Goal: Communication & Community: Answer question/provide support

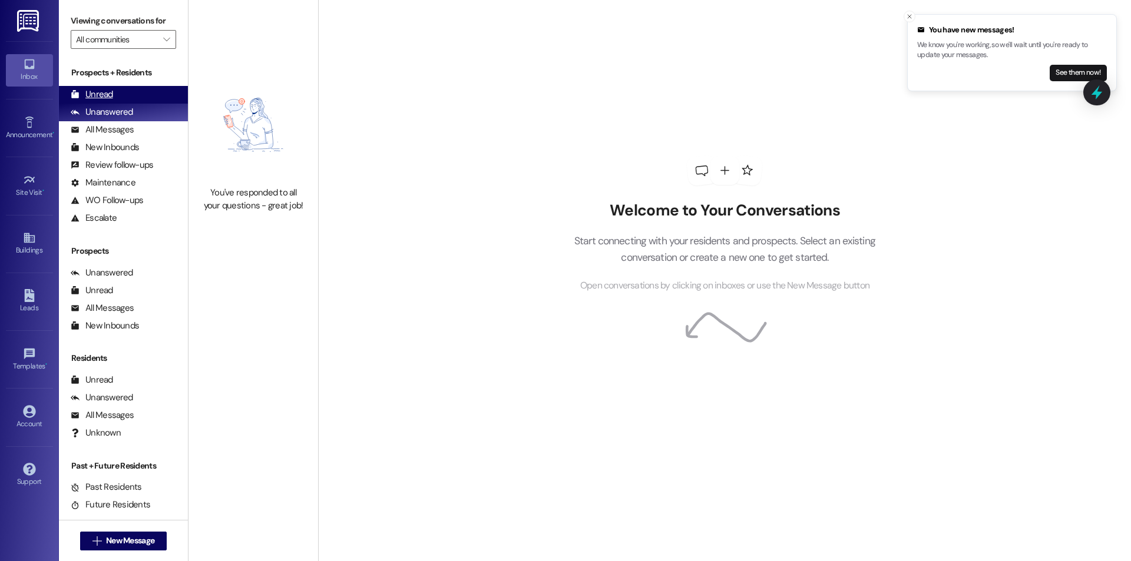
click at [105, 100] on div "Unread" at bounding box center [92, 94] width 42 height 12
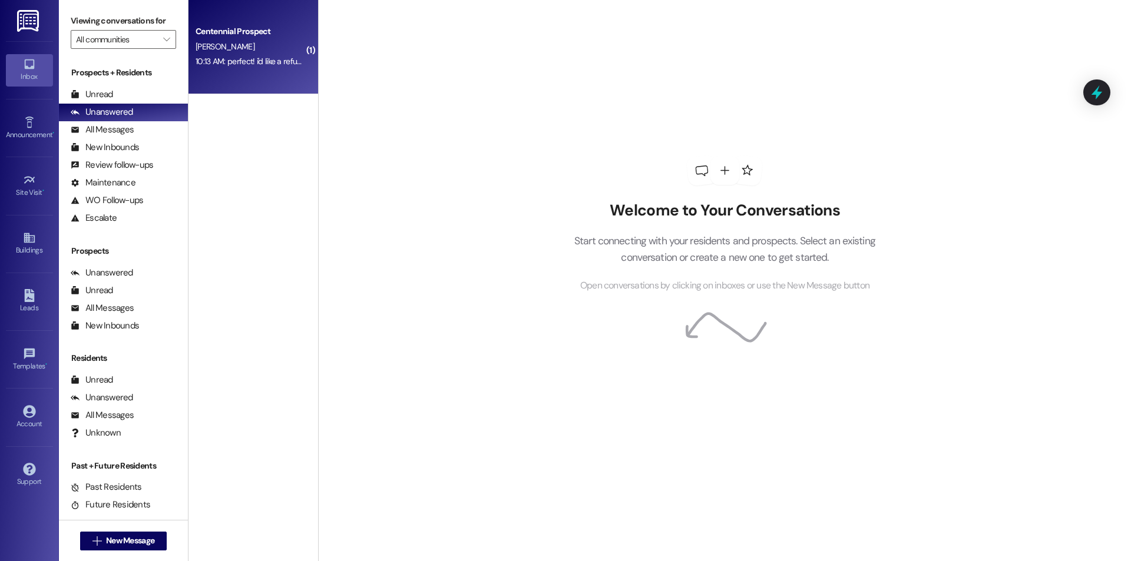
click at [273, 63] on div "10:13 AM: perfect! i'd like a refund then! 10:13 AM: perfect! i'd like a refund…" at bounding box center [261, 61] width 130 height 11
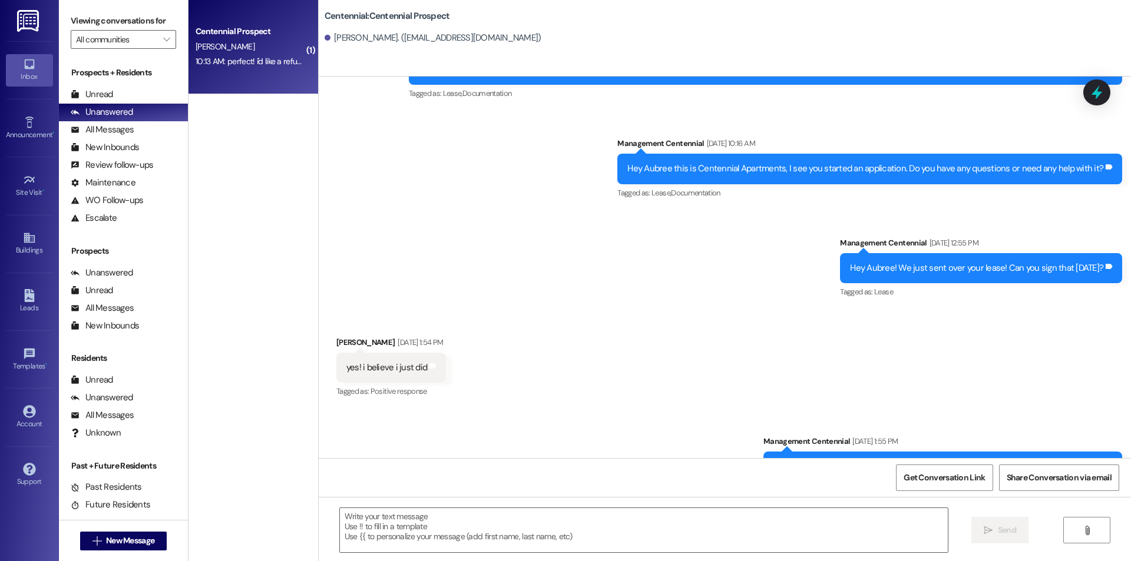
scroll to position [2657, 0]
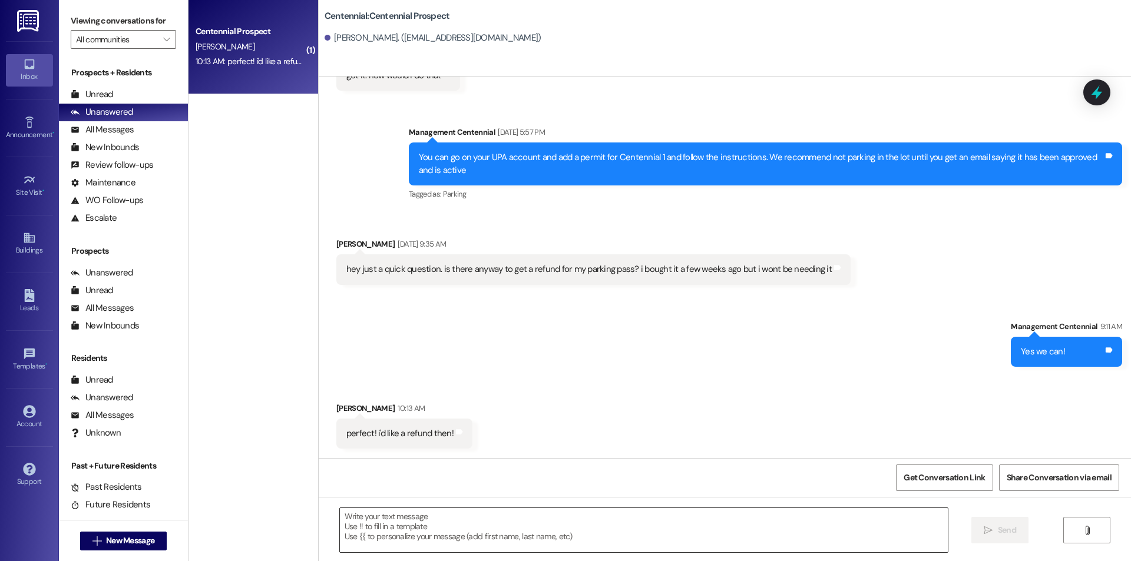
click at [513, 523] on textarea at bounding box center [644, 530] width 608 height 44
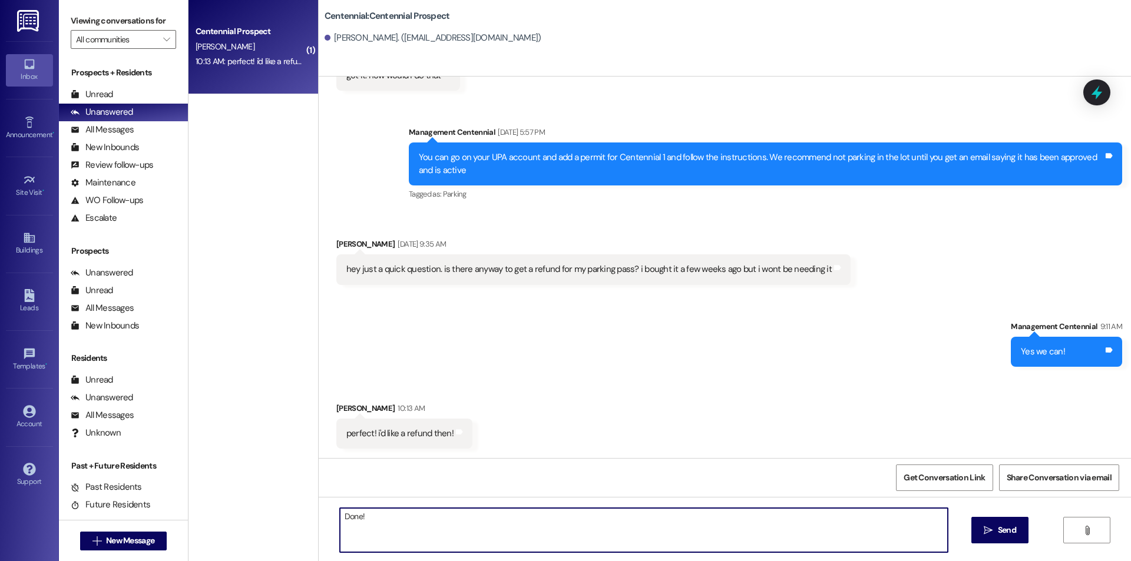
type textarea "Done!"
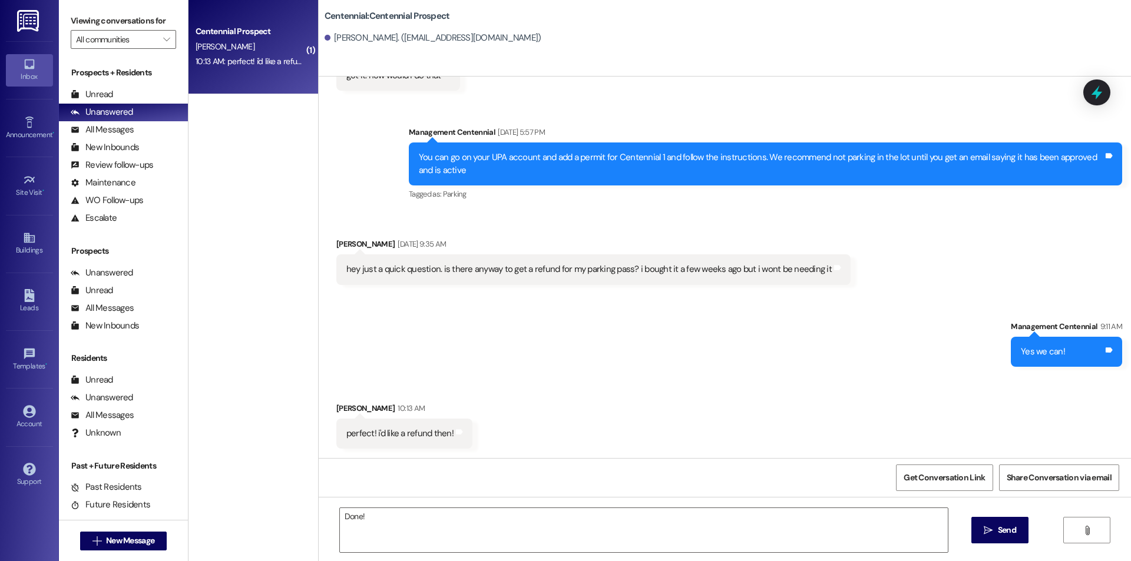
click at [1007, 549] on div "Done!  Send " at bounding box center [725, 541] width 812 height 88
click at [976, 521] on button " Send" at bounding box center [1000, 530] width 57 height 27
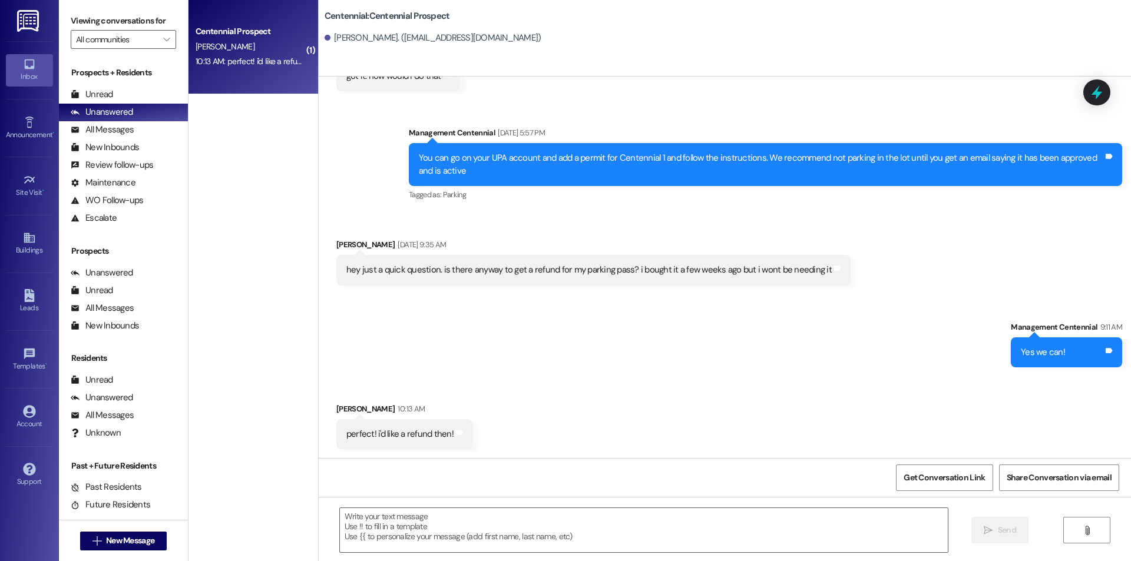
scroll to position [2739, 0]
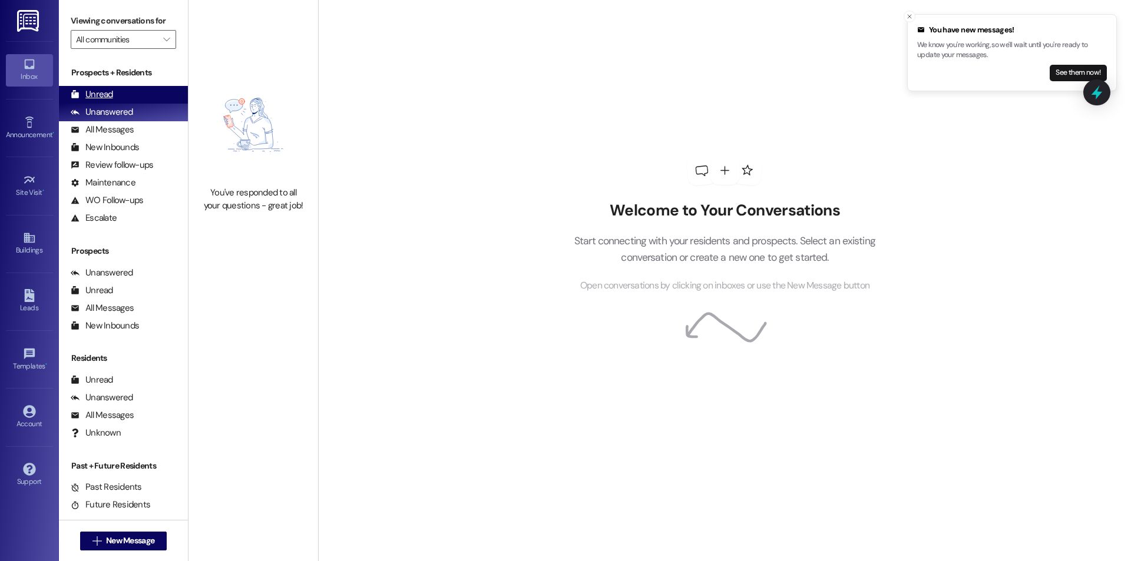
click at [109, 95] on div "Unread" at bounding box center [92, 94] width 42 height 12
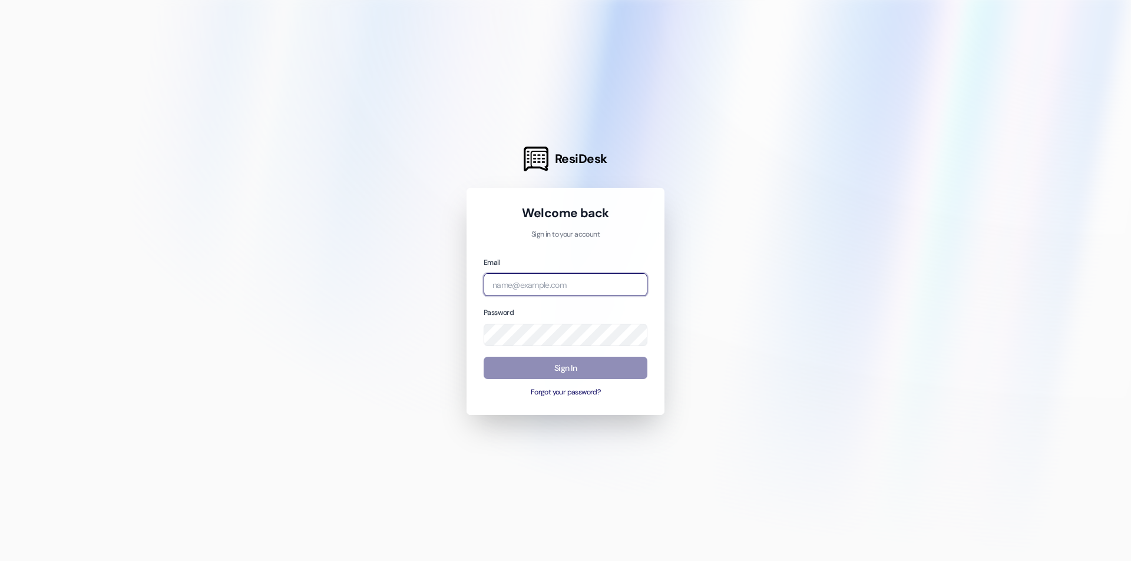
type input "[EMAIL_ADDRESS][DOMAIN_NAME]"
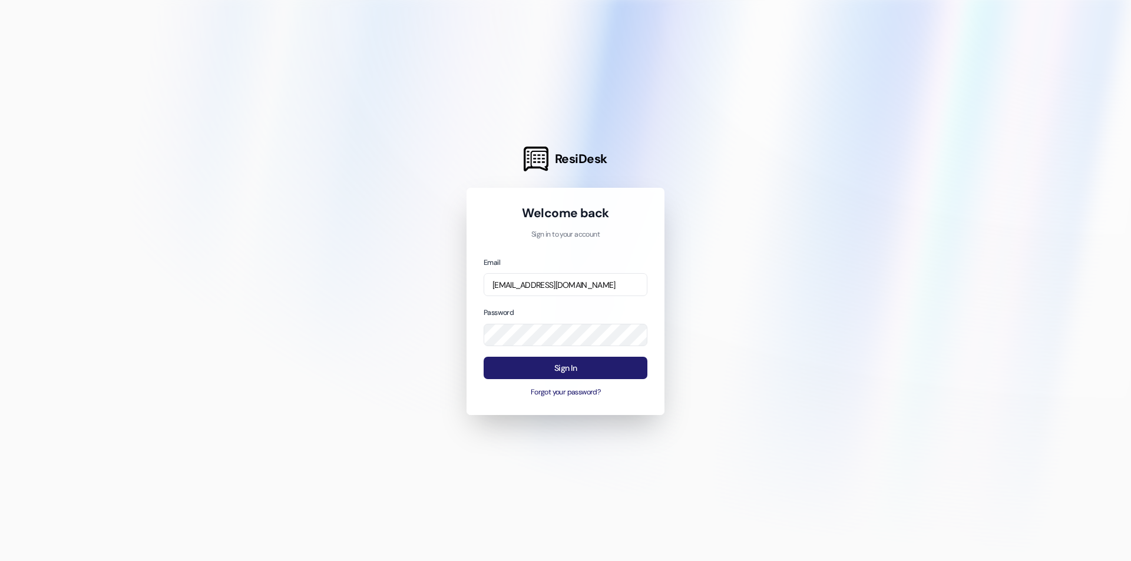
click at [523, 366] on button "Sign In" at bounding box center [566, 368] width 164 height 23
click at [533, 374] on button "Sign In" at bounding box center [566, 368] width 164 height 23
click at [577, 360] on button "Sign In" at bounding box center [566, 368] width 164 height 23
click at [574, 364] on button "Sign In" at bounding box center [566, 368] width 164 height 23
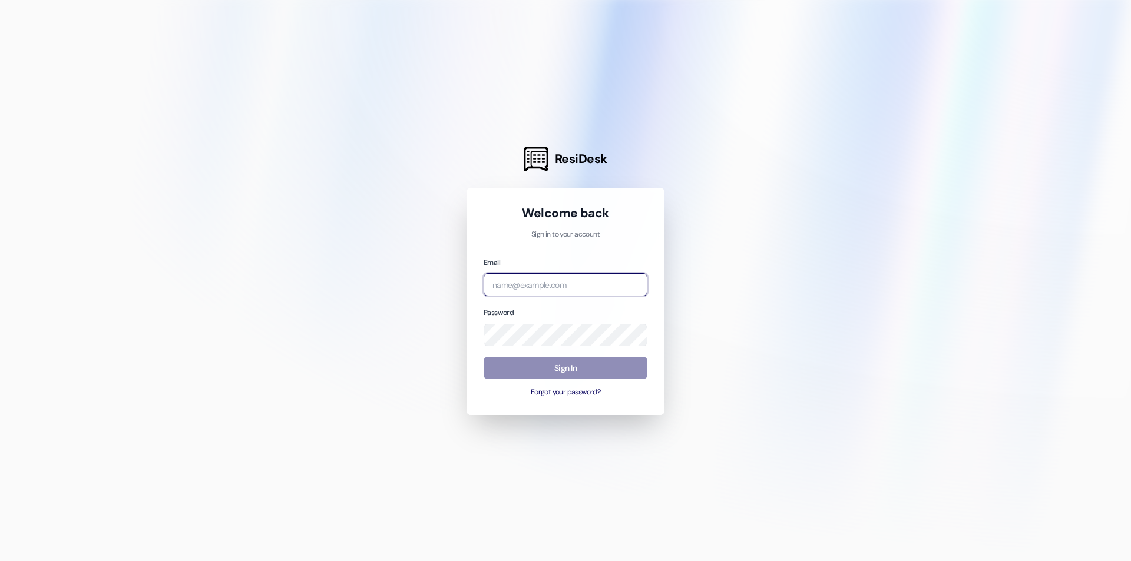
type input "management.centennial@redstoneresidential.com"
click at [558, 371] on button "Sign In" at bounding box center [566, 368] width 164 height 23
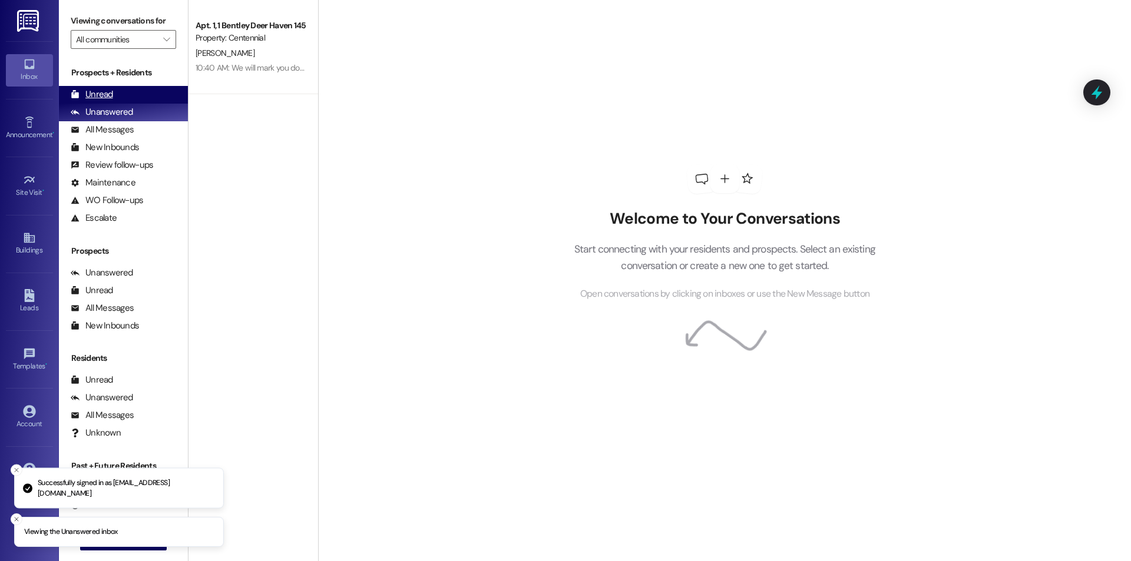
click at [164, 96] on div "Unread (0)" at bounding box center [123, 95] width 129 height 18
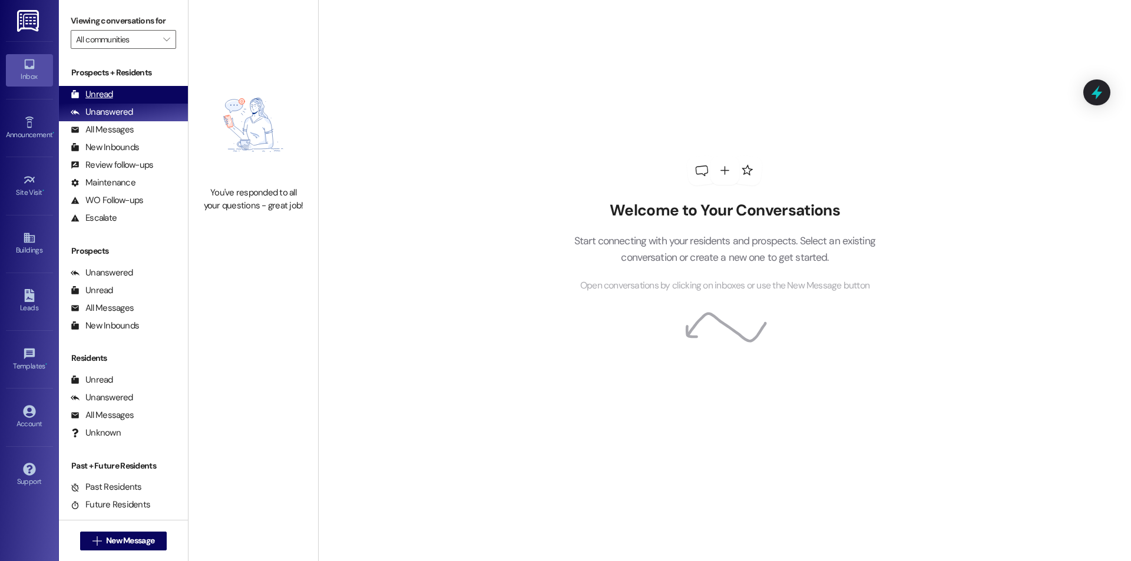
click at [133, 98] on div "Unread (0)" at bounding box center [123, 95] width 129 height 18
click at [118, 101] on div "Unread (0)" at bounding box center [123, 95] width 129 height 18
click at [129, 94] on div "Unread (0)" at bounding box center [123, 95] width 129 height 18
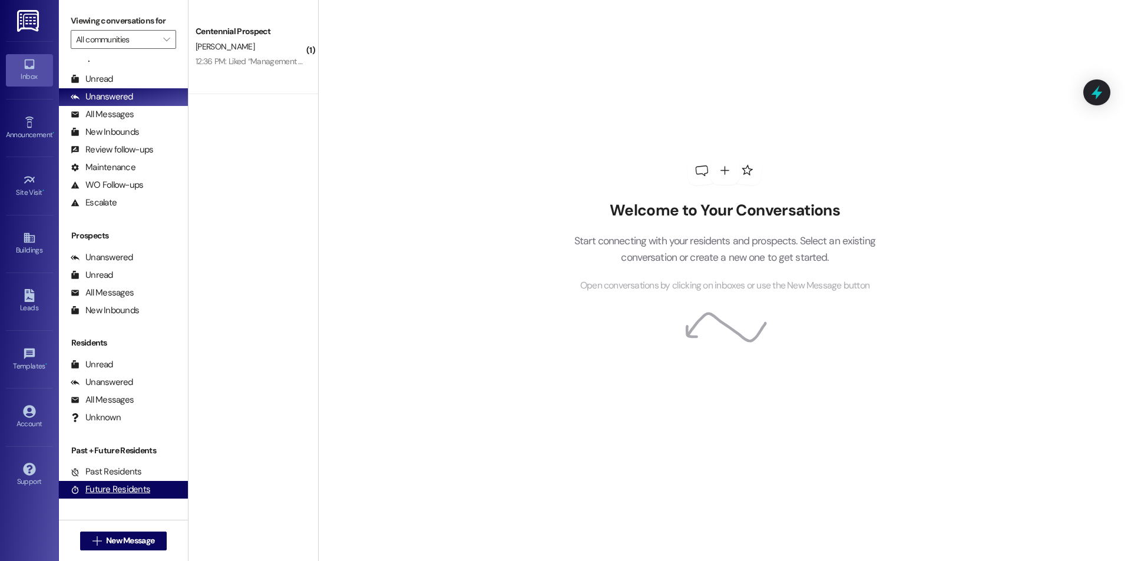
scroll to position [22, 0]
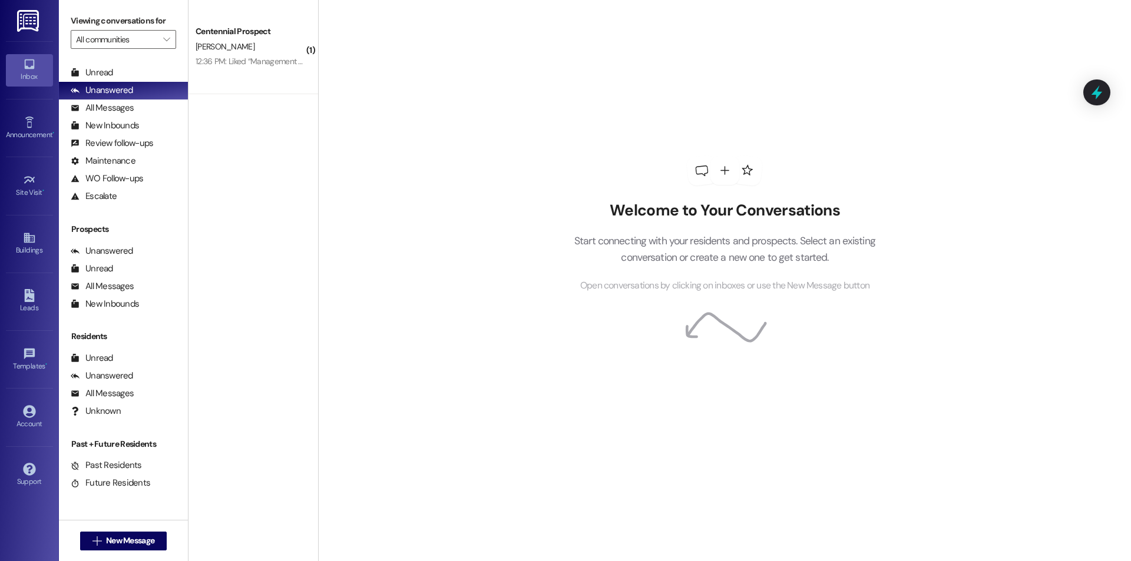
click at [382, 353] on div "Welcome to Your Conversations Start connecting with your residents and prospect…" at bounding box center [724, 280] width 813 height 561
click at [124, 540] on span "New Message" at bounding box center [130, 541] width 48 height 12
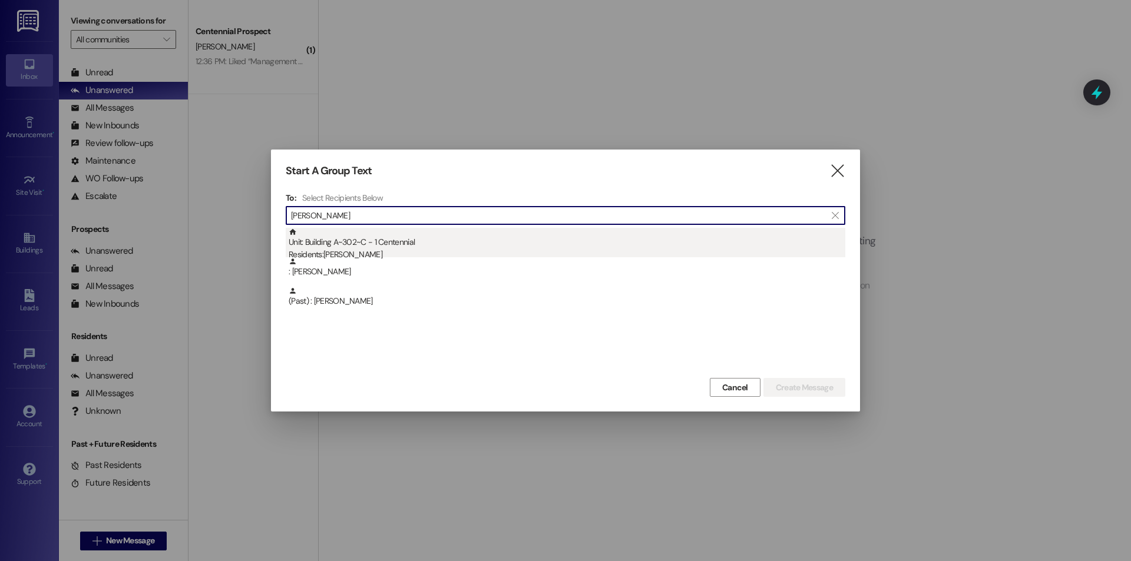
type input "[PERSON_NAME]"
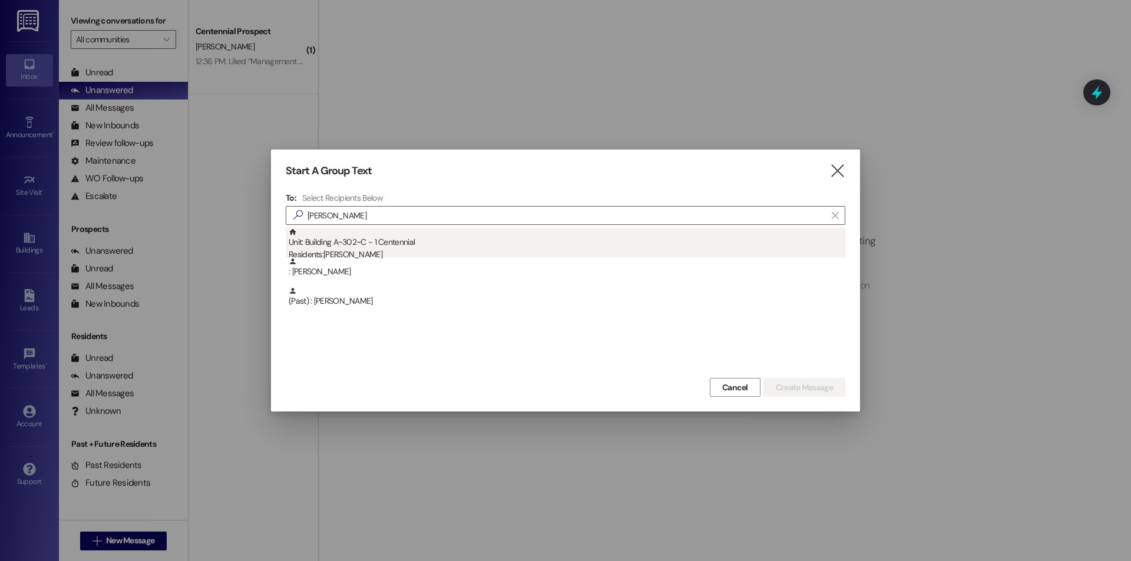
click at [366, 237] on div "Unit: Building A~302~C - 1 Centennial Residents: [PERSON_NAME]" at bounding box center [567, 245] width 557 height 34
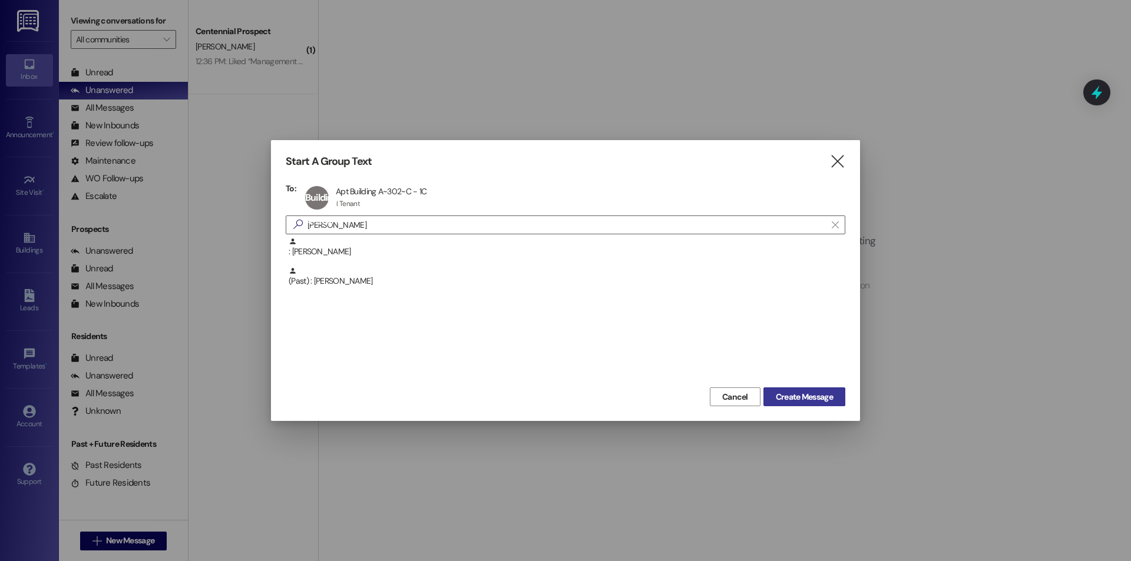
click at [795, 394] on span "Create Message" at bounding box center [804, 397] width 57 height 12
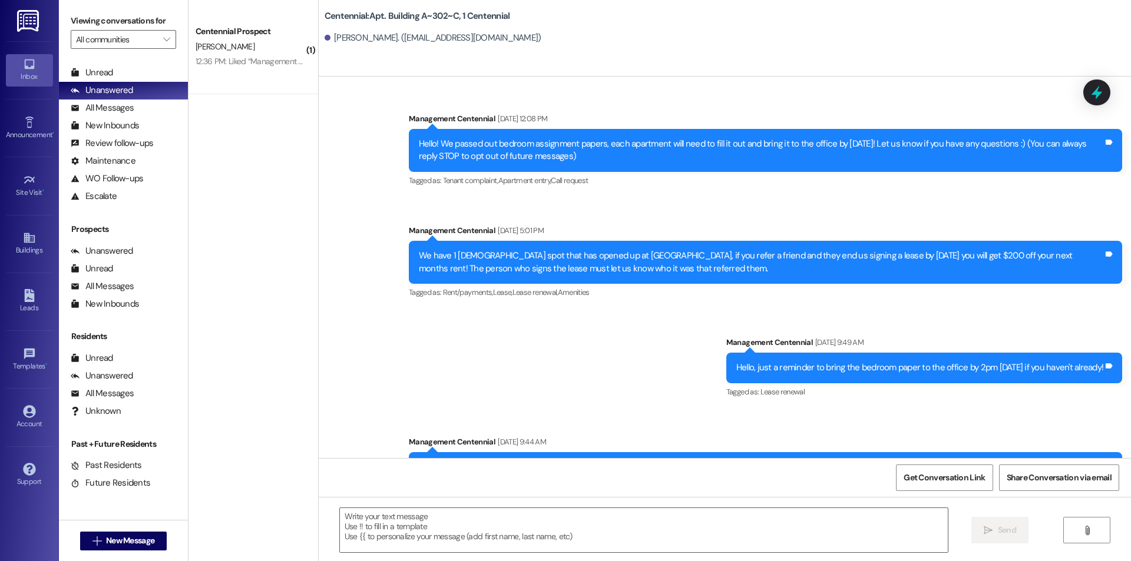
scroll to position [12611, 0]
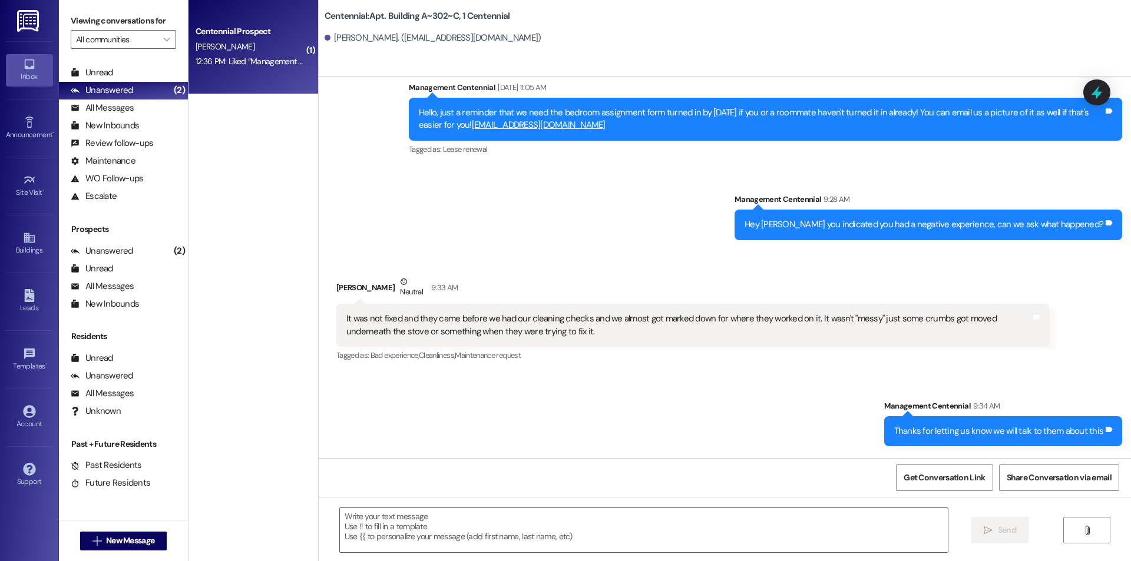
click at [226, 57] on div "12:36 PM: Liked “Management Centennial (Centennial): Sorry our text system was …" at bounding box center [400, 61] width 409 height 11
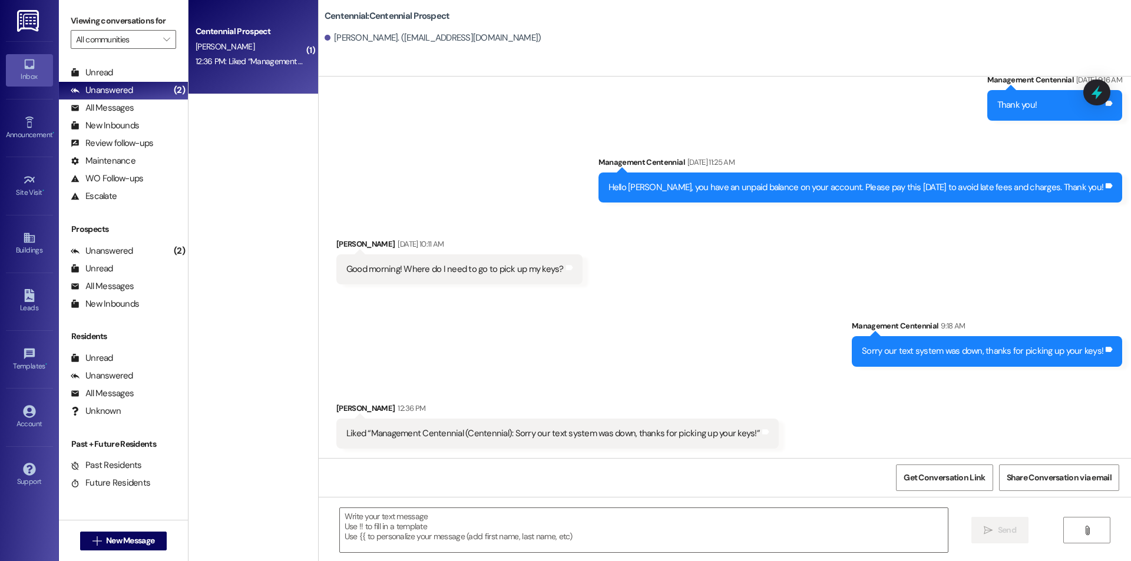
scroll to position [1665, 0]
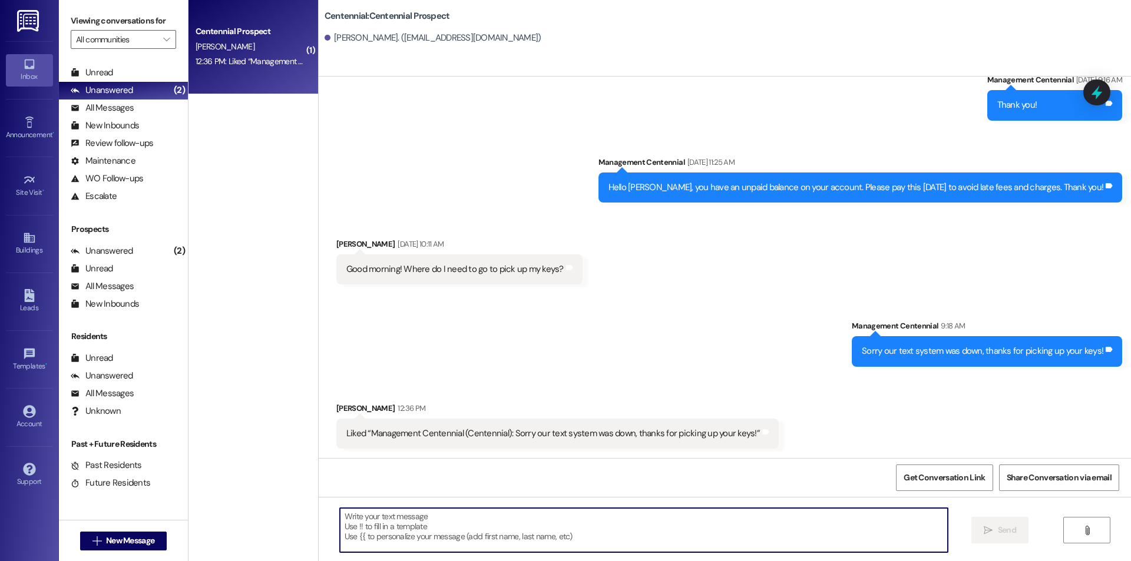
click at [557, 534] on textarea at bounding box center [644, 530] width 608 height 44
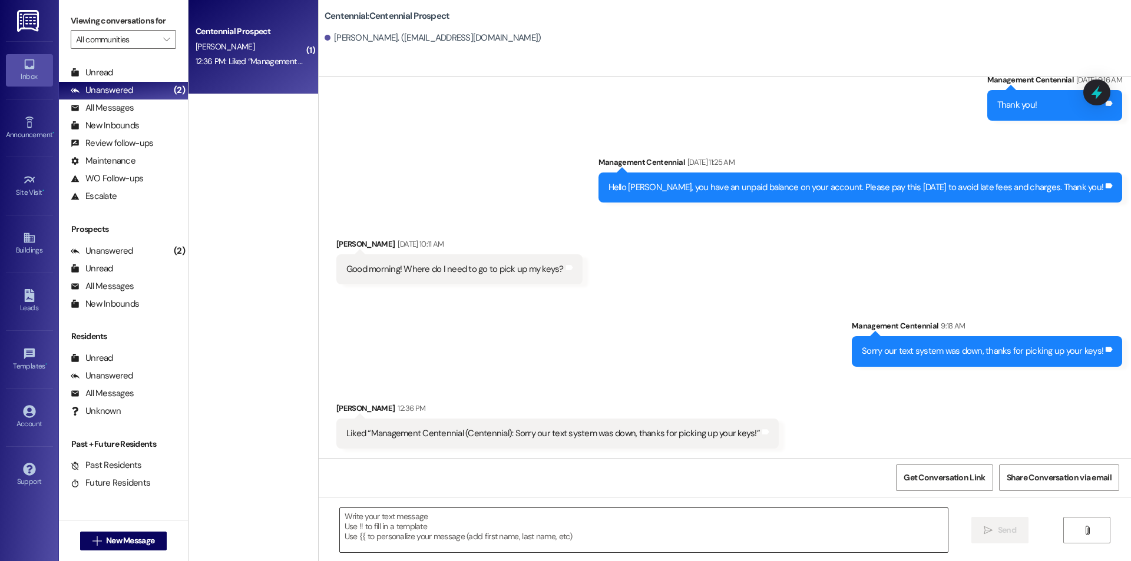
click at [383, 522] on textarea at bounding box center [644, 530] width 608 height 44
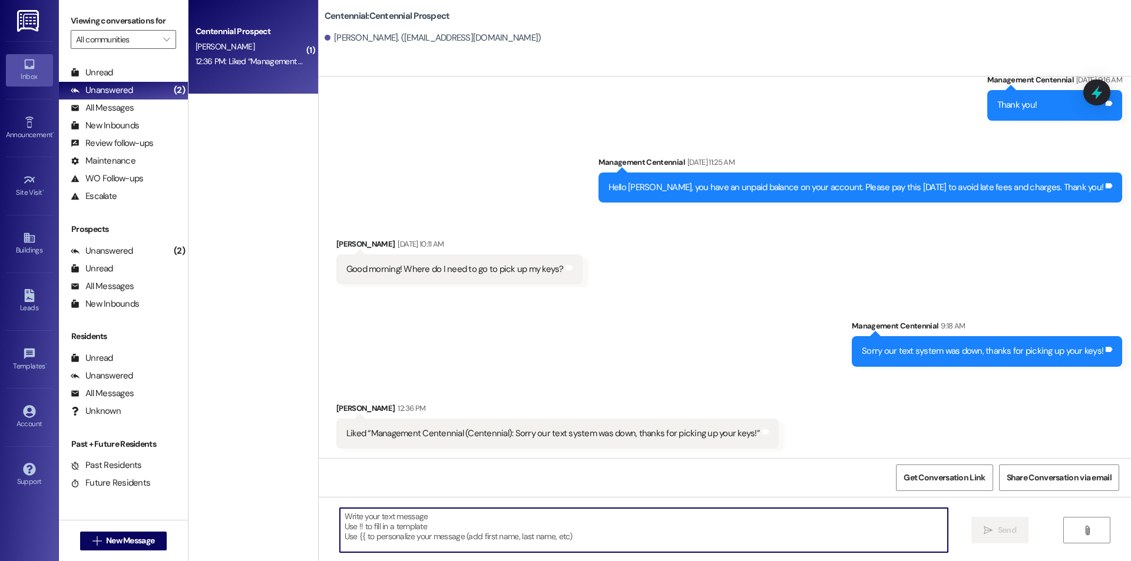
click at [417, 513] on textarea at bounding box center [644, 530] width 608 height 44
drag, startPoint x: 119, startPoint y: 61, endPoint x: 119, endPoint y: 68, distance: 6.5
click at [119, 65] on div "Prospects + Residents Unread (0) Unread: Any message you haven't read yet will …" at bounding box center [123, 125] width 129 height 160
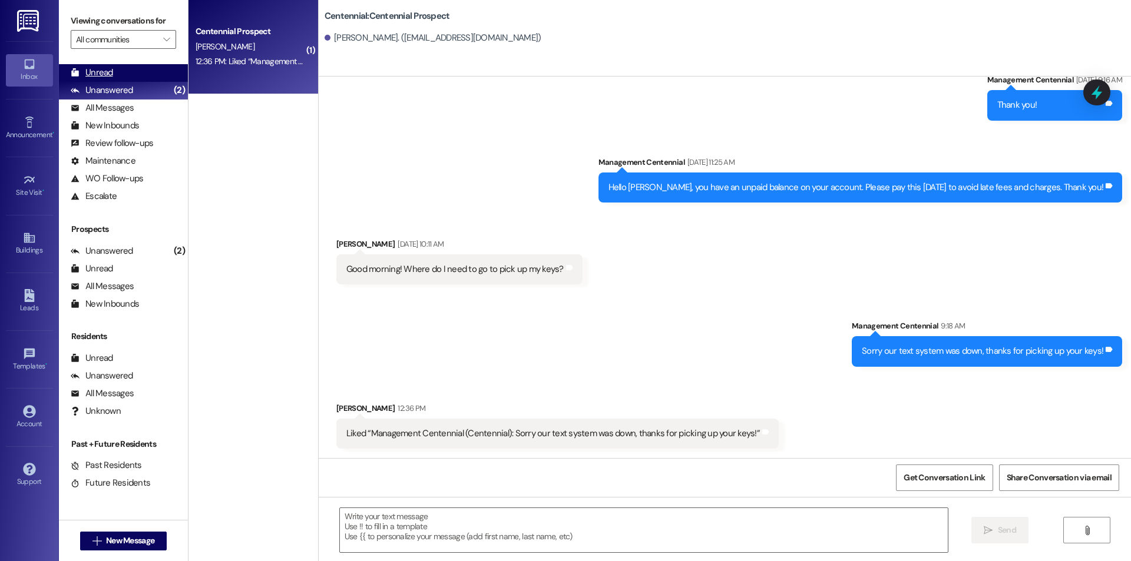
click at [119, 68] on div "Unread (0)" at bounding box center [123, 73] width 129 height 18
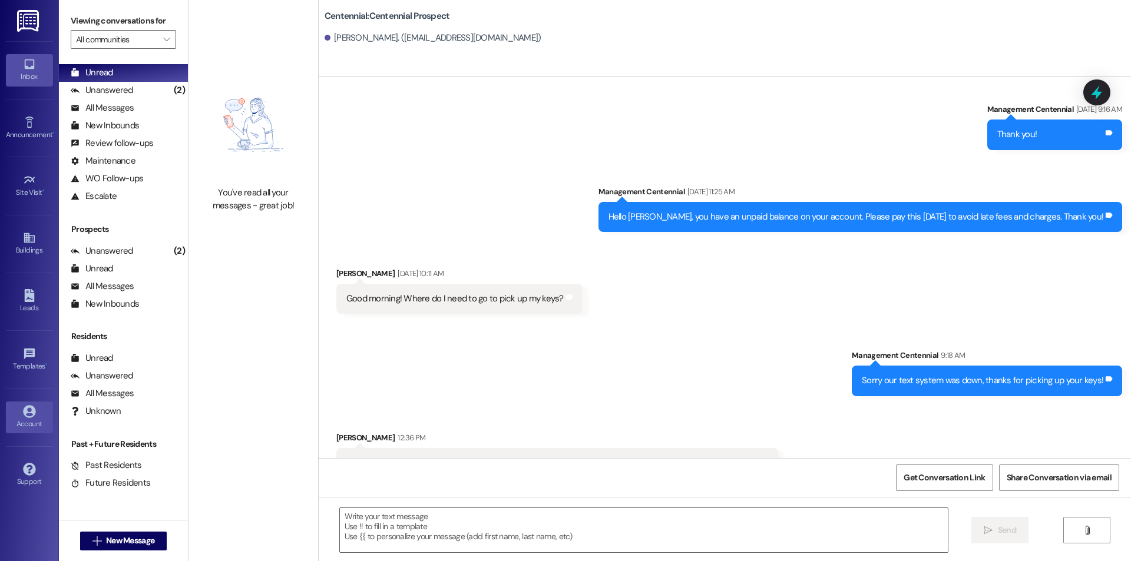
scroll to position [1664, 0]
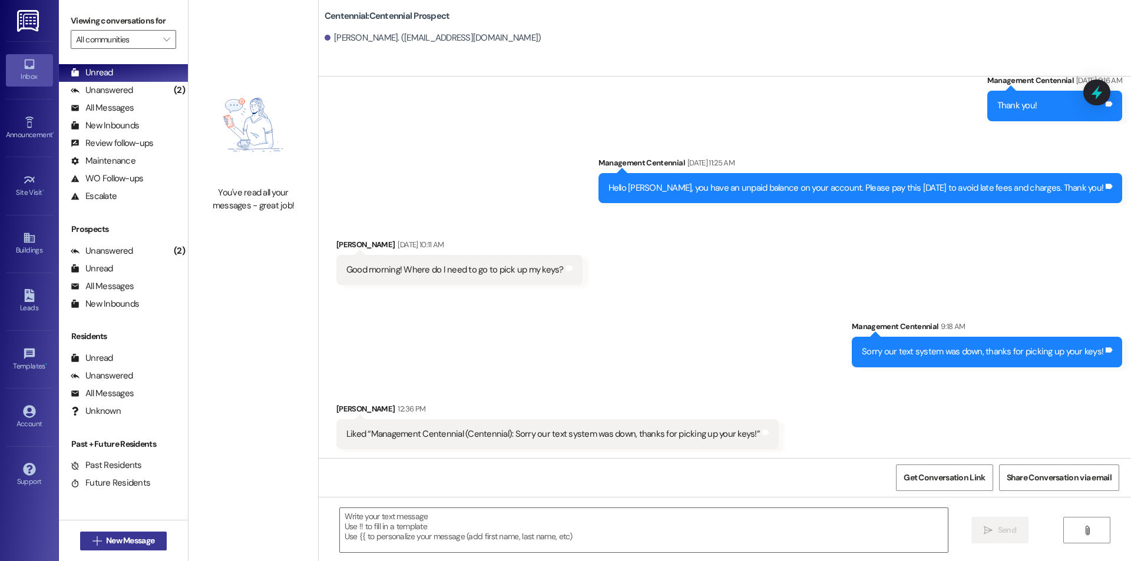
click at [109, 542] on span "New Message" at bounding box center [130, 541] width 48 height 12
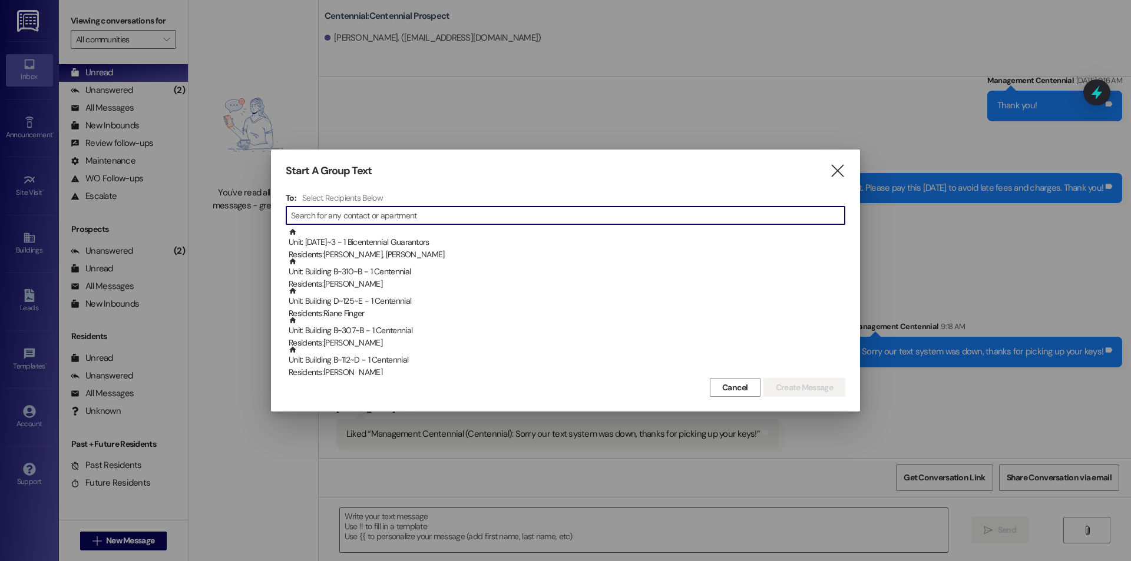
click at [472, 214] on input at bounding box center [568, 215] width 554 height 16
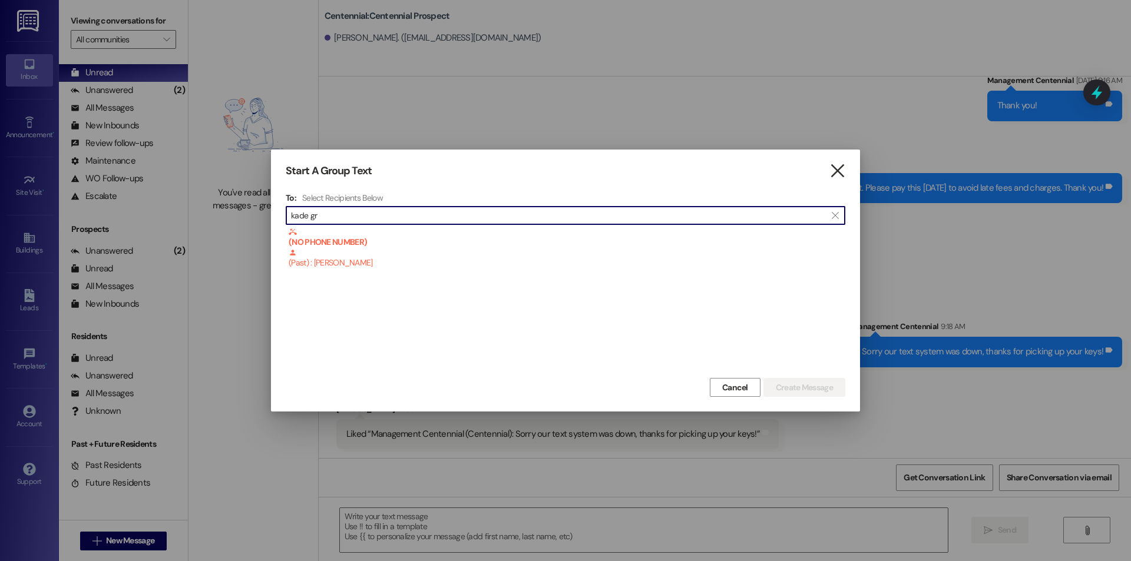
type input "kade gr"
click at [837, 176] on icon "" at bounding box center [838, 171] width 16 height 12
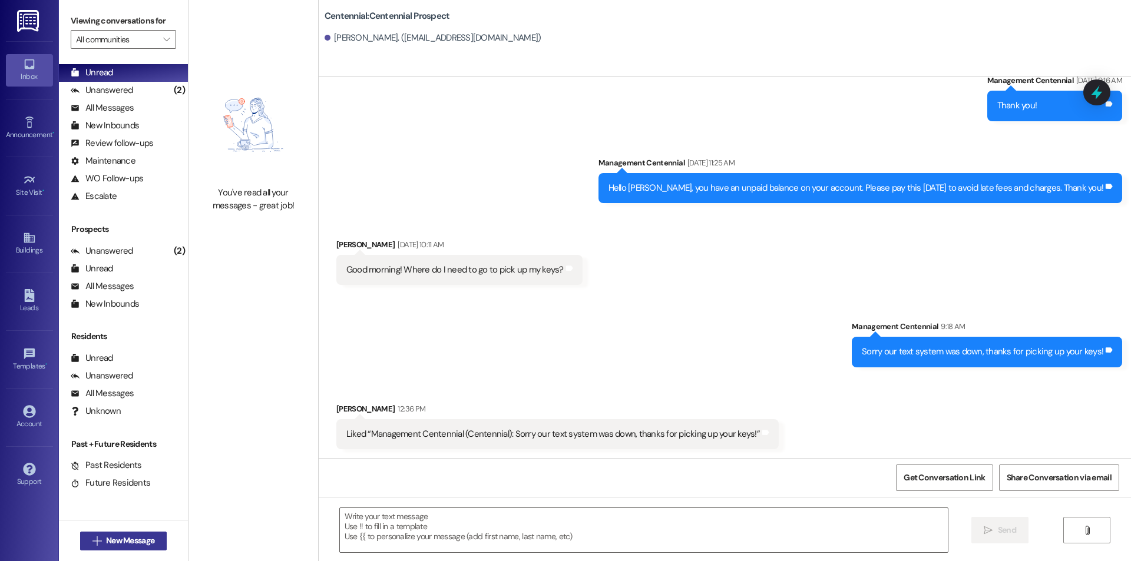
click at [161, 539] on button " New Message" at bounding box center [123, 541] width 87 height 19
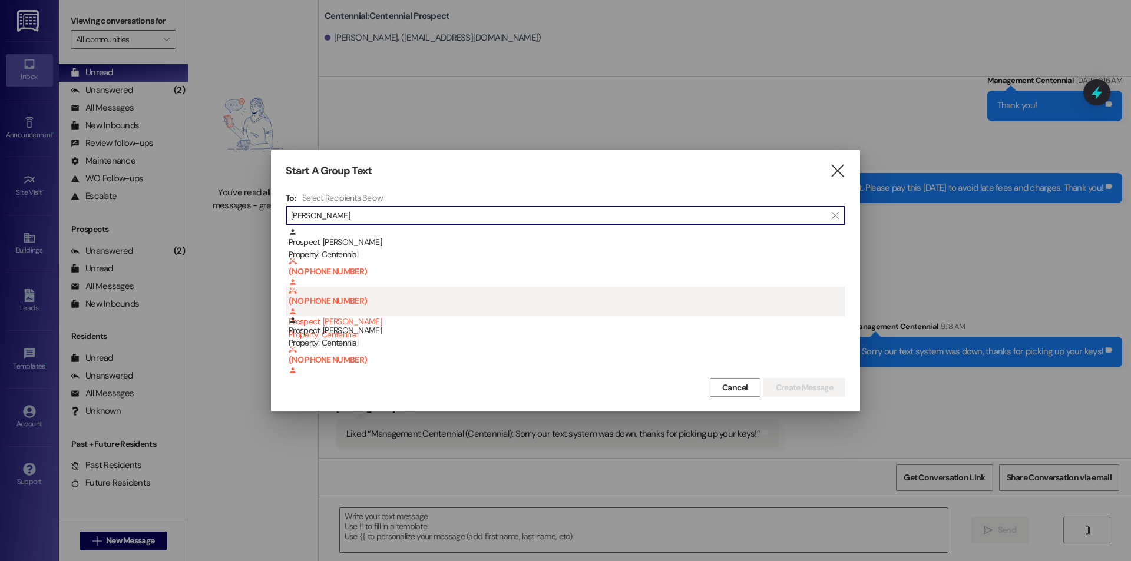
type input "[PERSON_NAME]"
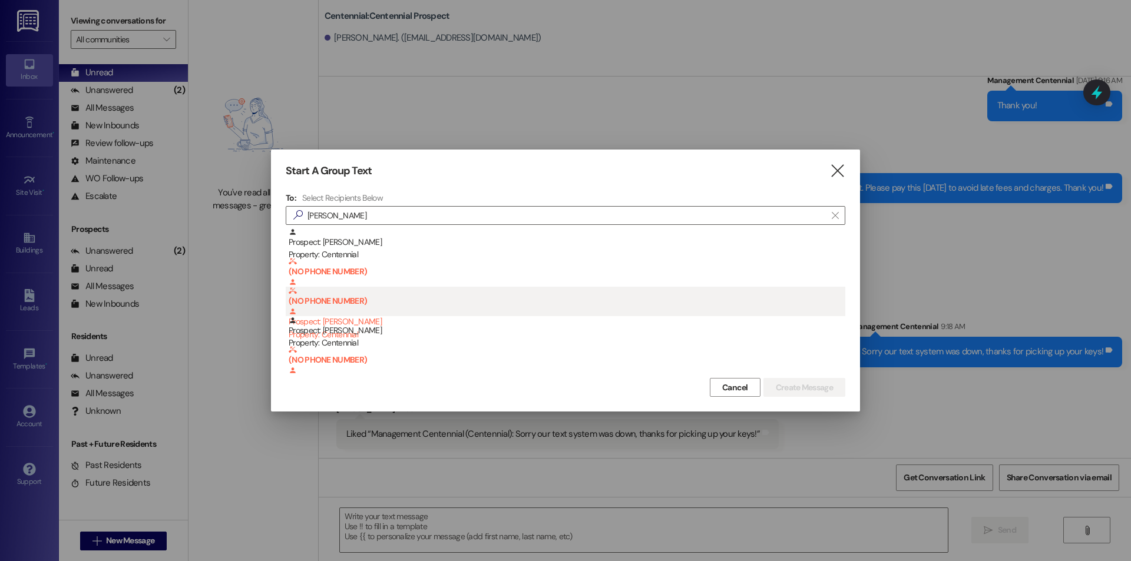
click at [382, 304] on div "(NO PHONE NUMBER) Prospect: [PERSON_NAME] Property: Centennial" at bounding box center [567, 314] width 557 height 54
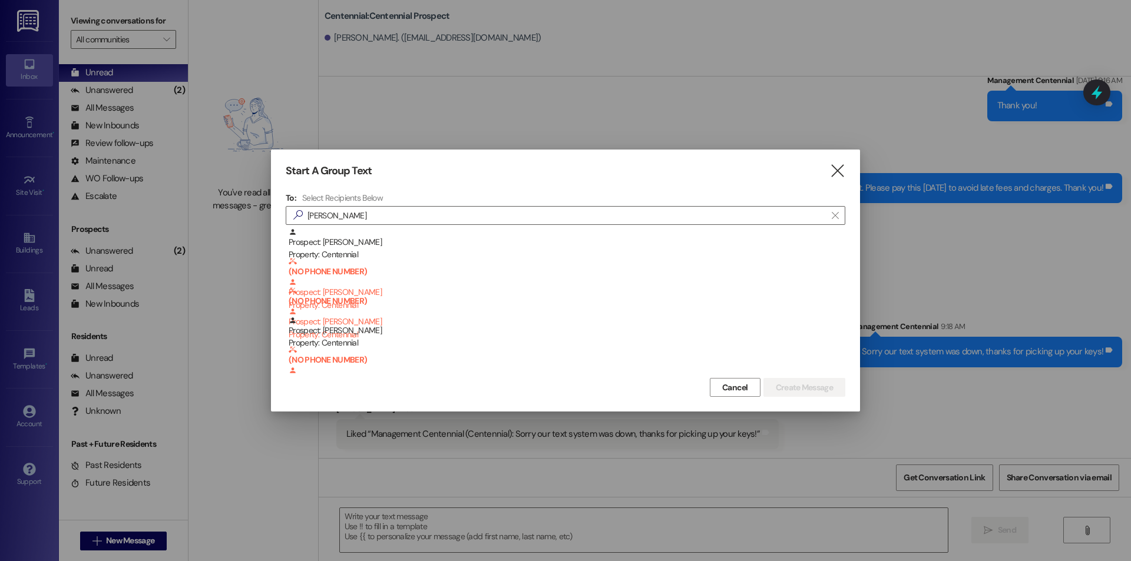
click at [843, 169] on icon "" at bounding box center [838, 171] width 16 height 12
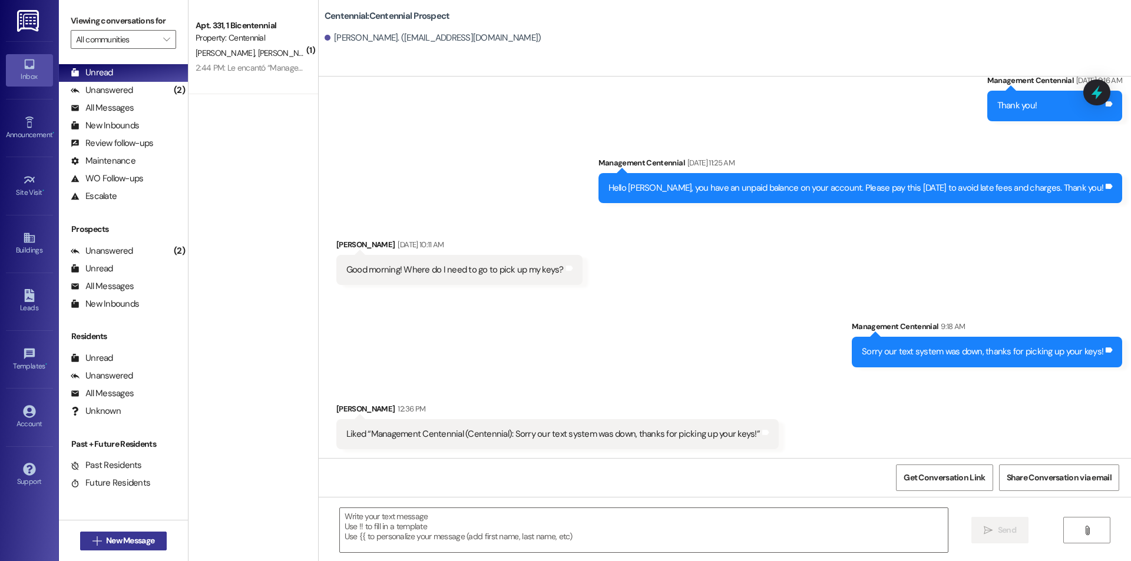
click at [161, 541] on button " New Message" at bounding box center [123, 541] width 87 height 19
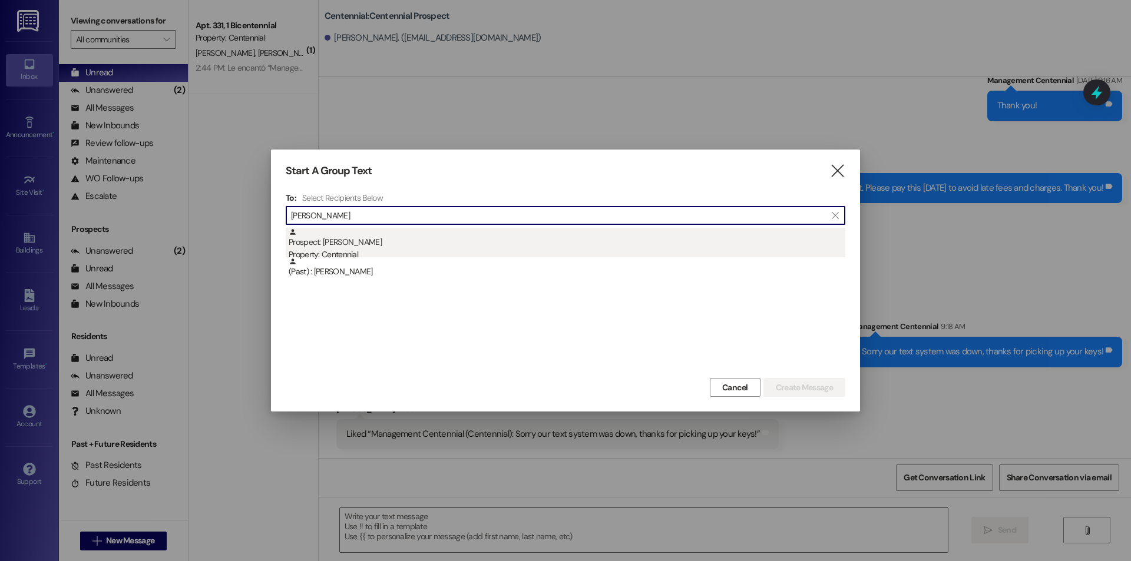
type input "[PERSON_NAME]"
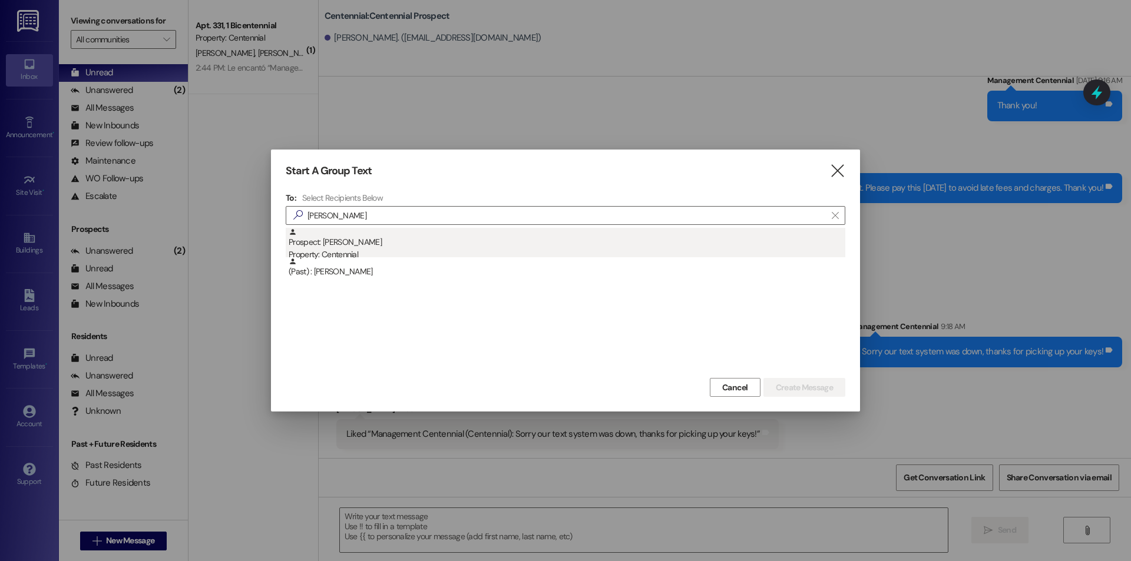
click at [351, 249] on div "Property: Centennial" at bounding box center [567, 255] width 557 height 12
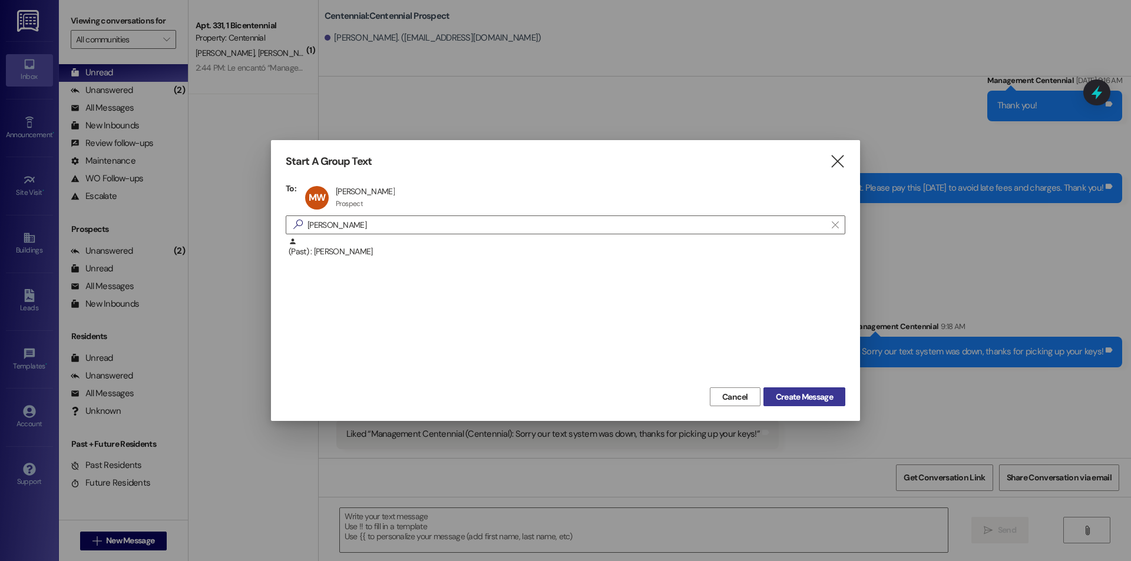
click at [820, 394] on span "Create Message" at bounding box center [804, 397] width 57 height 12
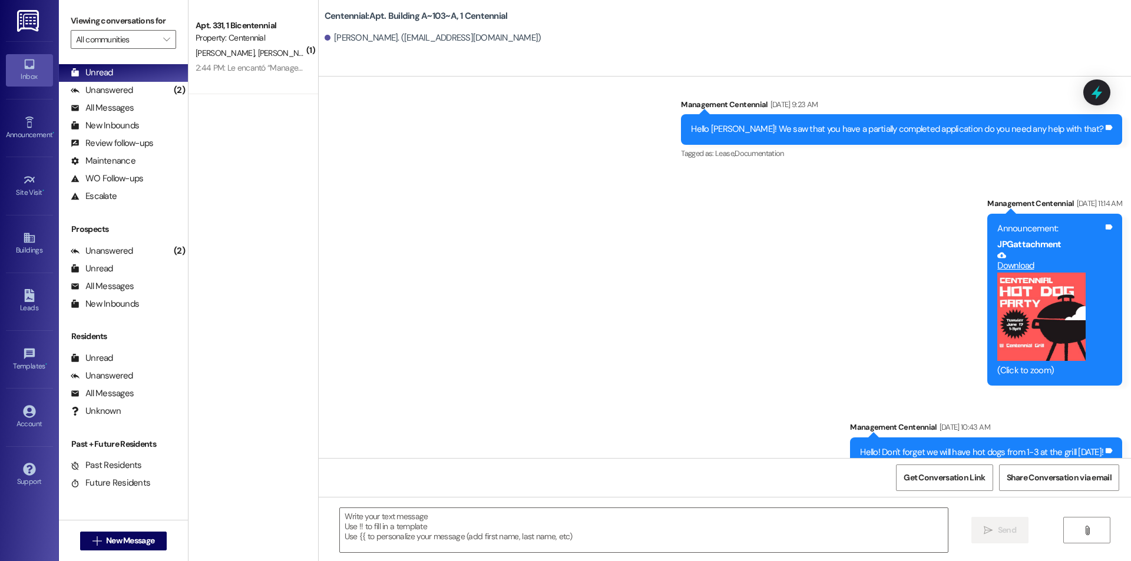
scroll to position [3165, 0]
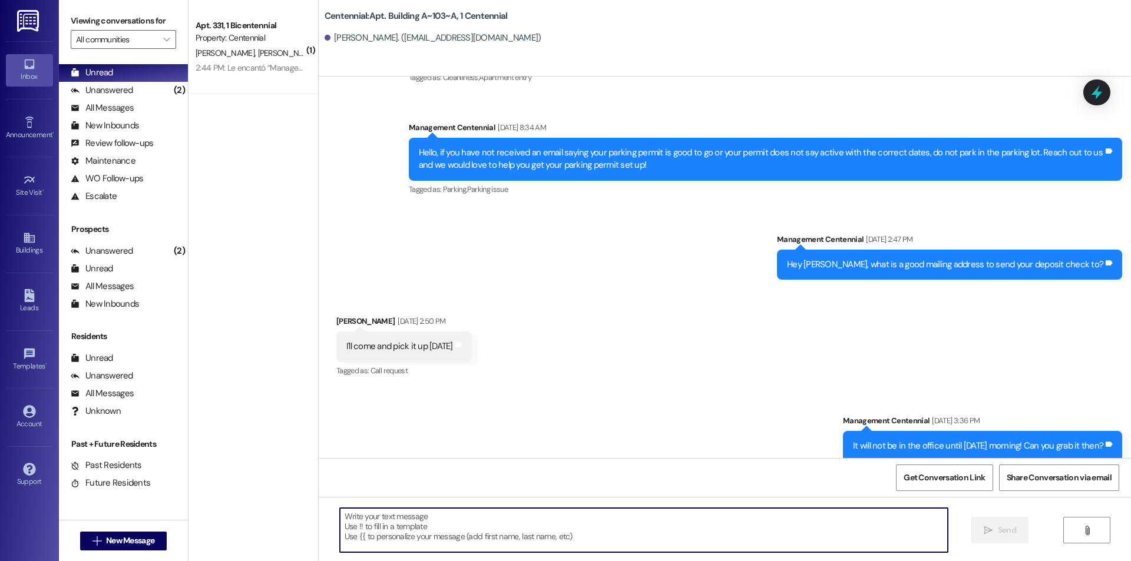
click at [613, 526] on textarea at bounding box center [644, 530] width 608 height 44
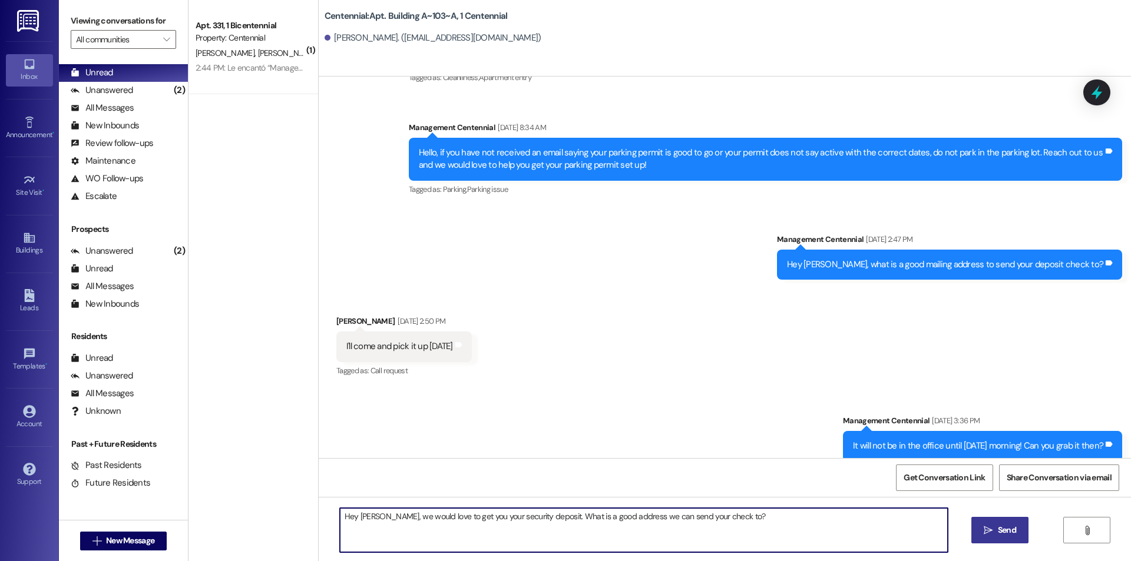
type textarea "Hey [PERSON_NAME], we would love to get you your security deposit. What is a go…"
click at [999, 529] on span "Send" at bounding box center [1007, 530] width 18 height 12
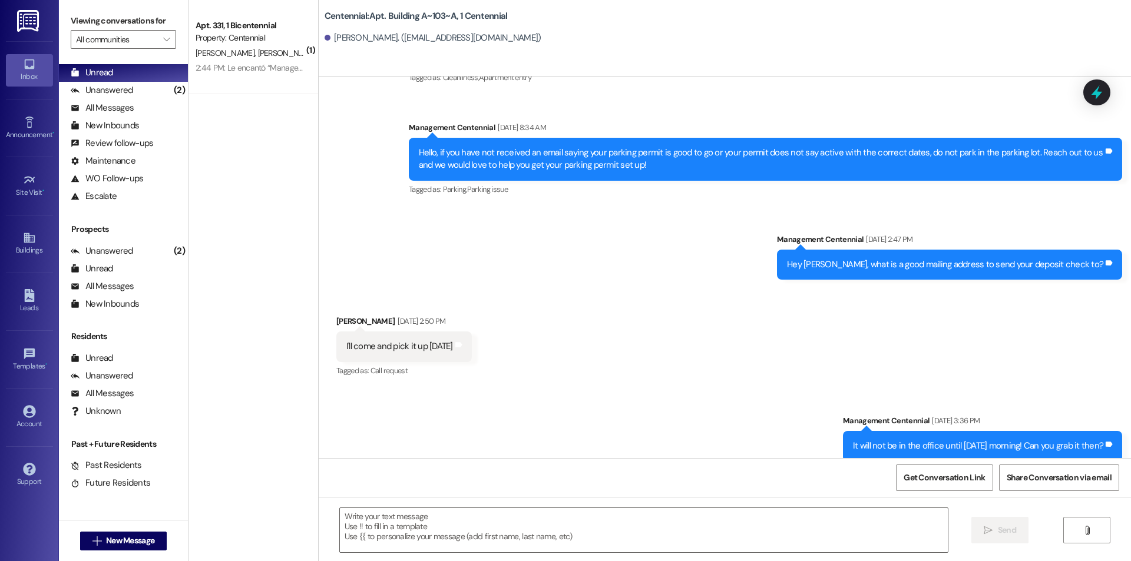
scroll to position [3248, 0]
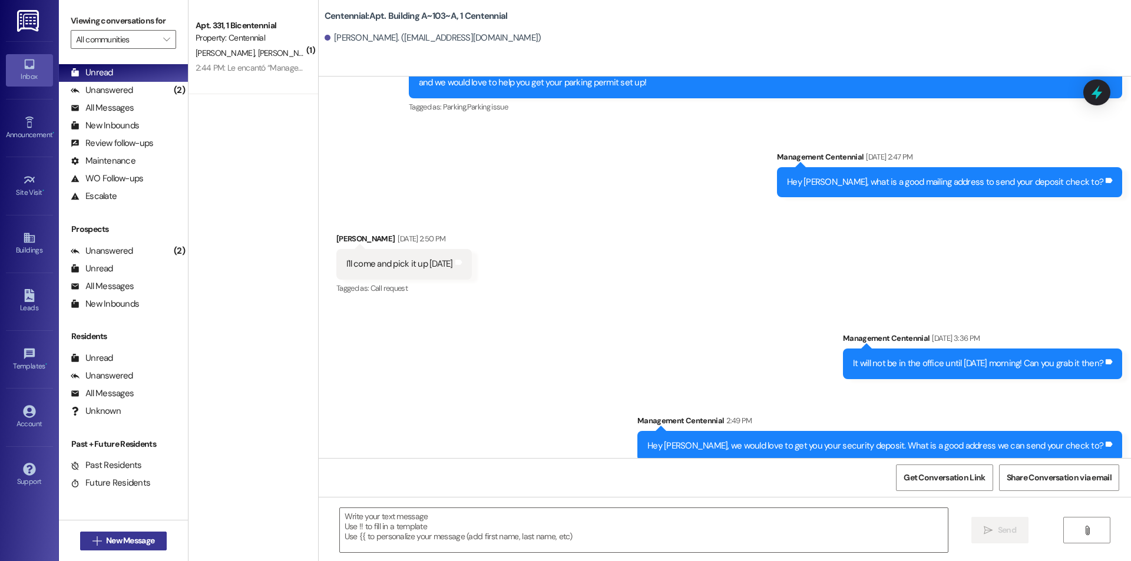
click at [149, 548] on button " New Message" at bounding box center [123, 541] width 87 height 19
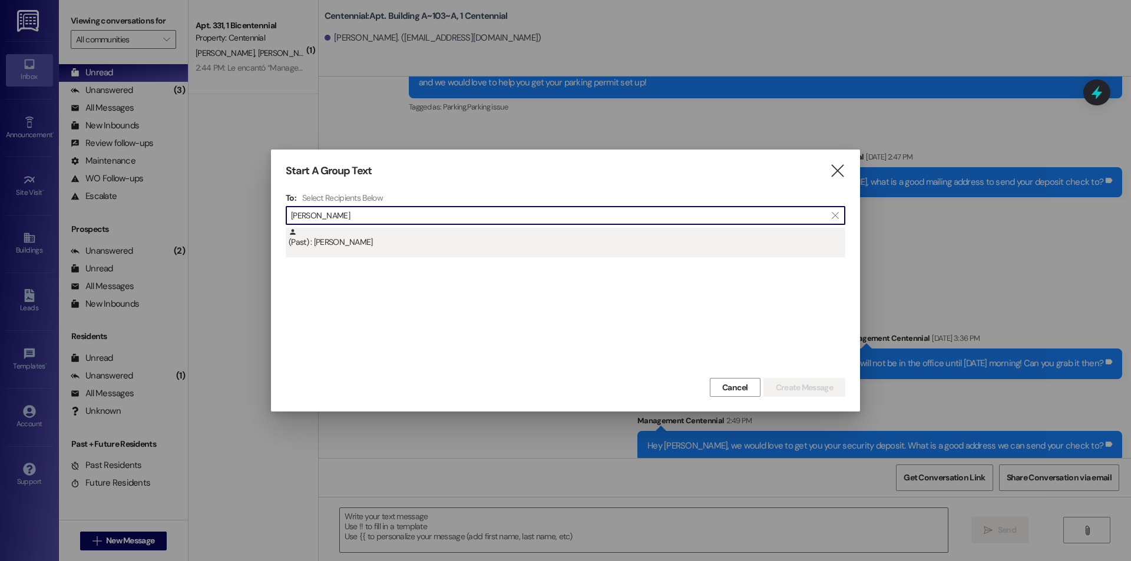
type input "[PERSON_NAME]"
click at [375, 237] on div "(Past) : [PERSON_NAME]" at bounding box center [567, 238] width 557 height 21
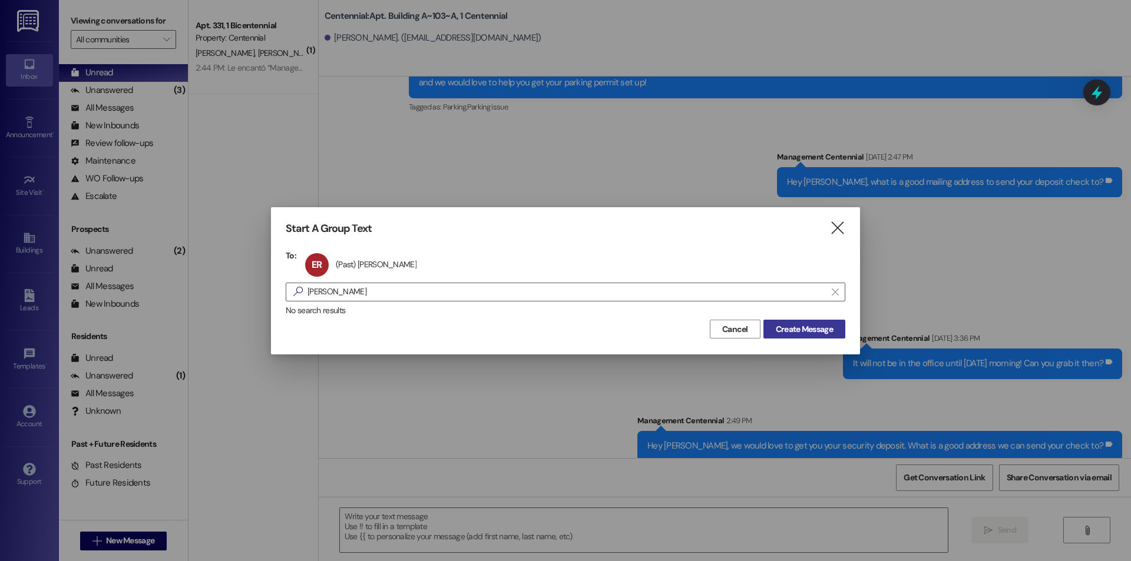
click at [795, 325] on span "Create Message" at bounding box center [804, 329] width 57 height 12
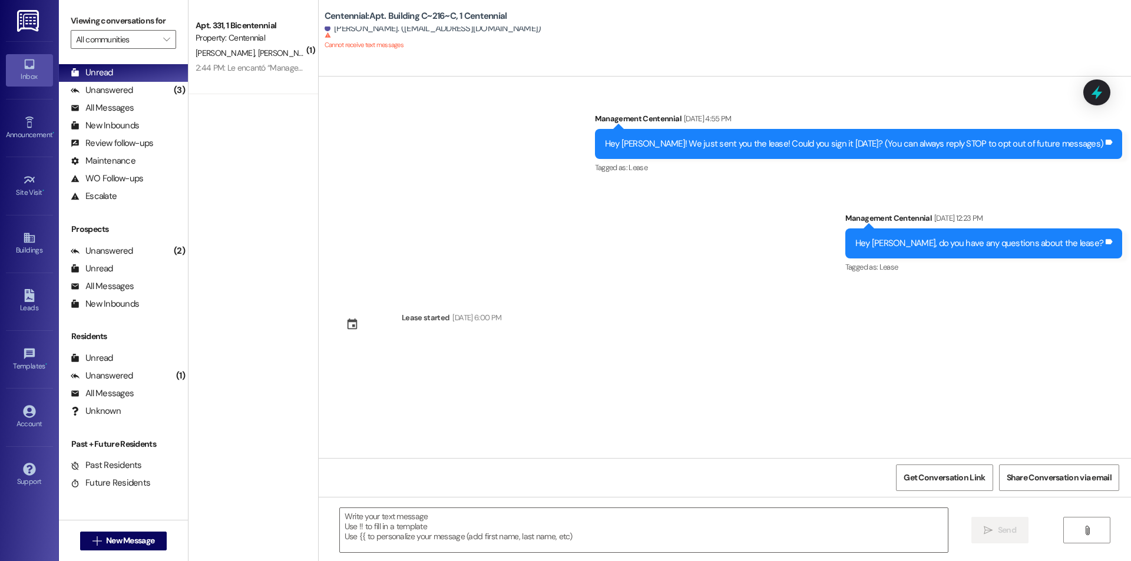
scroll to position [0, 0]
click at [159, 544] on button " New Message" at bounding box center [123, 541] width 87 height 19
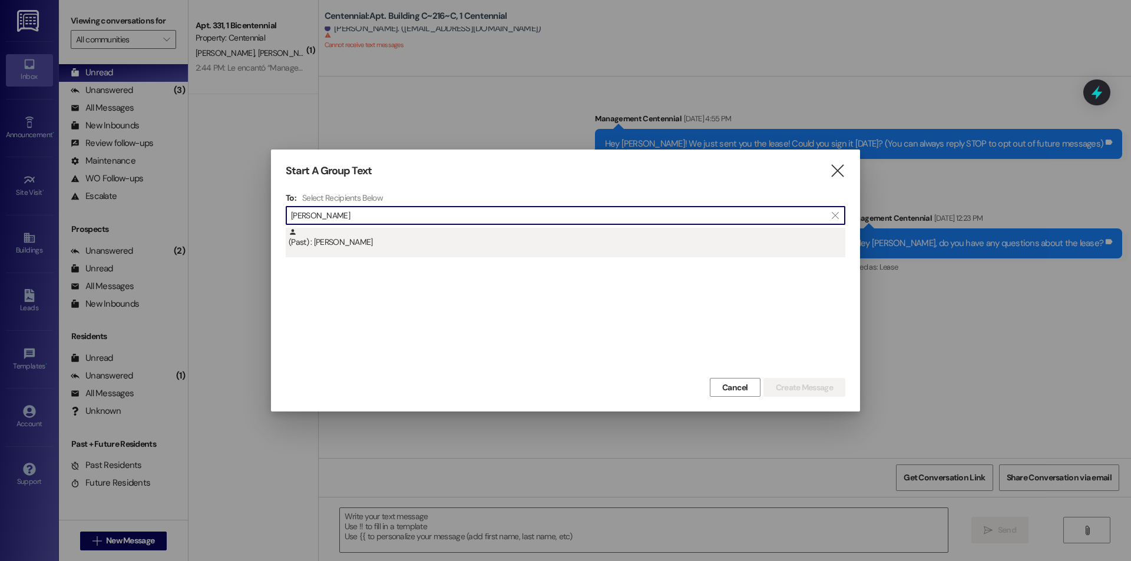
type input "[PERSON_NAME]"
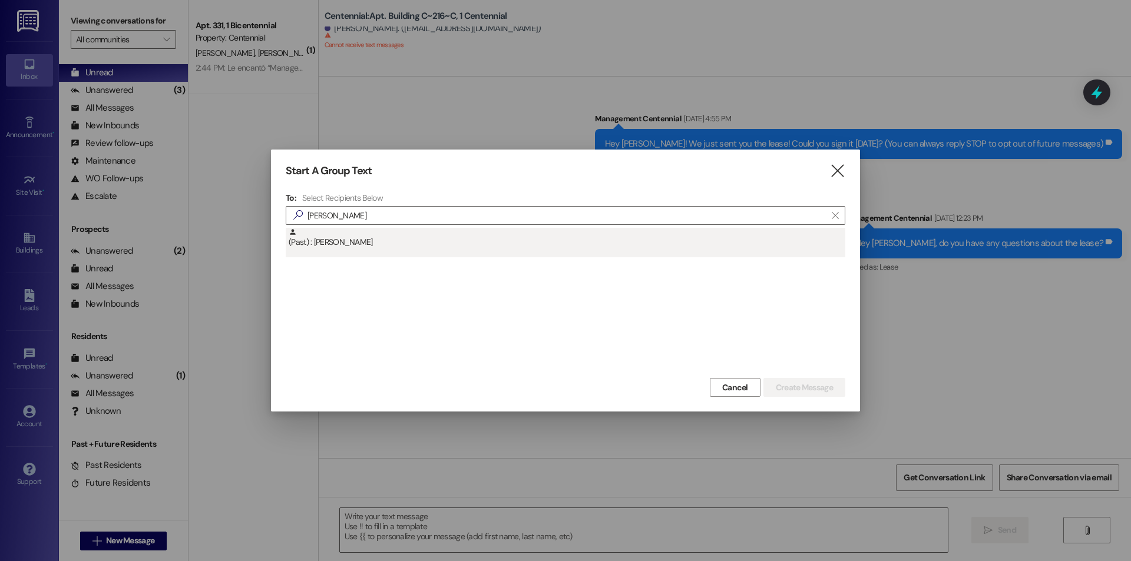
click at [372, 236] on div "(Past) : [PERSON_NAME]" at bounding box center [567, 238] width 557 height 21
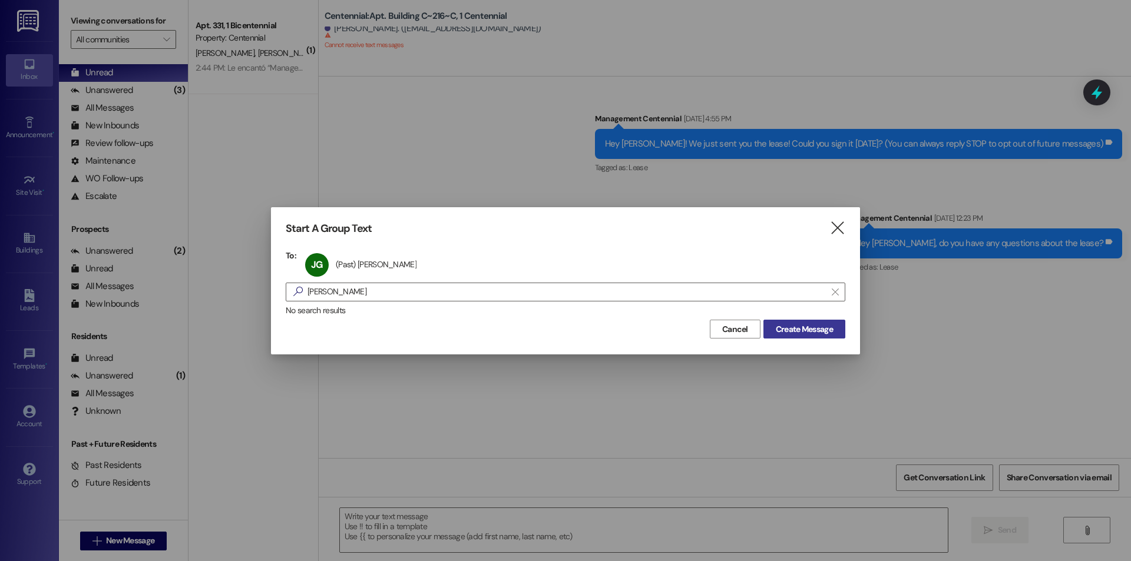
click at [795, 326] on span "Create Message" at bounding box center [804, 329] width 57 height 12
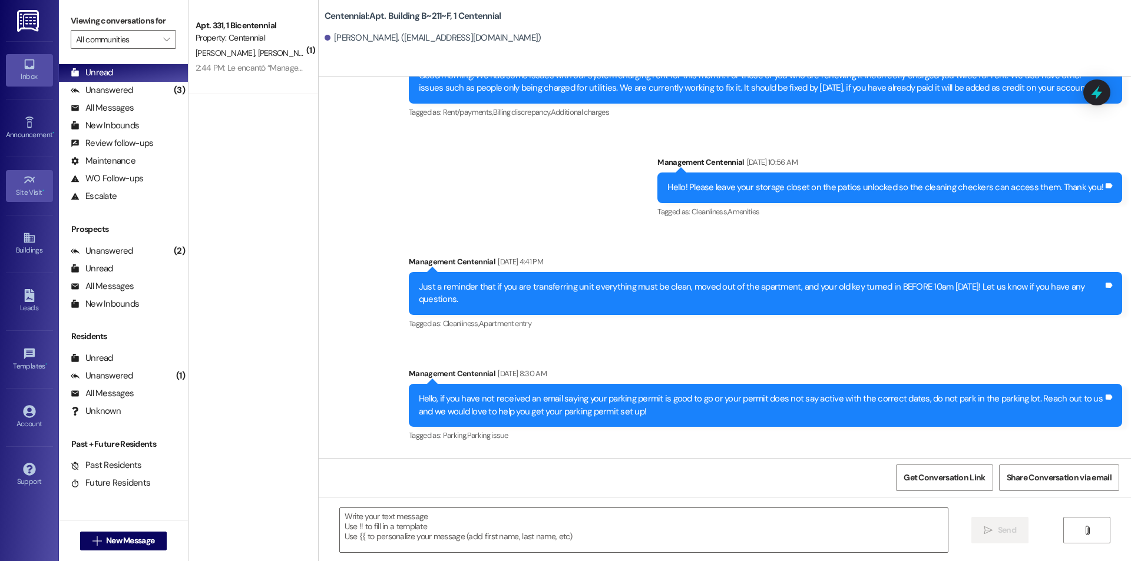
scroll to position [10206, 0]
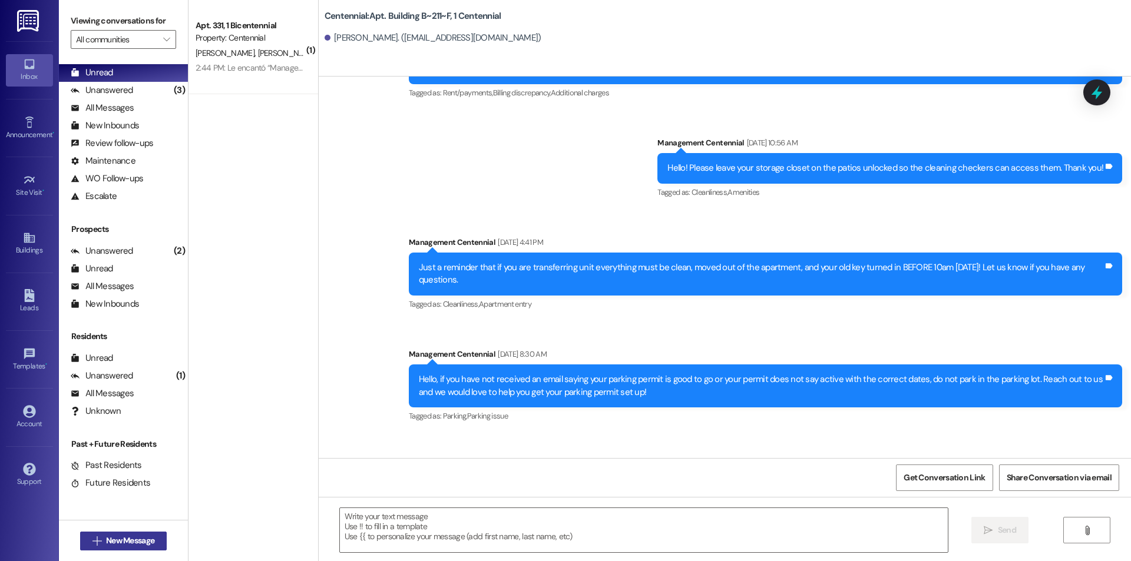
click at [163, 542] on button " New Message" at bounding box center [123, 541] width 87 height 19
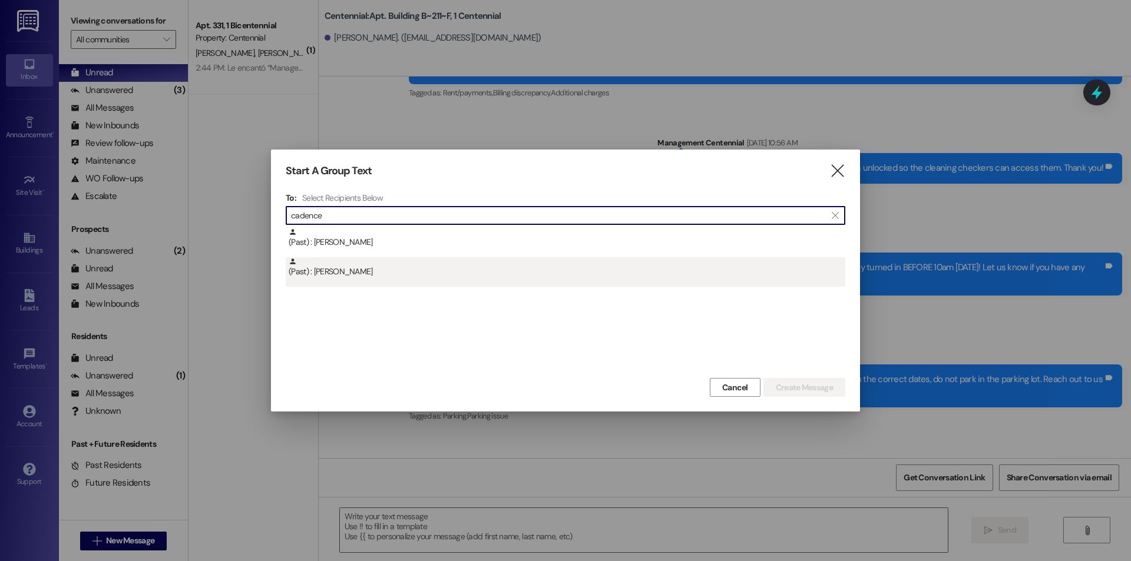
type input "cadence"
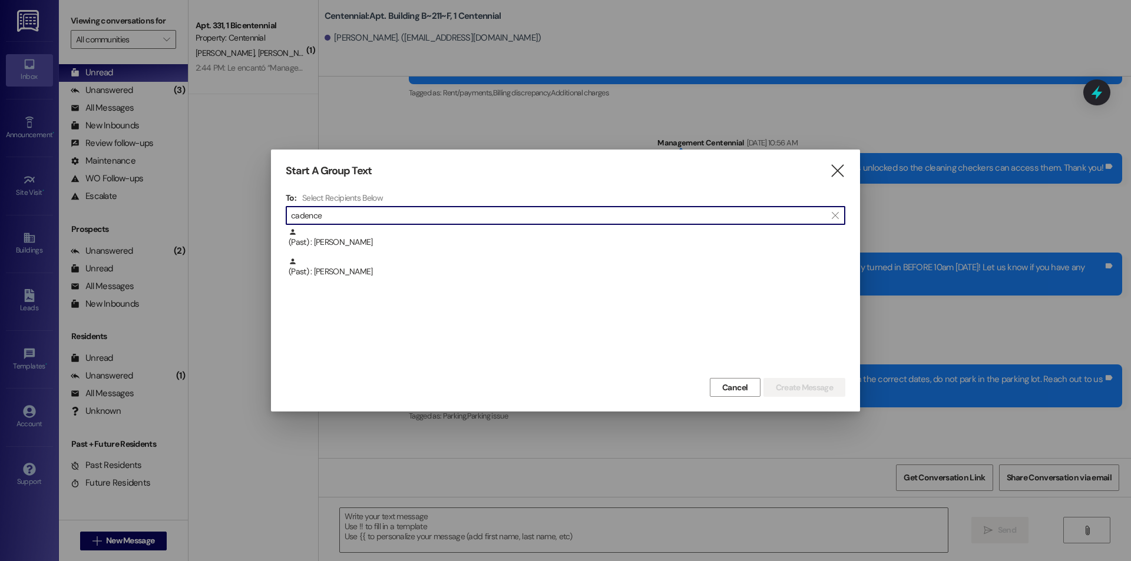
drag, startPoint x: 372, startPoint y: 279, endPoint x: 367, endPoint y: 290, distance: 12.9
click at [368, 289] on div "(Past) : [PERSON_NAME] (Past) : [PERSON_NAME]" at bounding box center [566, 301] width 560 height 147
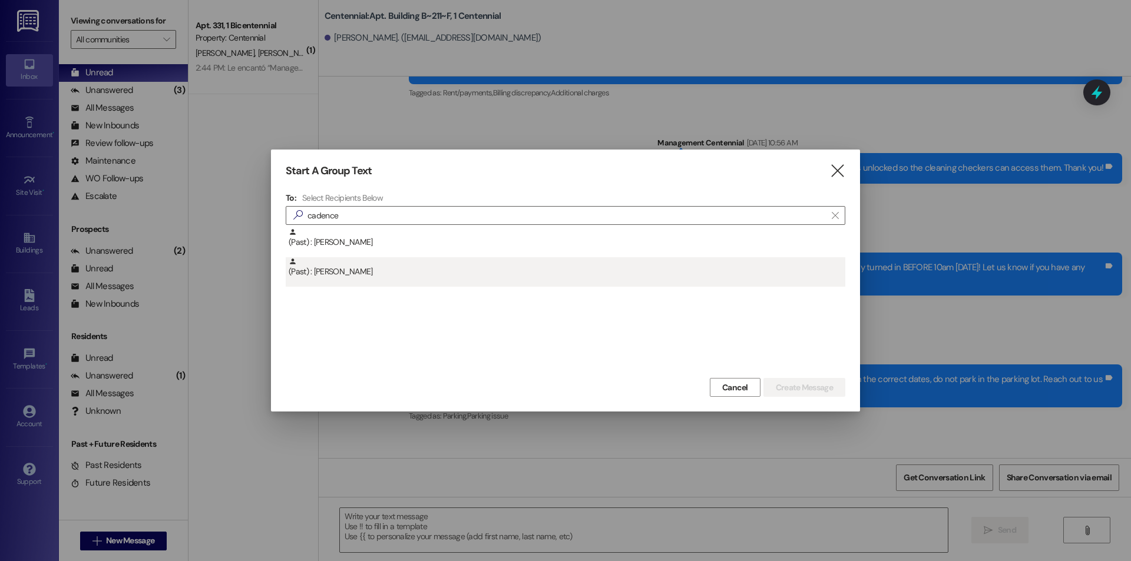
click at [370, 275] on div "(Past) : [PERSON_NAME]" at bounding box center [567, 267] width 557 height 21
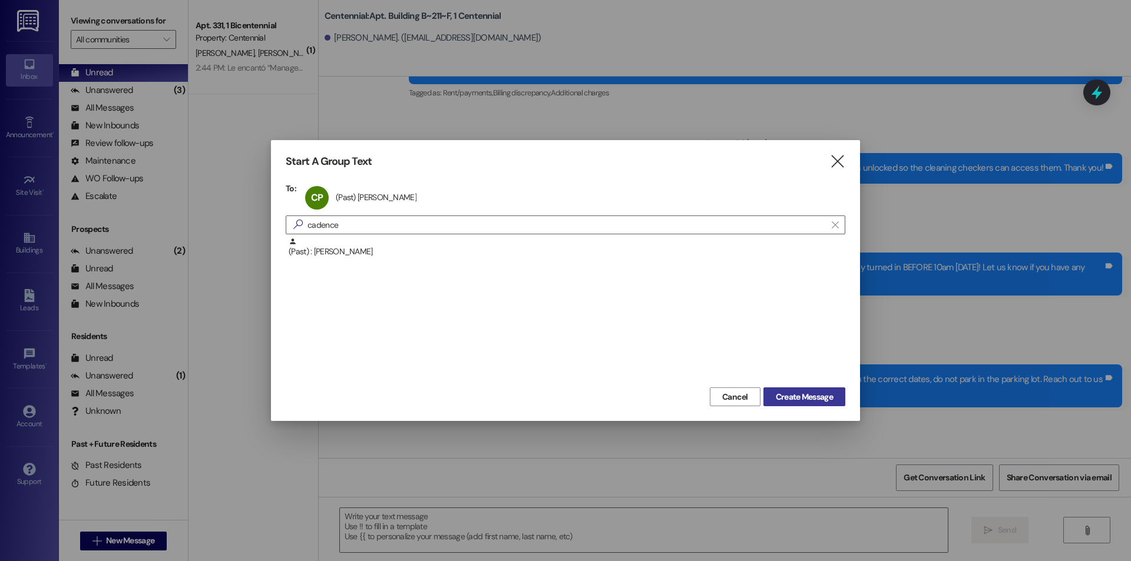
click at [787, 391] on span "Create Message" at bounding box center [804, 397] width 57 height 12
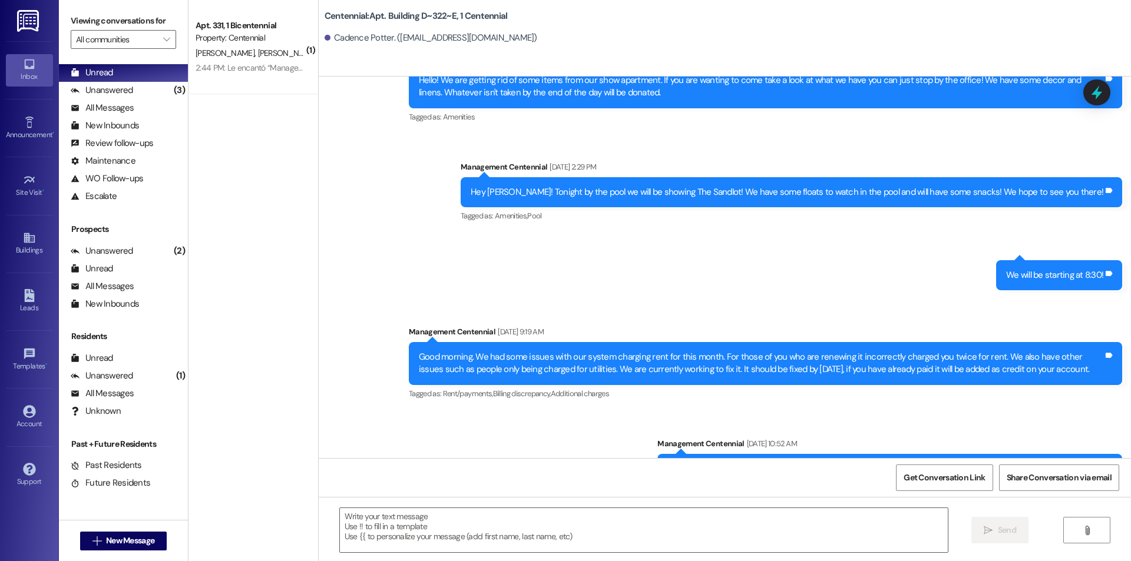
scroll to position [11958, 0]
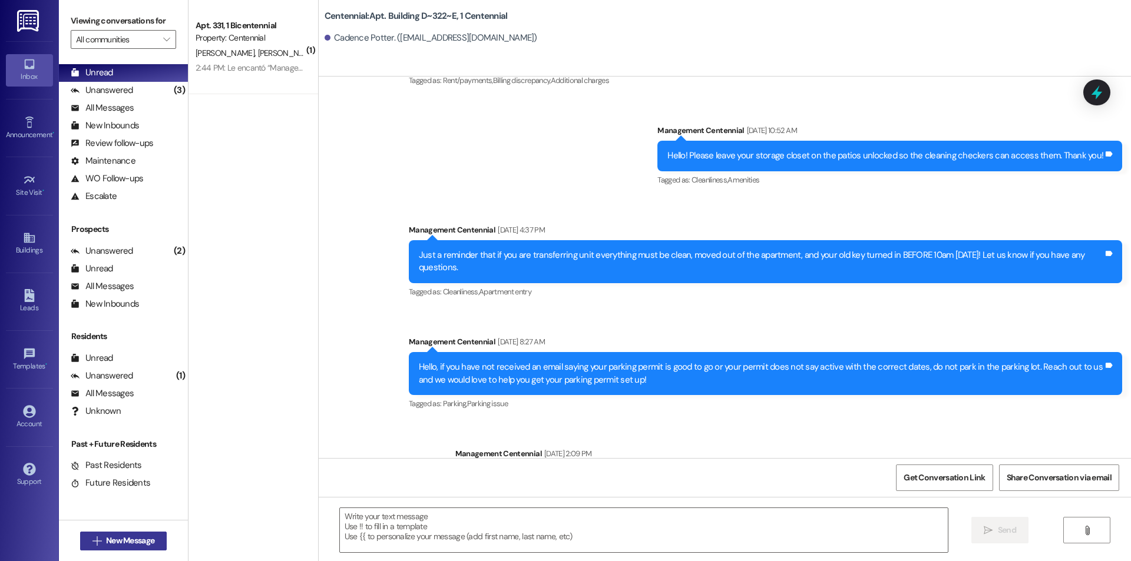
click at [161, 537] on button " New Message" at bounding box center [123, 541] width 87 height 19
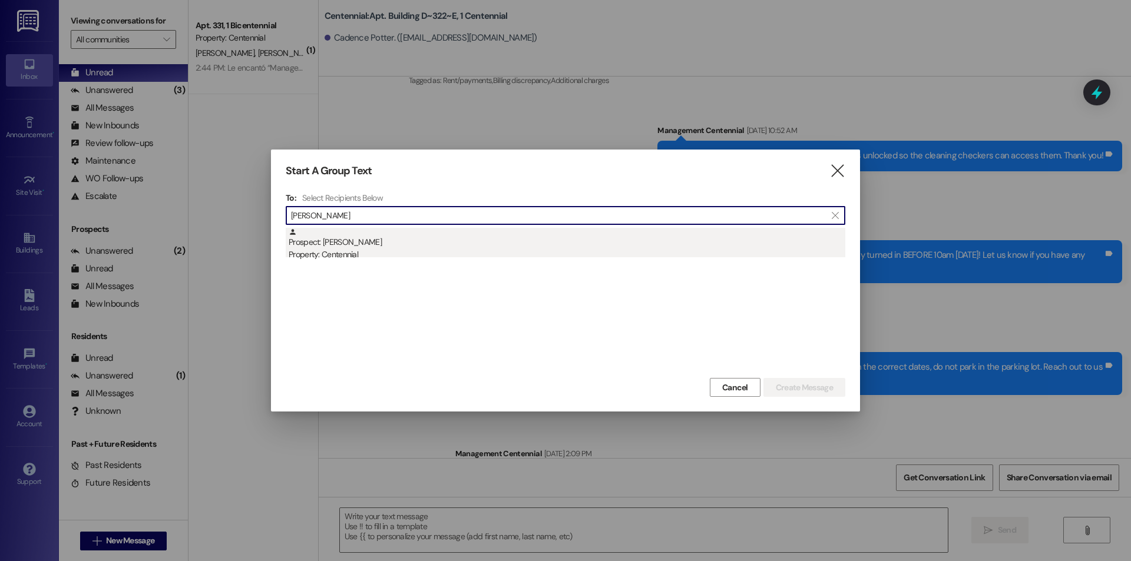
type input "[PERSON_NAME]"
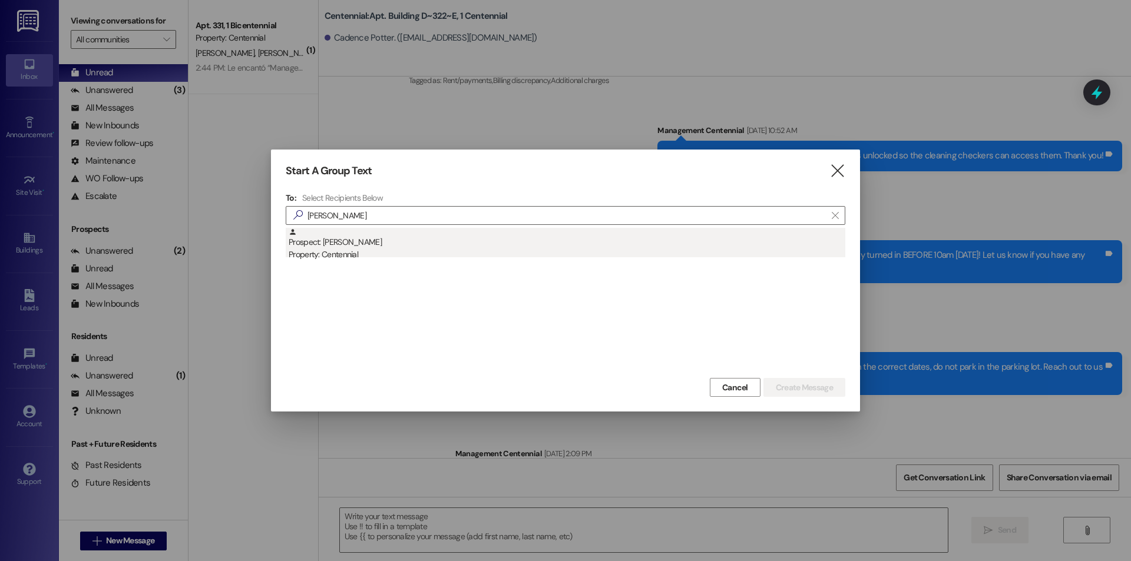
click at [364, 251] on div "Property: Centennial" at bounding box center [567, 255] width 557 height 12
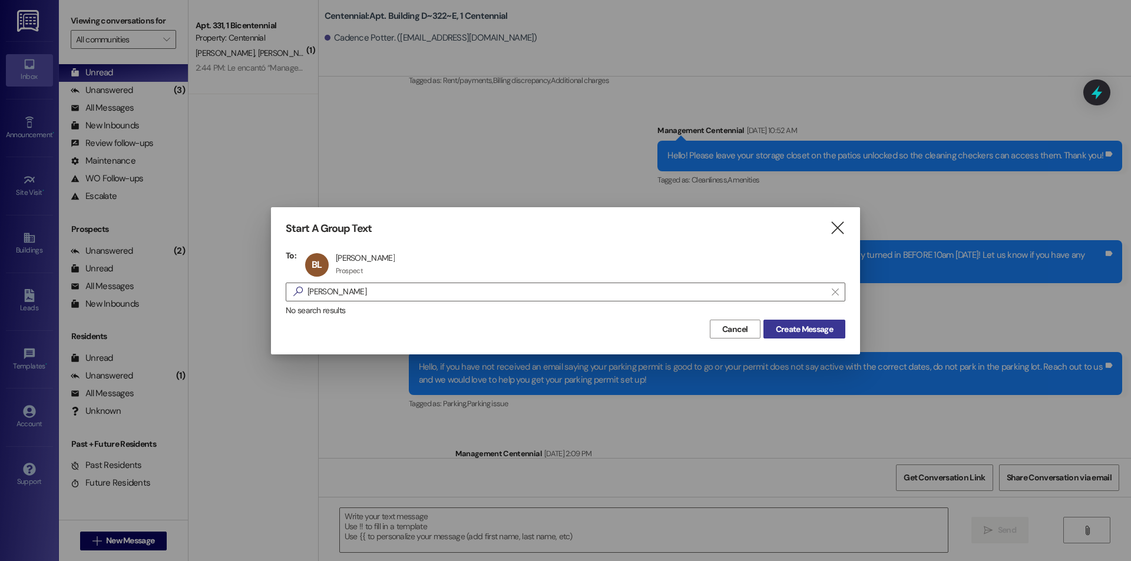
click at [802, 334] on span "Create Message" at bounding box center [804, 329] width 57 height 12
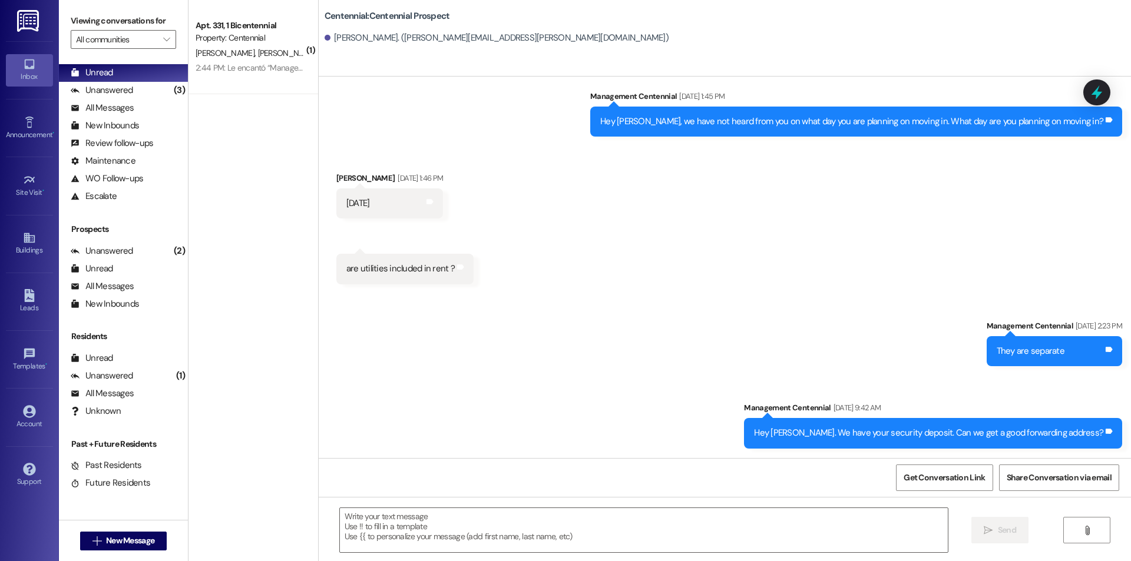
scroll to position [122, 0]
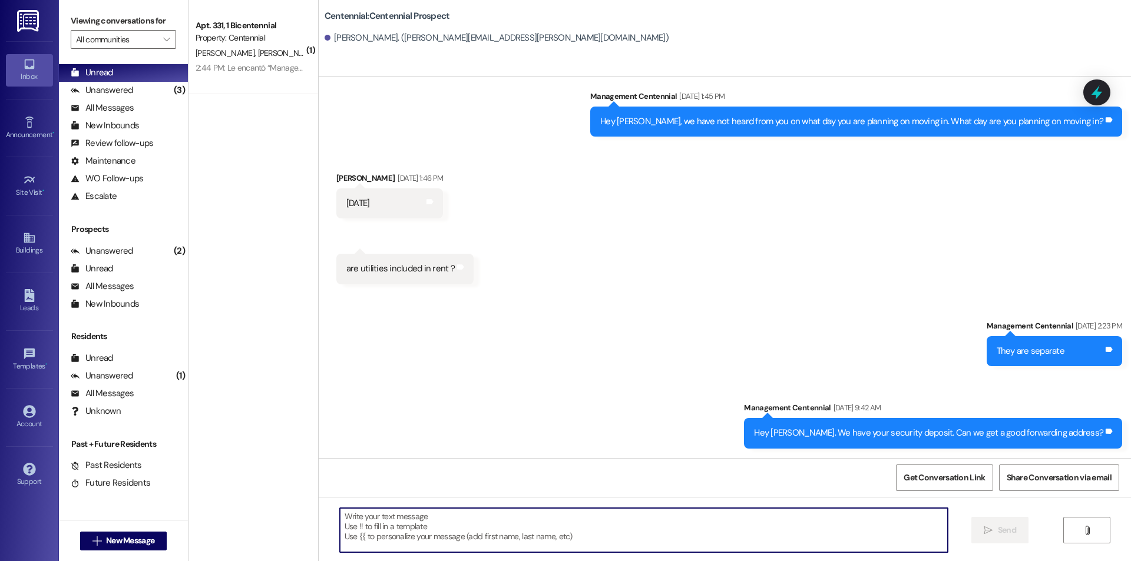
click at [526, 530] on textarea at bounding box center [644, 530] width 608 height 44
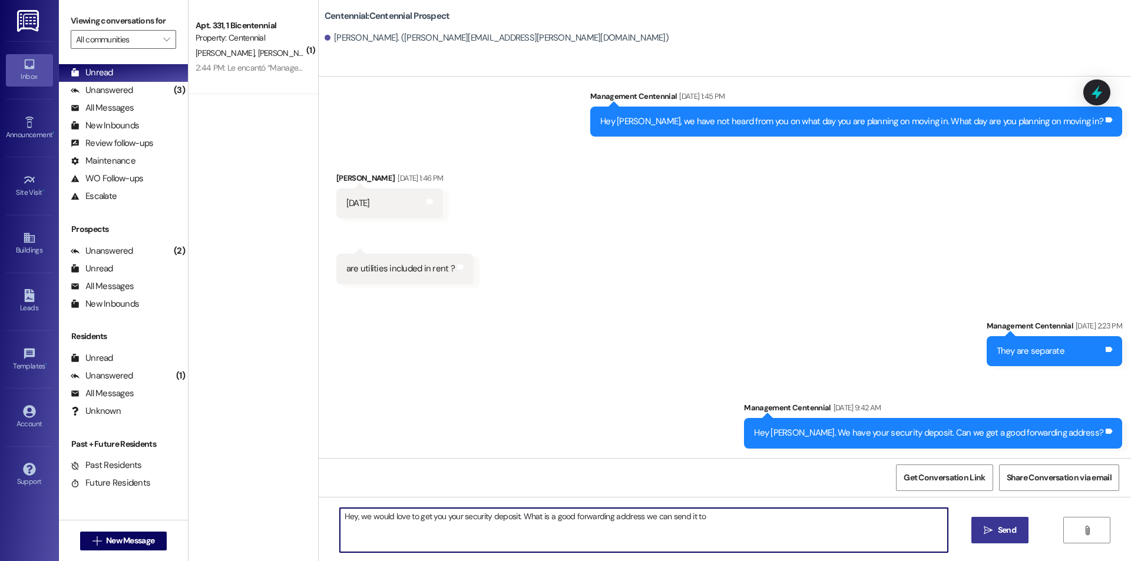
type textarea "Hey, we would love to get you your security deposit. What is a good forwarding …"
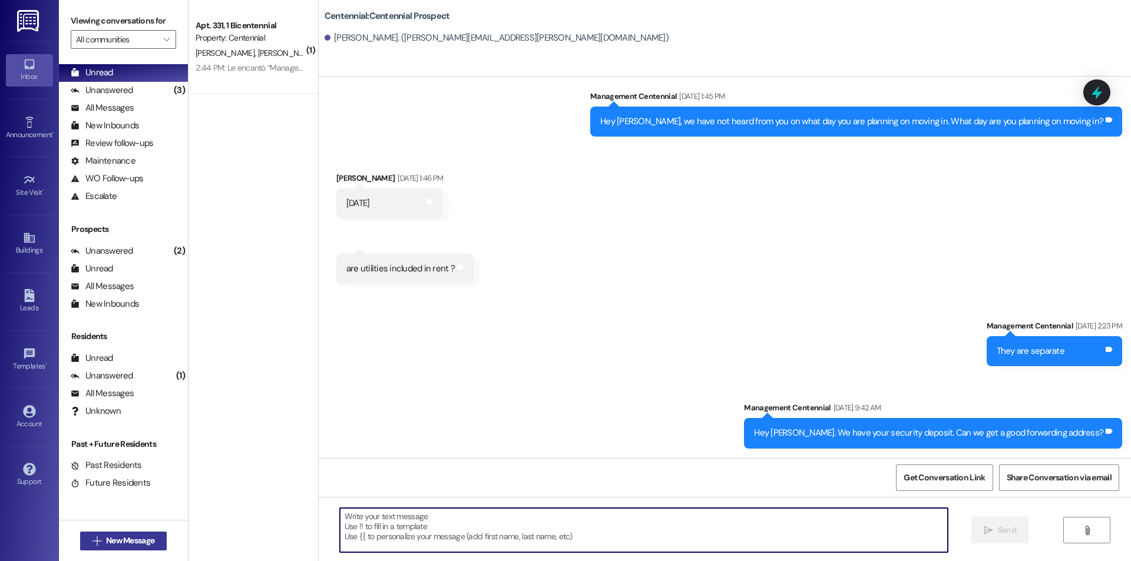
click at [158, 542] on button " New Message" at bounding box center [123, 541] width 87 height 19
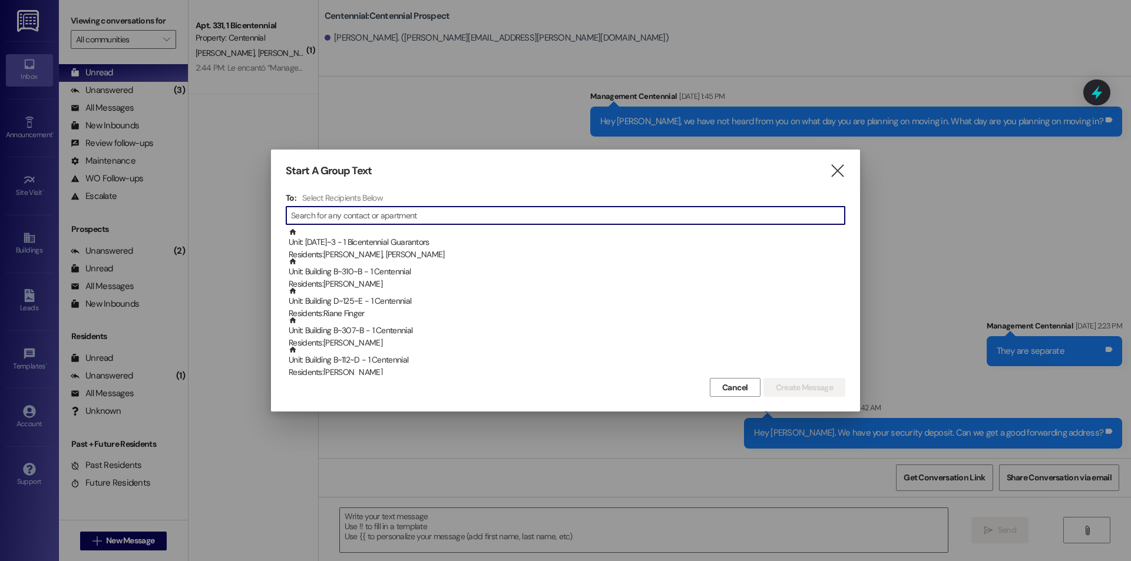
click at [419, 217] on input at bounding box center [568, 215] width 554 height 16
type input "l"
click at [835, 173] on icon "" at bounding box center [838, 171] width 16 height 12
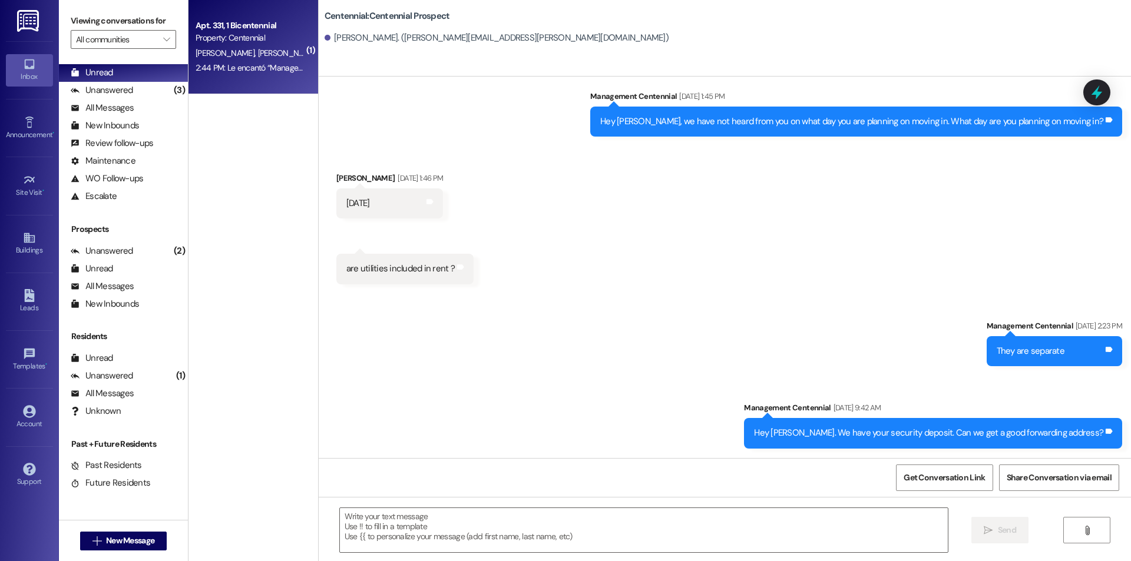
click at [277, 54] on div "[PERSON_NAME] [PERSON_NAME]" at bounding box center [249, 53] width 111 height 15
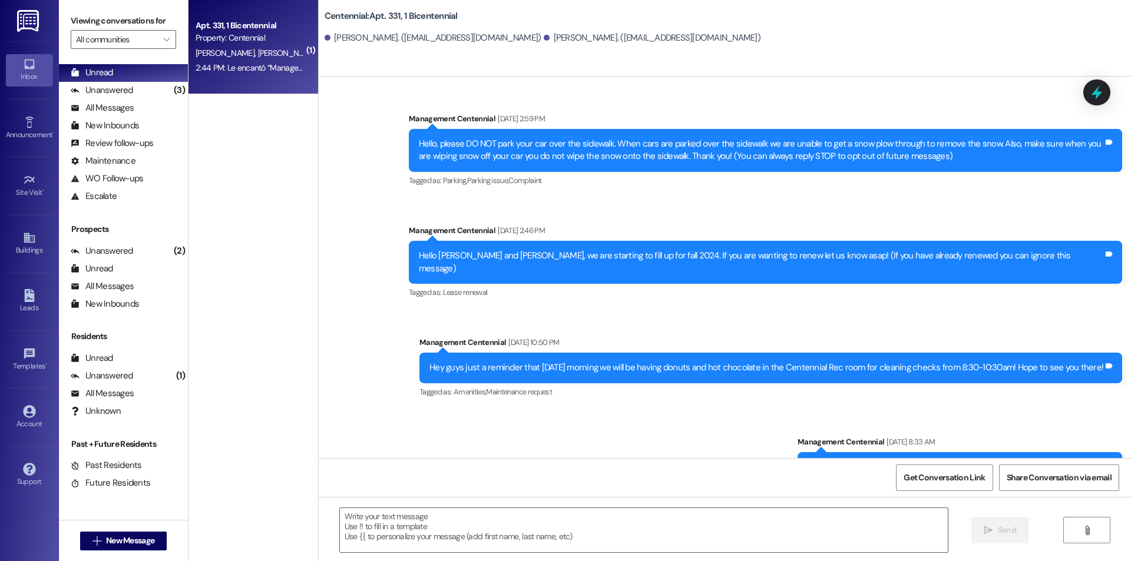
scroll to position [11193, 0]
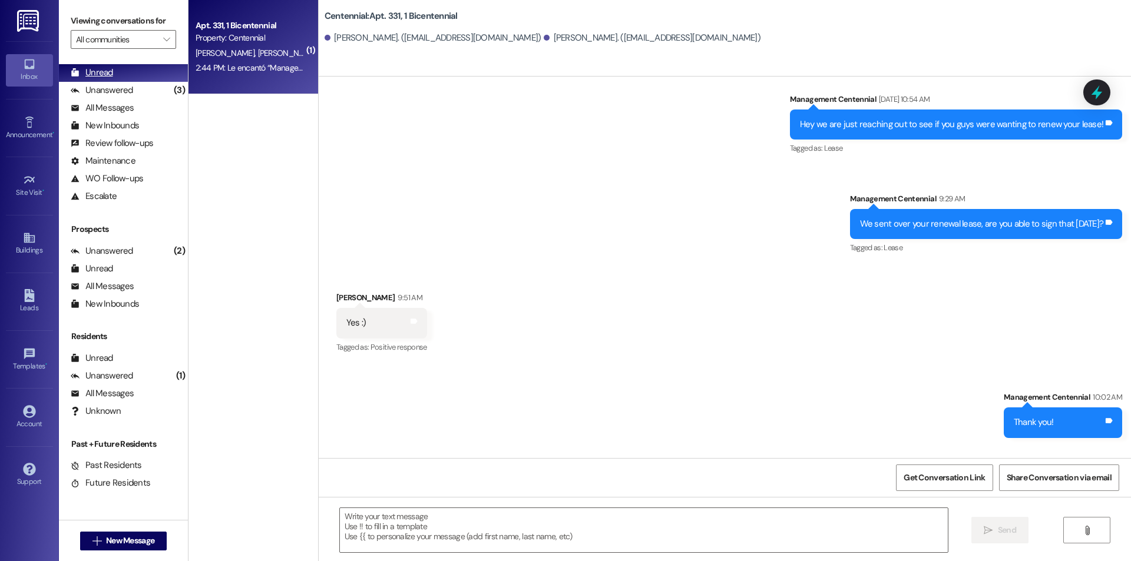
click at [91, 68] on div "Unread" at bounding box center [92, 73] width 42 height 12
click at [95, 68] on div "Prospects + Residents Unread (0) Unread: Any message you haven't read yet will …" at bounding box center [123, 125] width 129 height 160
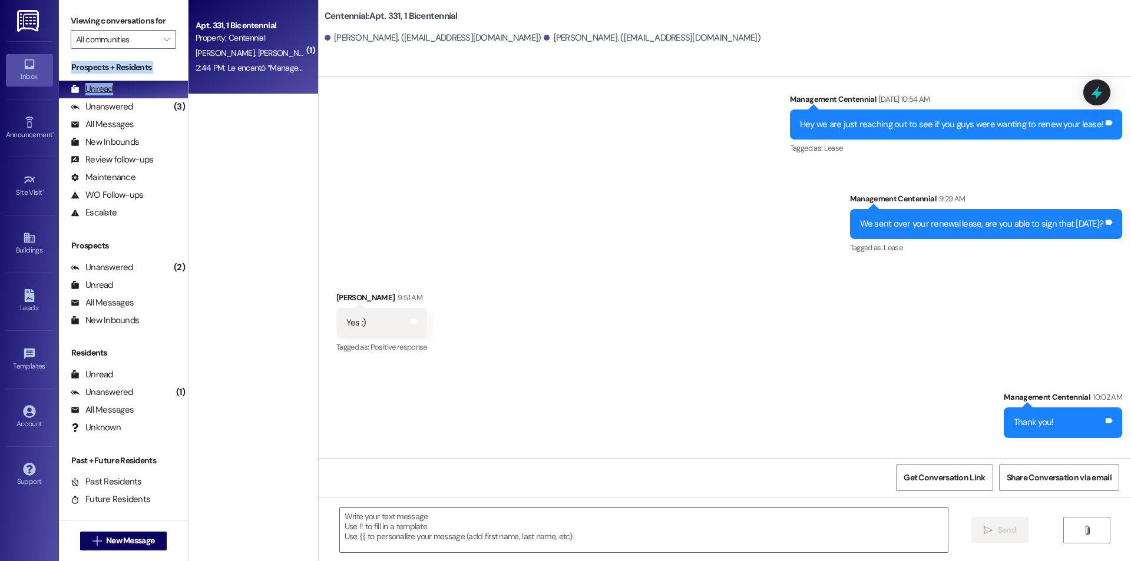
click at [125, 94] on div "Unread (0)" at bounding box center [123, 90] width 129 height 18
click at [127, 94] on div "Unread (0)" at bounding box center [123, 90] width 129 height 18
click at [274, 169] on div "( 1 ) Apt. 331, 1 Bicentennial Property: Centennial [PERSON_NAME] [PERSON_NAME]…" at bounding box center [254, 239] width 130 height 478
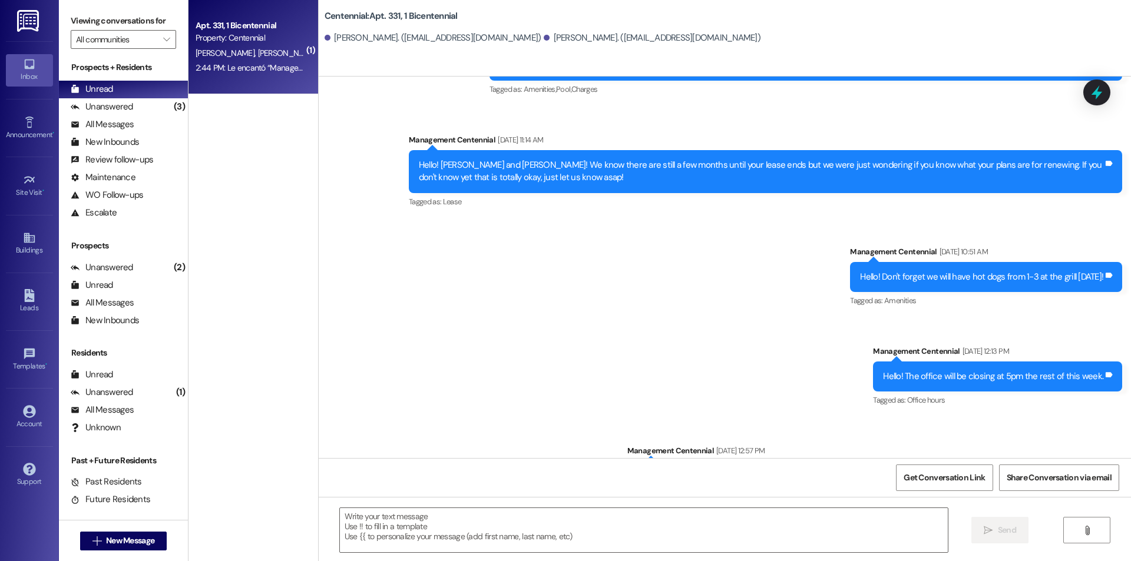
scroll to position [11193, 0]
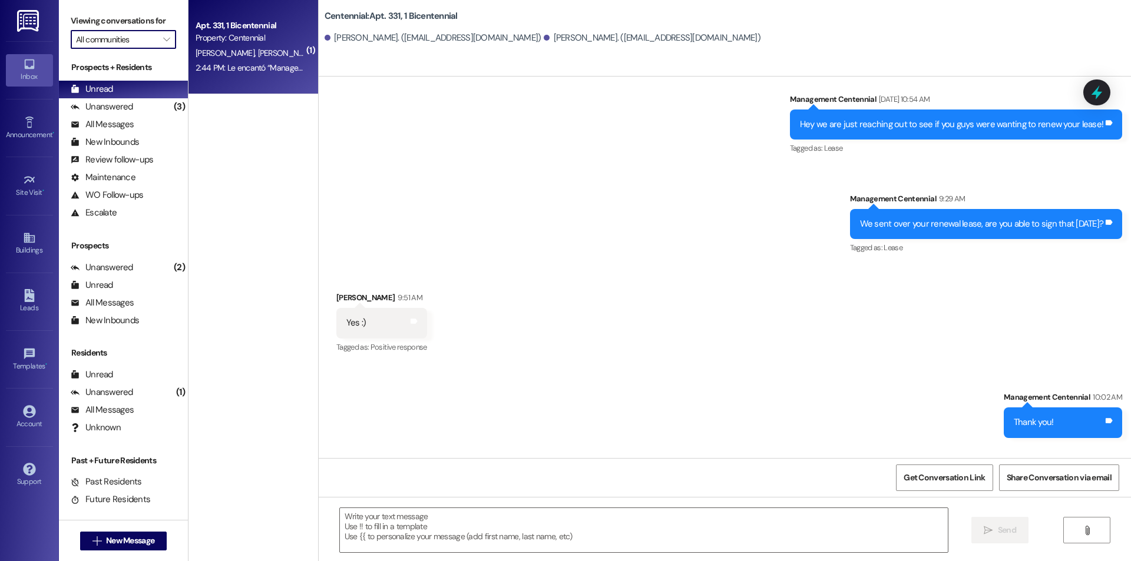
click at [124, 43] on input "All communities" at bounding box center [116, 39] width 81 height 19
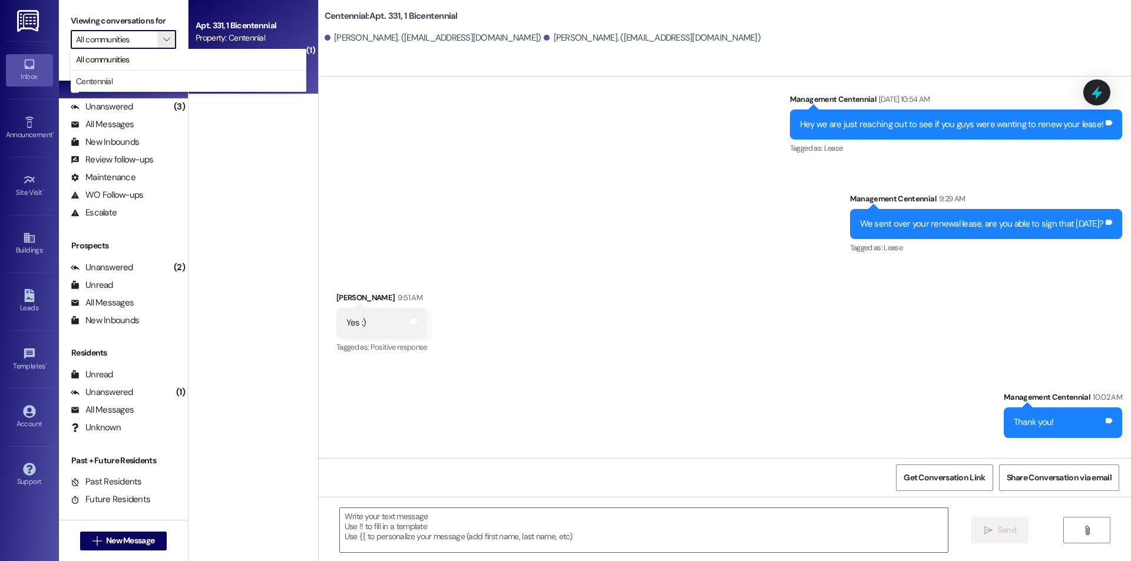
click at [214, 309] on div "( 1 ) Apt. 331, 1 Bicentennial Property: Centennial [PERSON_NAME] [PERSON_NAME]…" at bounding box center [254, 239] width 130 height 478
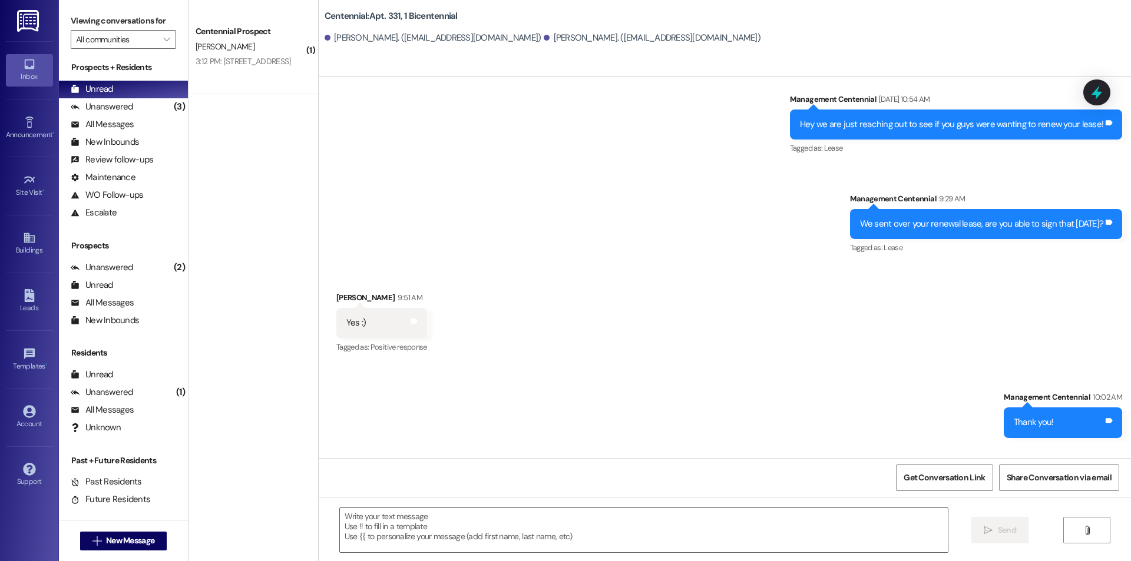
click at [144, 530] on div " New Message" at bounding box center [123, 541] width 87 height 29
click at [138, 536] on span "New Message" at bounding box center [130, 541] width 48 height 12
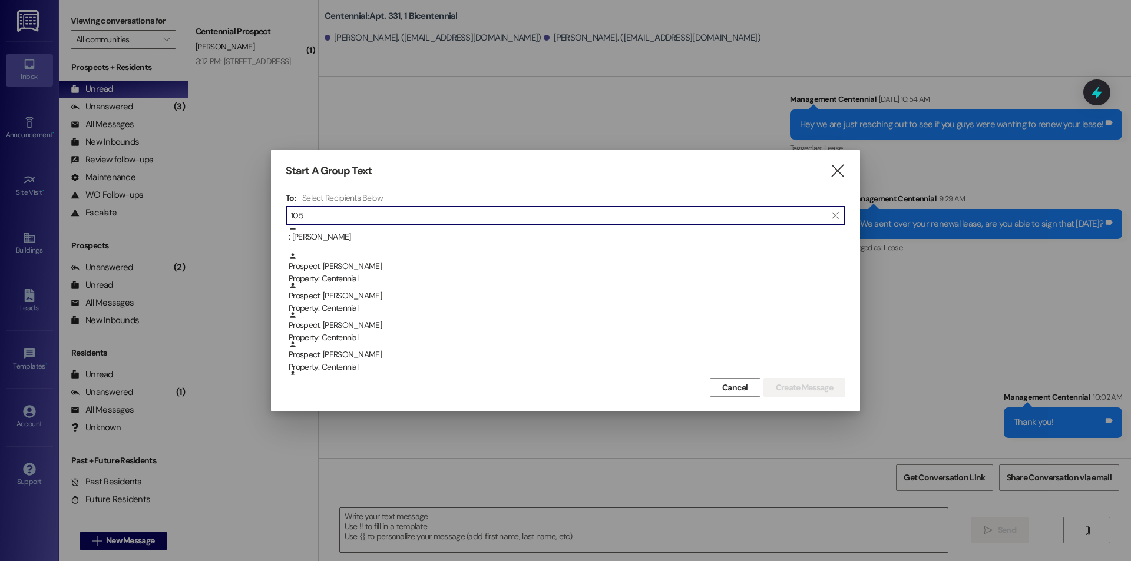
scroll to position [0, 0]
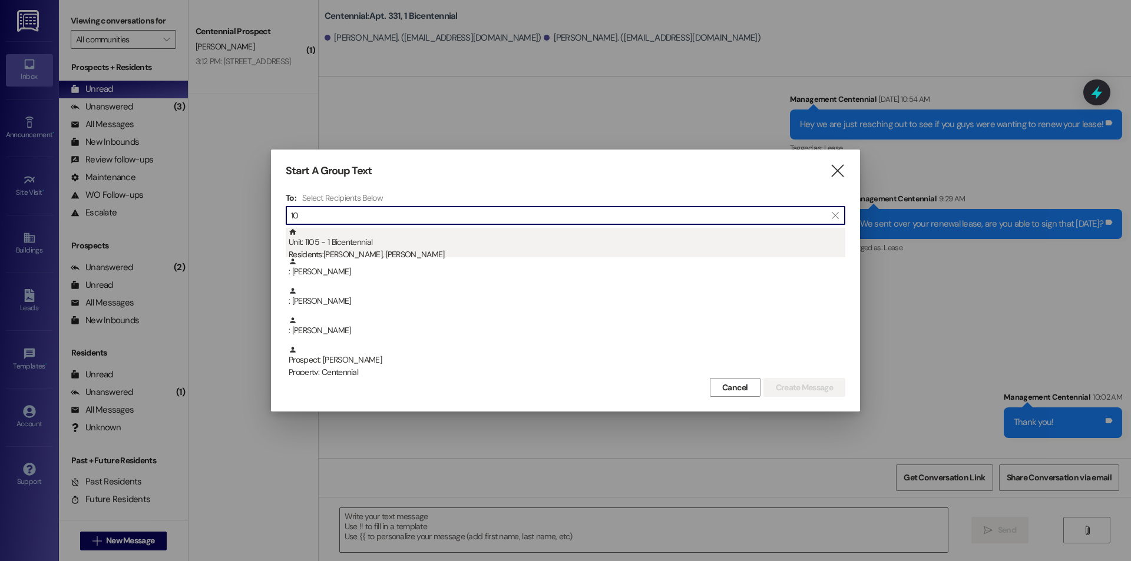
type input "1"
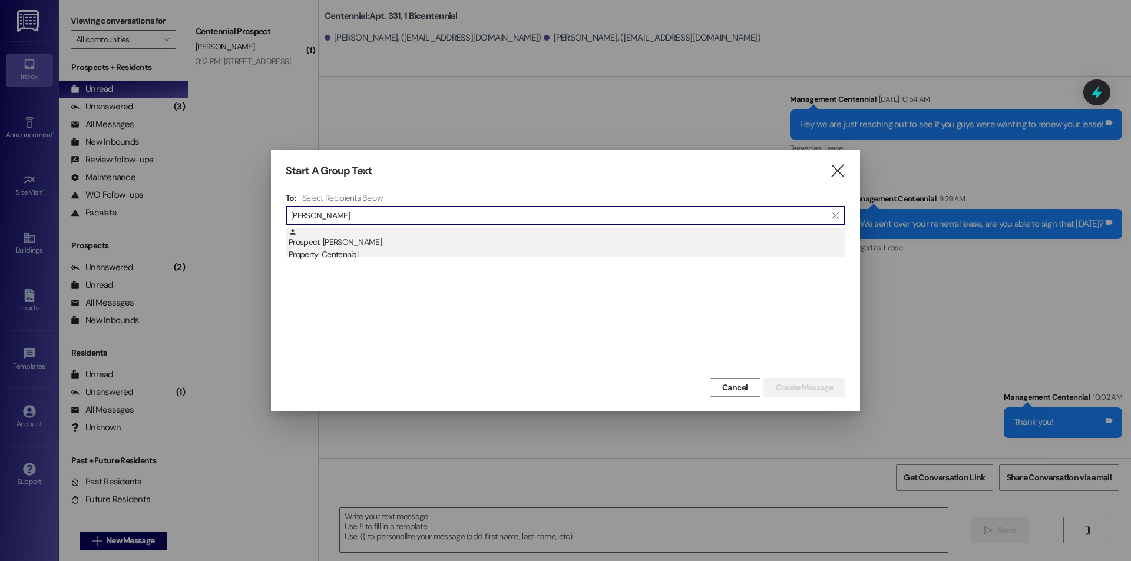
type input "[PERSON_NAME]"
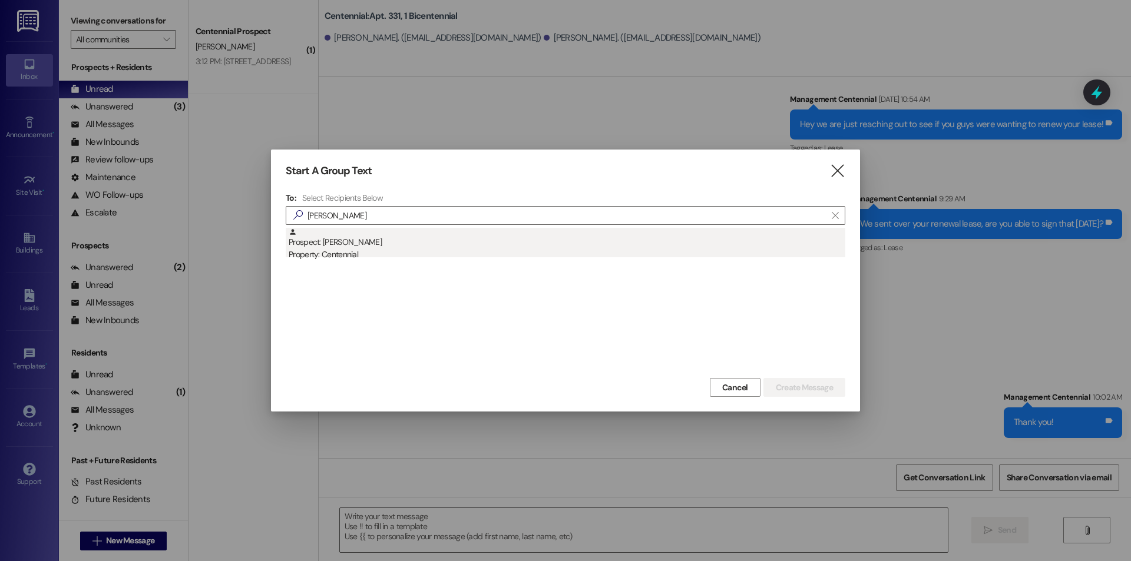
click at [361, 252] on div "Property: Centennial" at bounding box center [567, 255] width 557 height 12
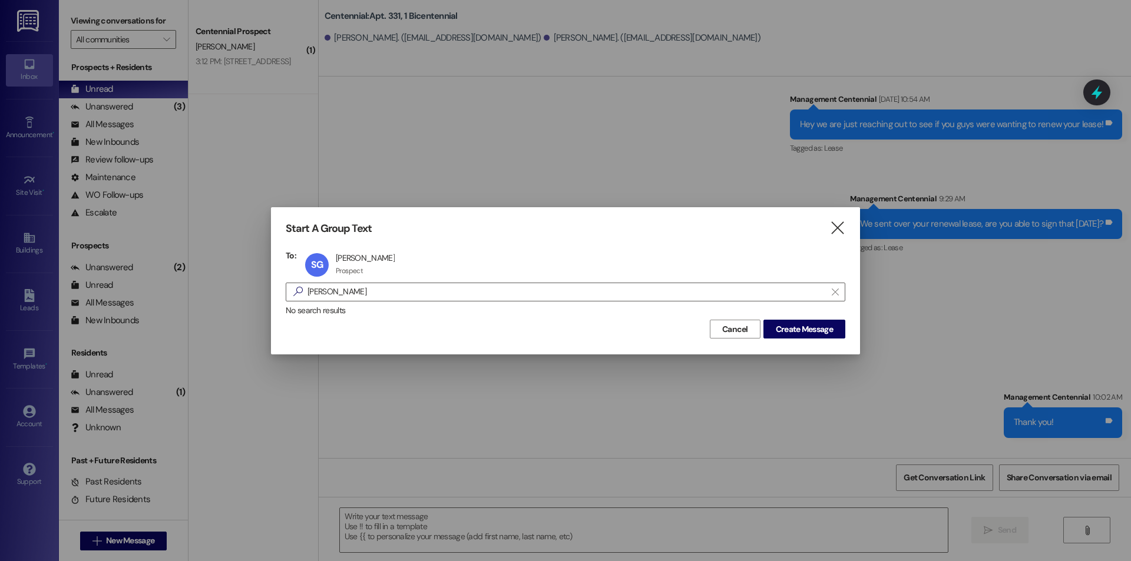
click at [830, 344] on div "Start A Group Text  To: SG [PERSON_NAME] [PERSON_NAME] Prospect Prospect click…" at bounding box center [565, 280] width 589 height 147
click at [838, 316] on div "No search results" at bounding box center [566, 311] width 560 height 12
click at [834, 326] on span "Create Message" at bounding box center [805, 329] width 62 height 12
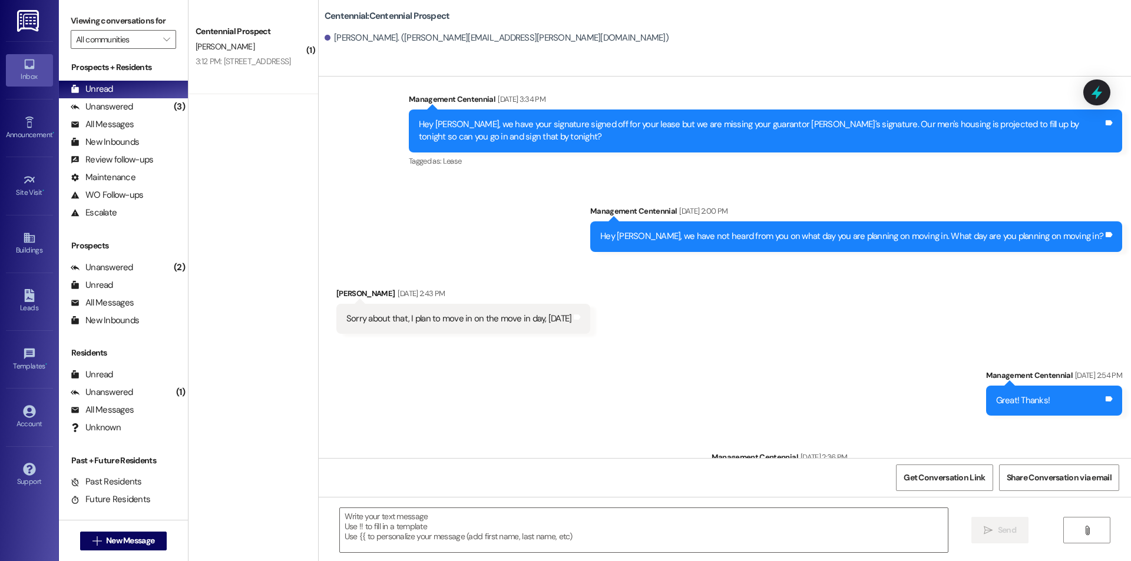
scroll to position [924, 0]
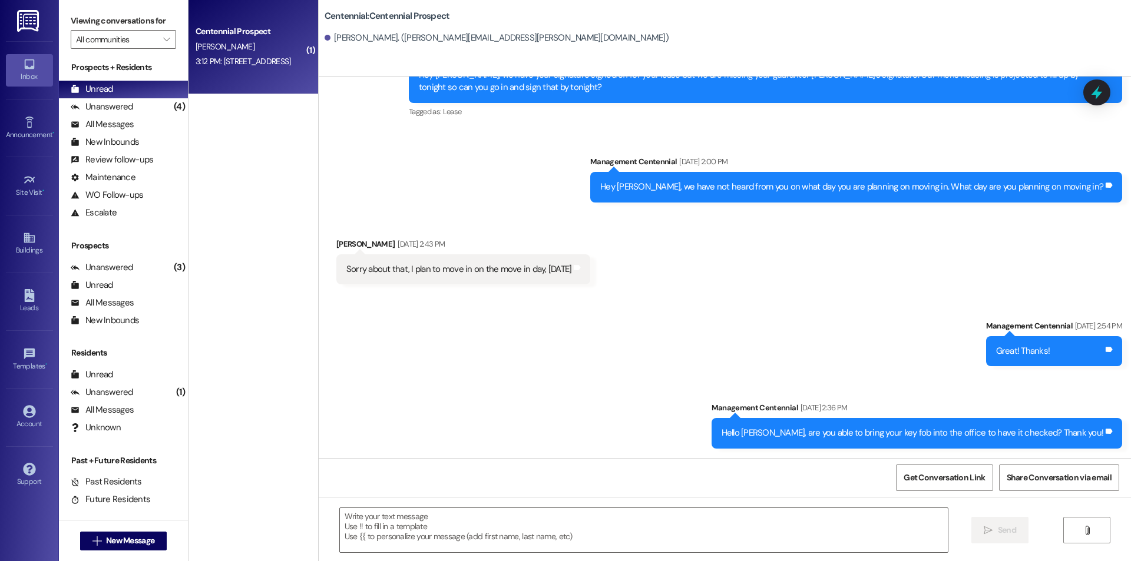
click at [237, 87] on div "Centennial Prospect [PERSON_NAME] 3:12 PM: [STREET_ADDRESS] 3:12 PM: [STREET_AD…" at bounding box center [254, 47] width 130 height 94
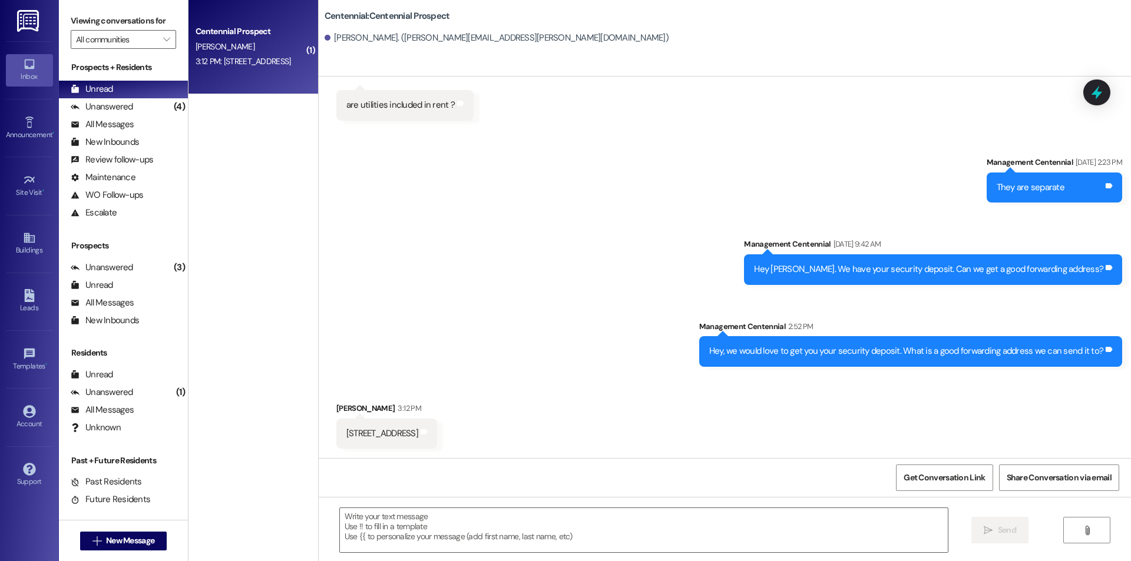
scroll to position [285, 0]
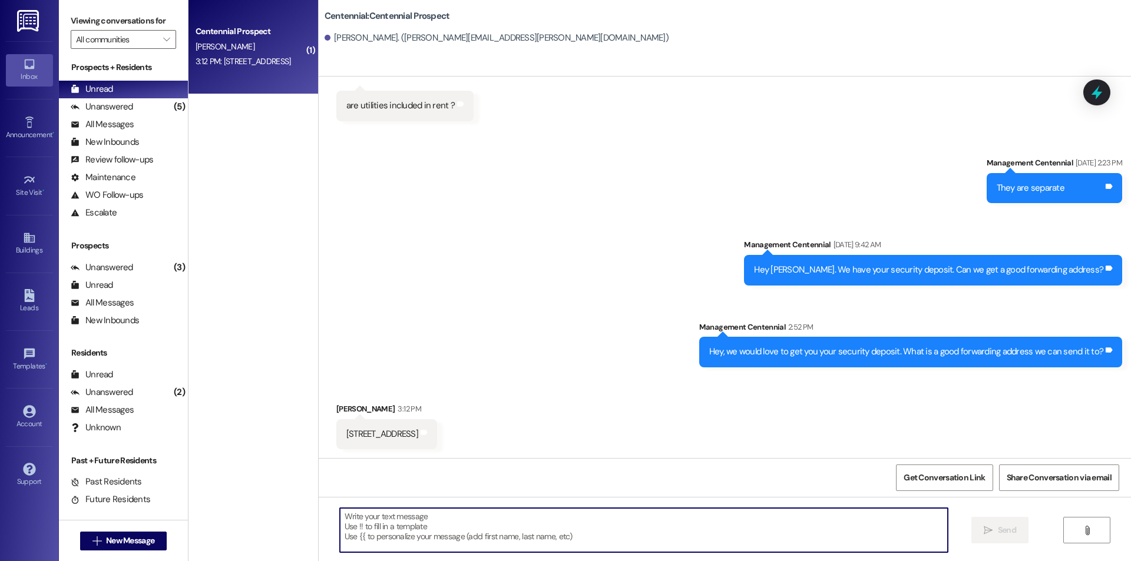
click at [522, 523] on textarea at bounding box center [644, 530] width 608 height 44
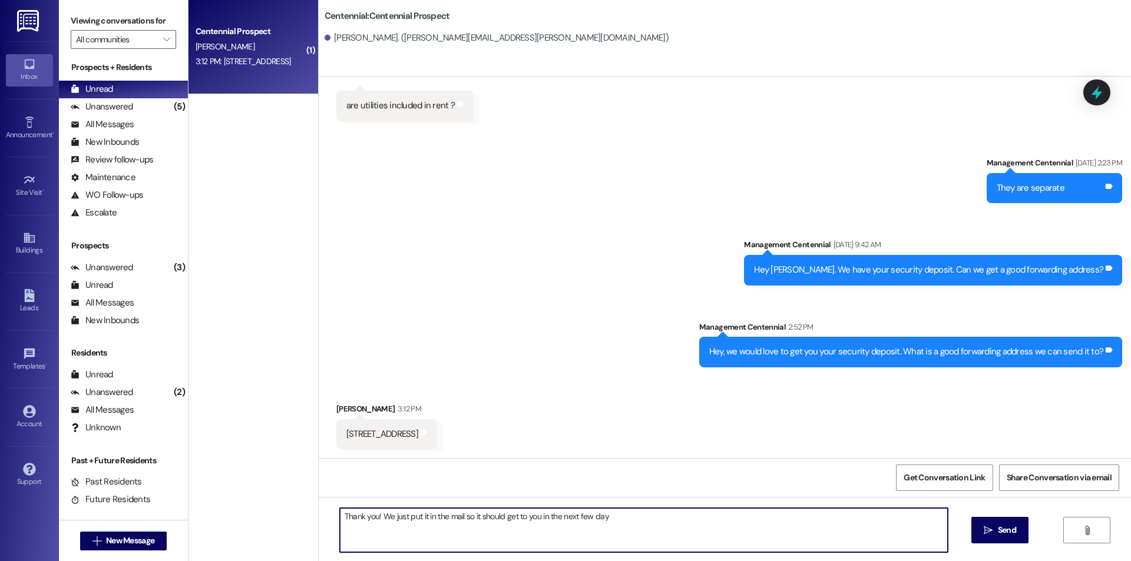
type textarea "Thank you! We just put it in the mail so it should get to you in the next few d…"
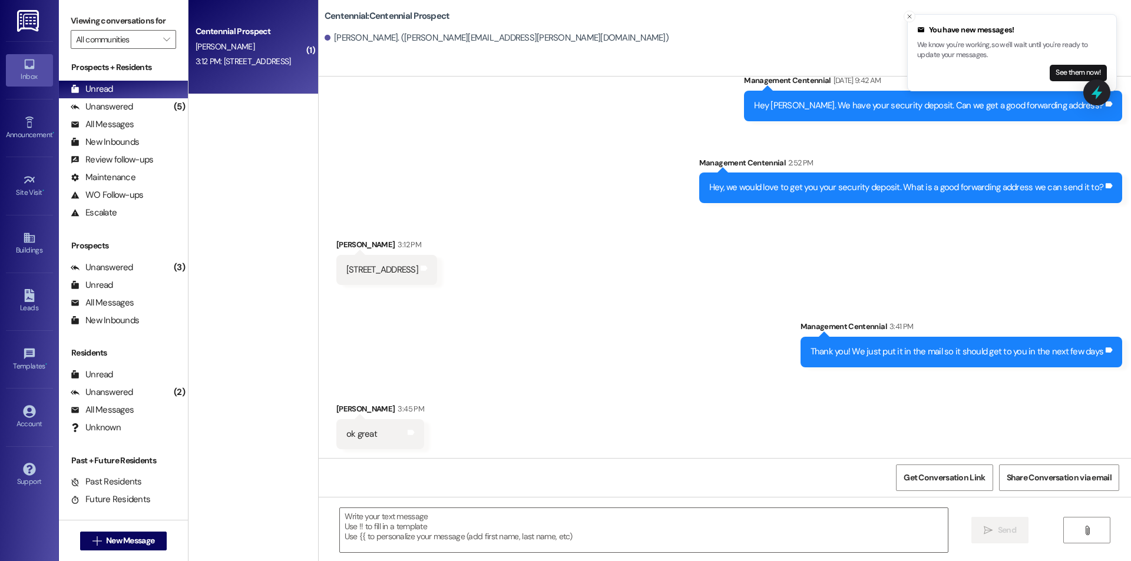
scroll to position [136, 0]
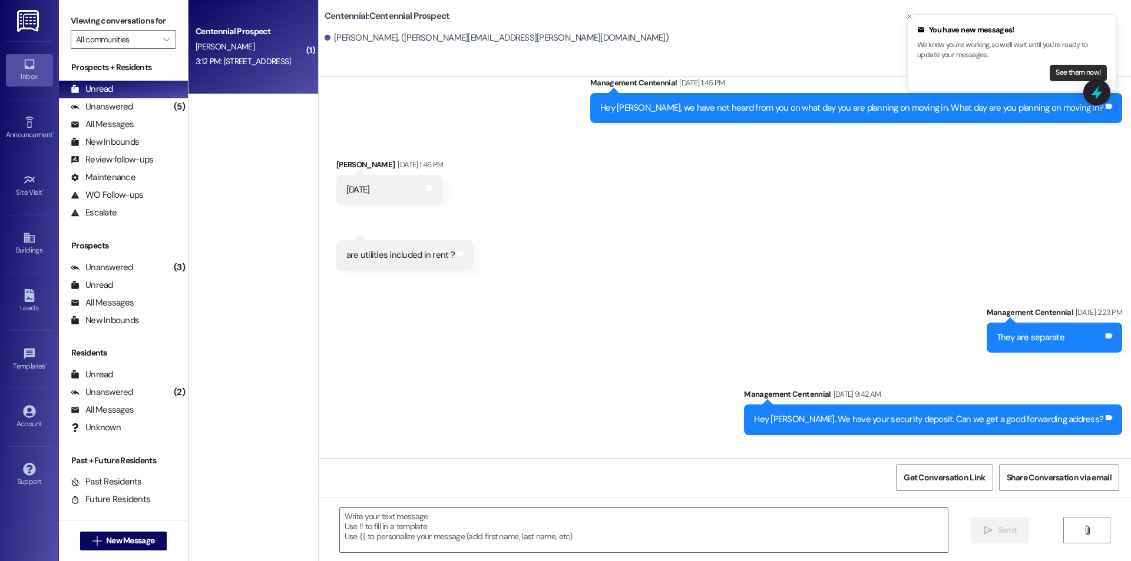
click at [1076, 74] on button "See them now!" at bounding box center [1078, 73] width 57 height 16
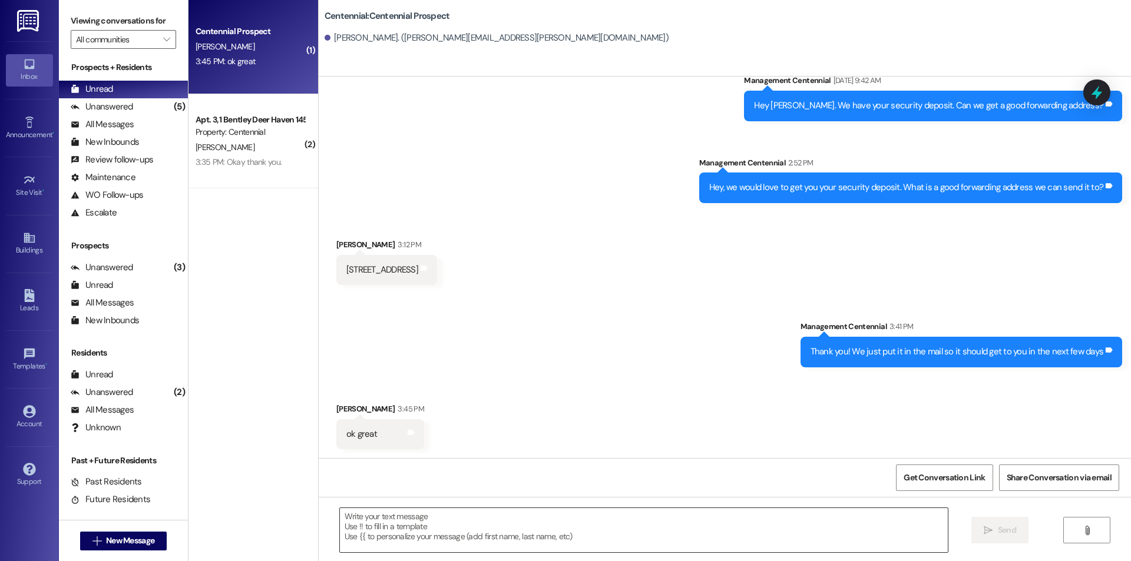
scroll to position [450, 0]
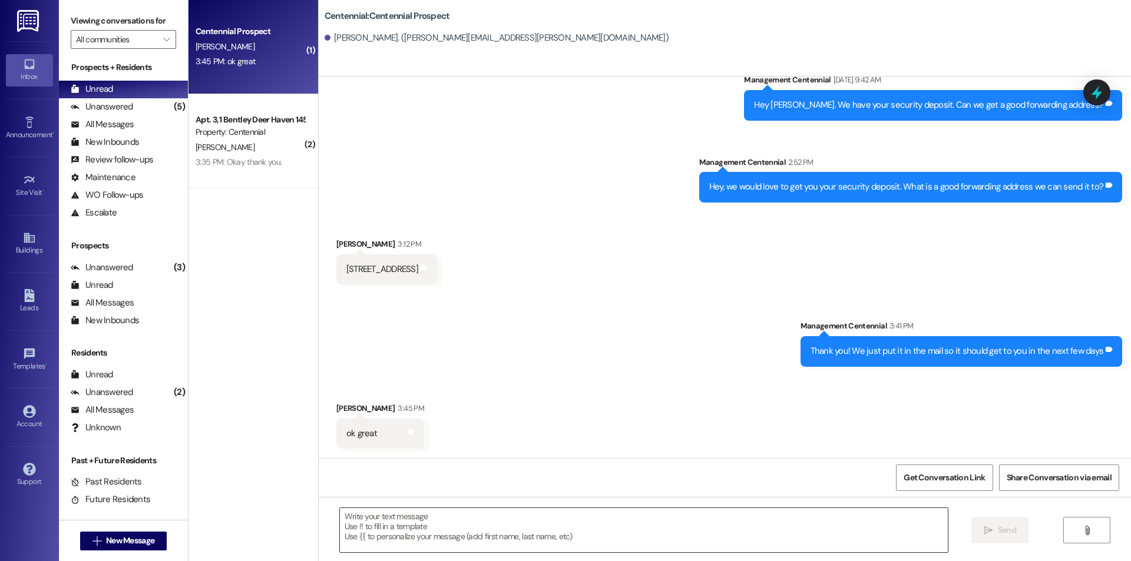
click at [513, 511] on textarea at bounding box center [644, 530] width 608 height 44
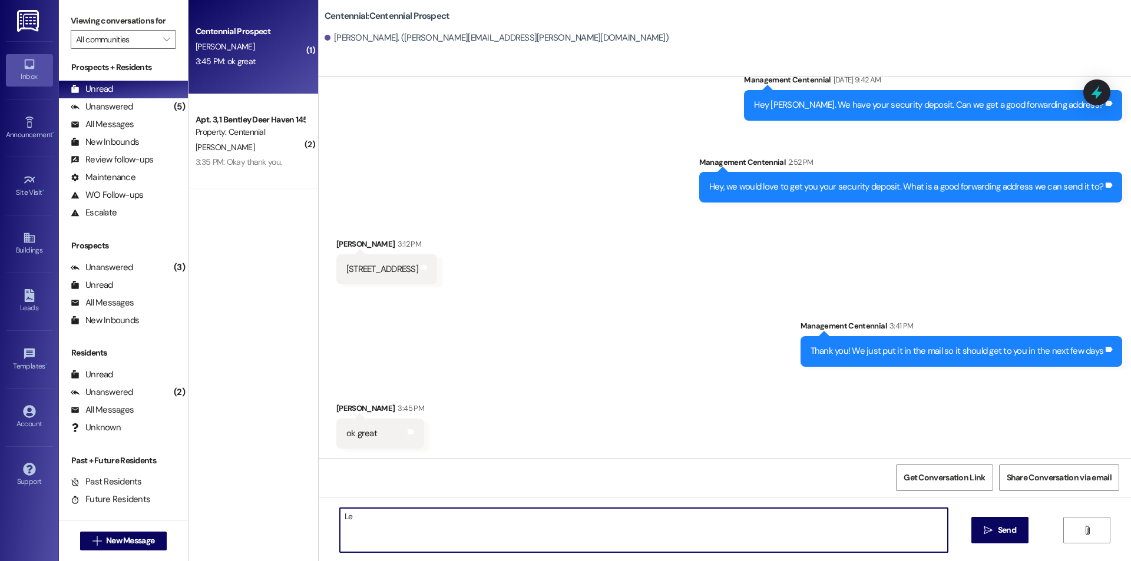
type textarea "L"
type textarea "G"
type textarea "Thanks"
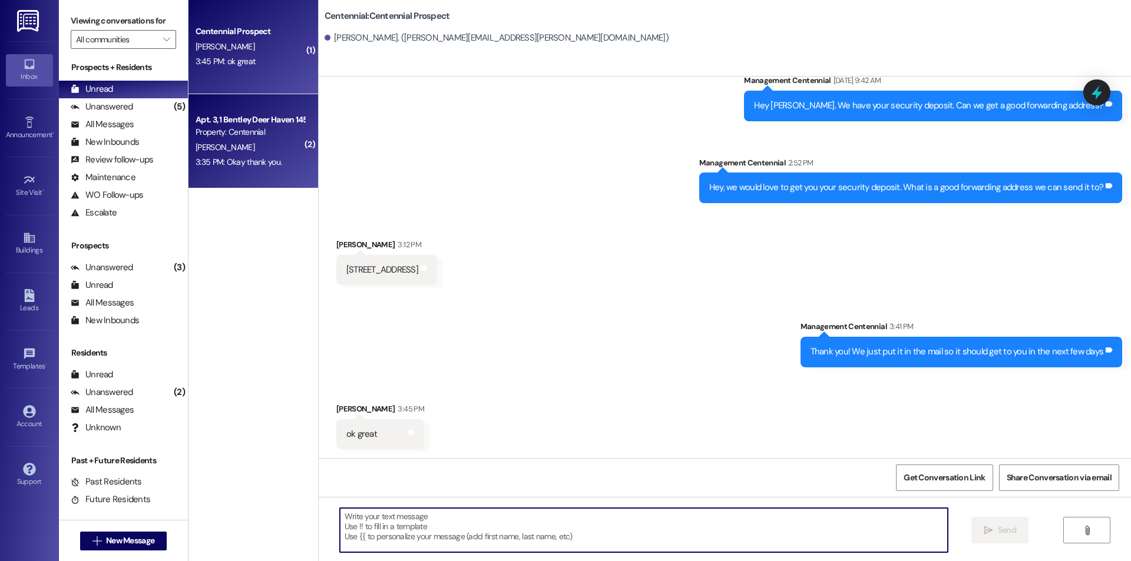
click at [222, 172] on div "Apt. 3, 1 Bentley Deer Haven 1458 Property: Centennial [PERSON_NAME] 3:35 PM: O…" at bounding box center [254, 141] width 130 height 94
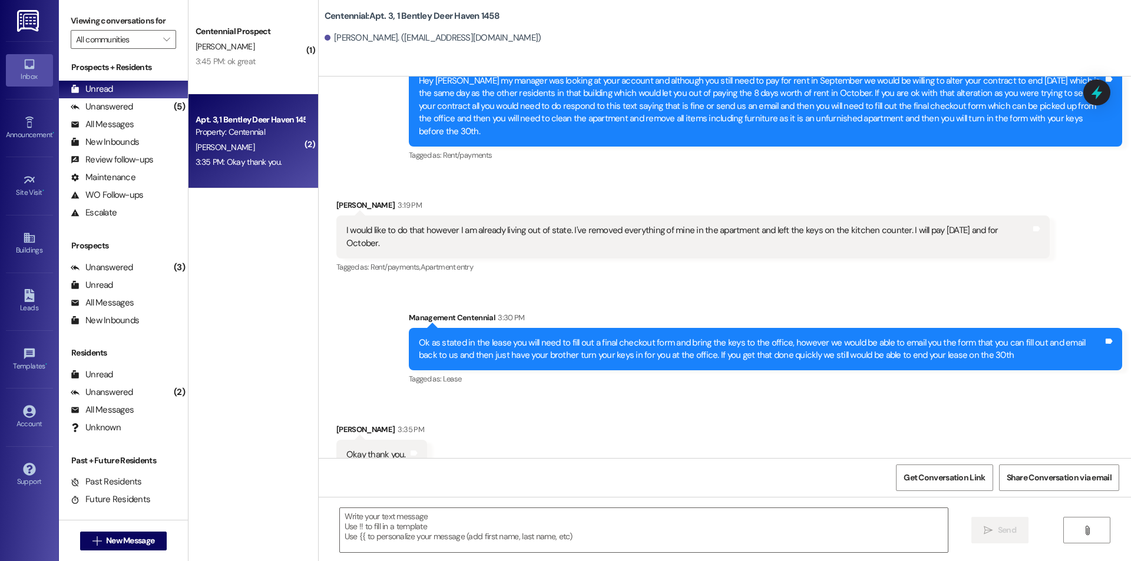
scroll to position [3572, 0]
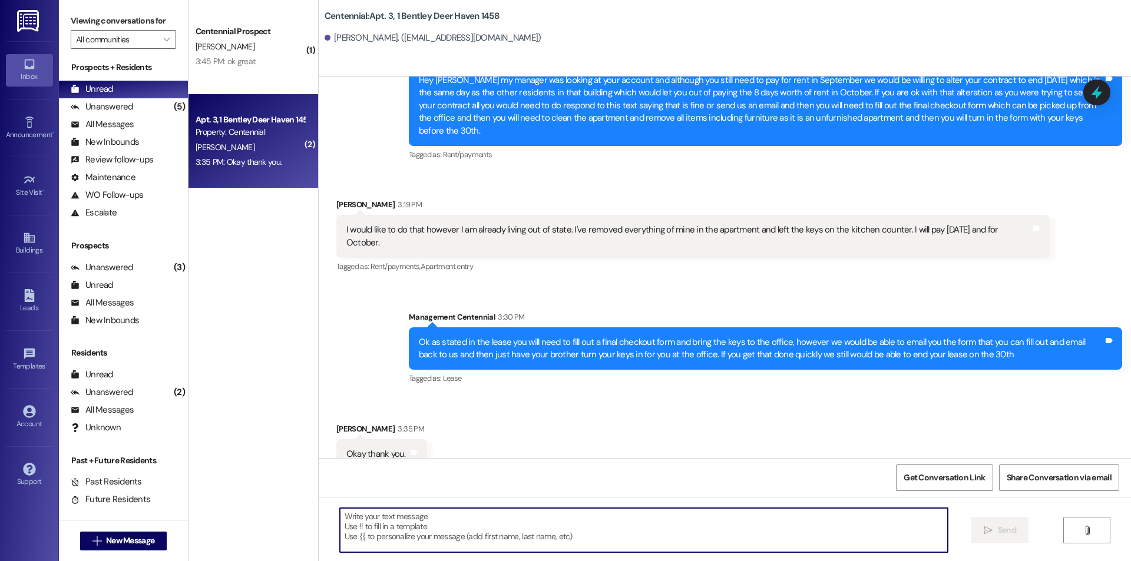
click at [609, 532] on textarea at bounding box center [644, 530] width 608 height 44
type textarea "No problem"
click at [988, 534] on icon "" at bounding box center [988, 530] width 9 height 9
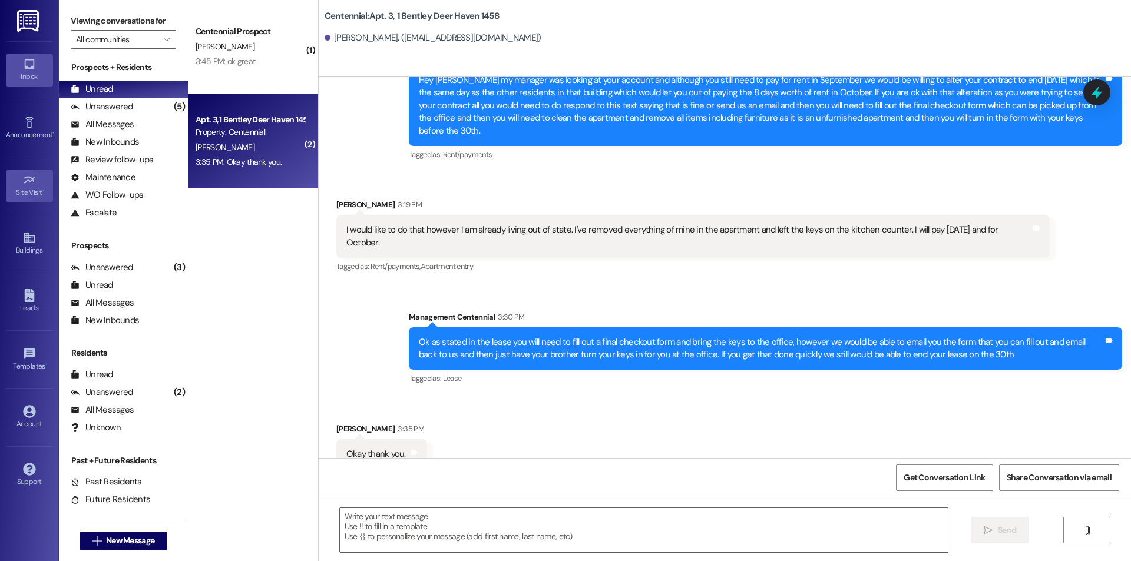
scroll to position [3571, 0]
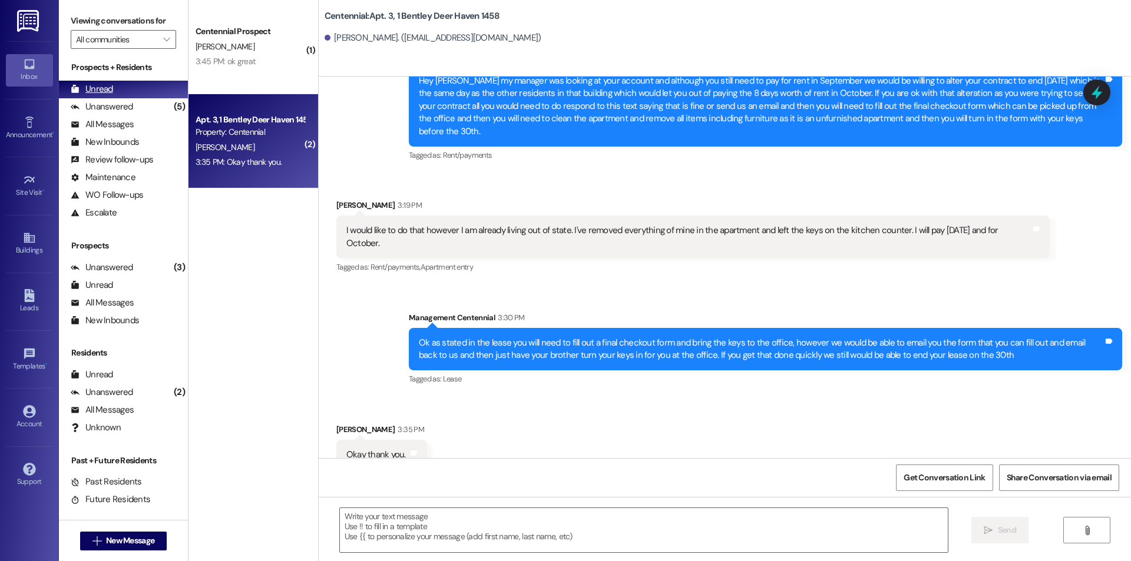
click at [105, 93] on div "Unread" at bounding box center [92, 89] width 42 height 12
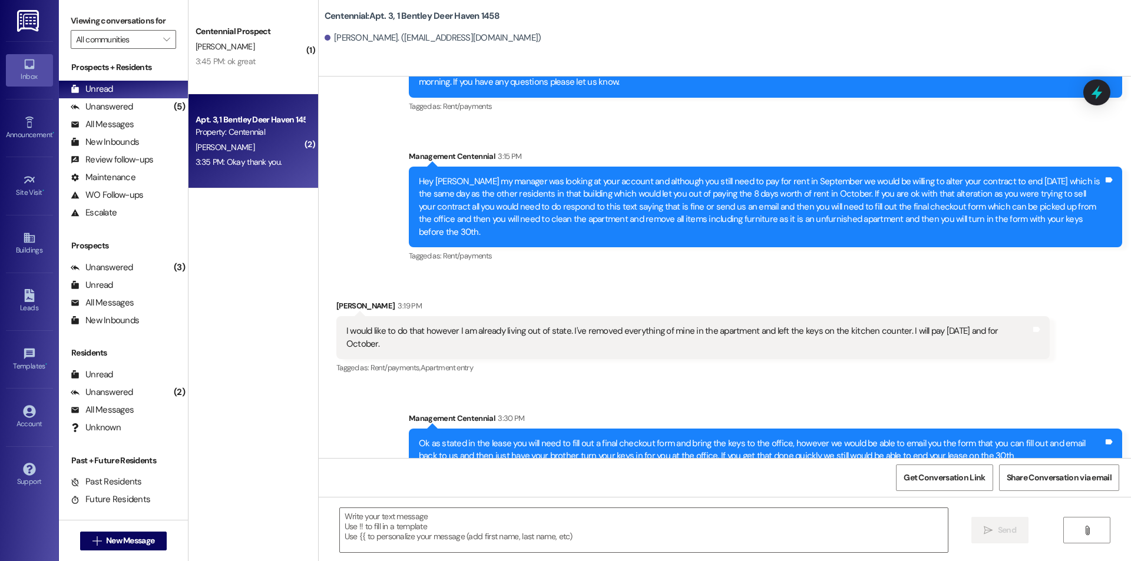
scroll to position [3497, 0]
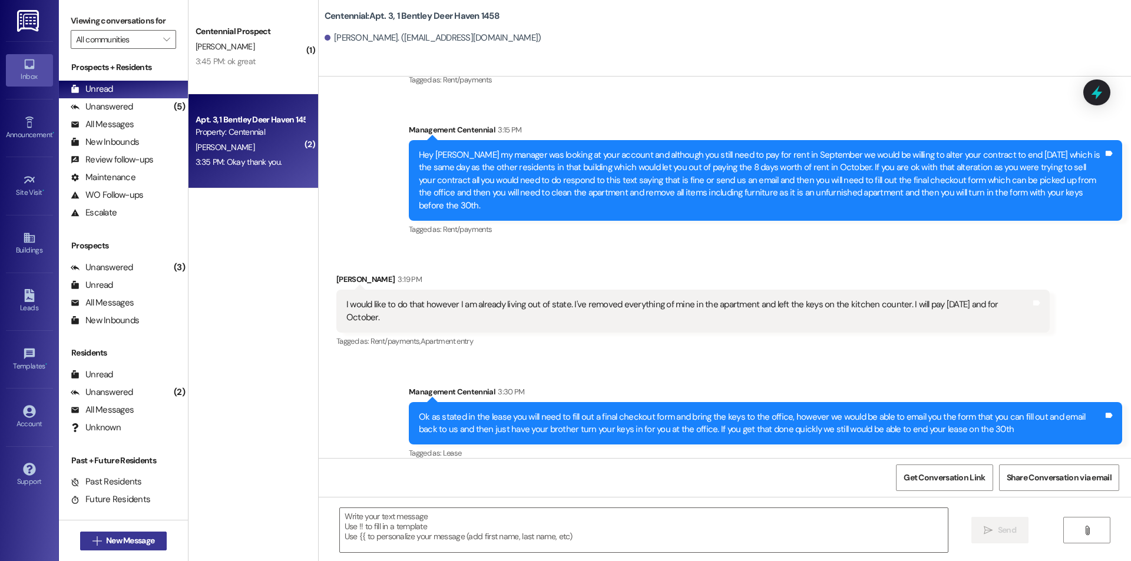
click at [150, 534] on button " New Message" at bounding box center [123, 541] width 87 height 19
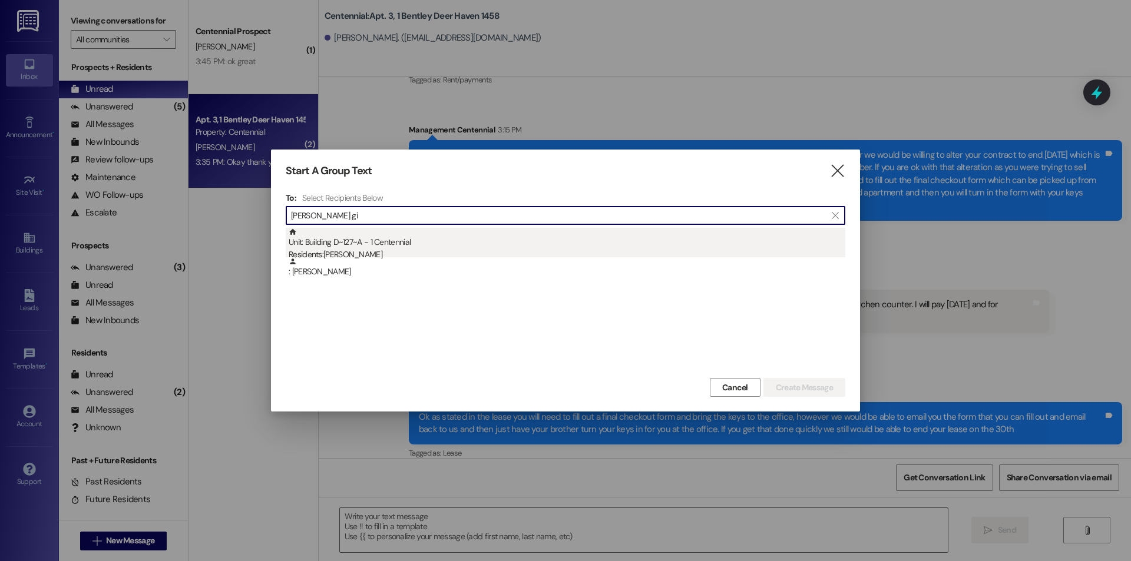
type input "[PERSON_NAME] gi"
click at [354, 252] on div "Residents: [PERSON_NAME]" at bounding box center [567, 255] width 557 height 12
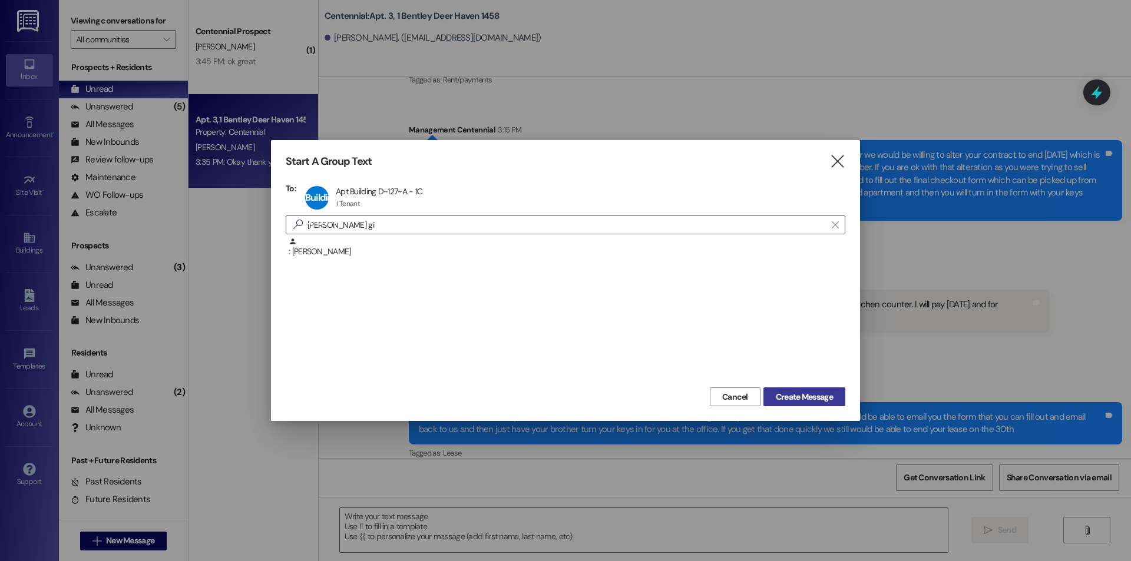
click at [822, 401] on span "Create Message" at bounding box center [804, 397] width 57 height 12
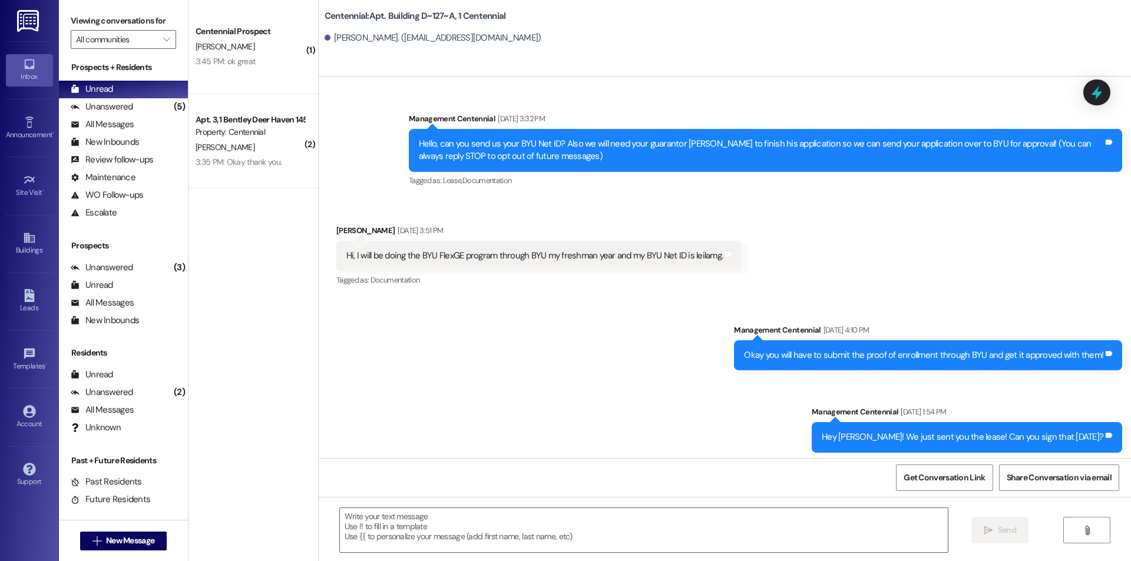
scroll to position [22278, 0]
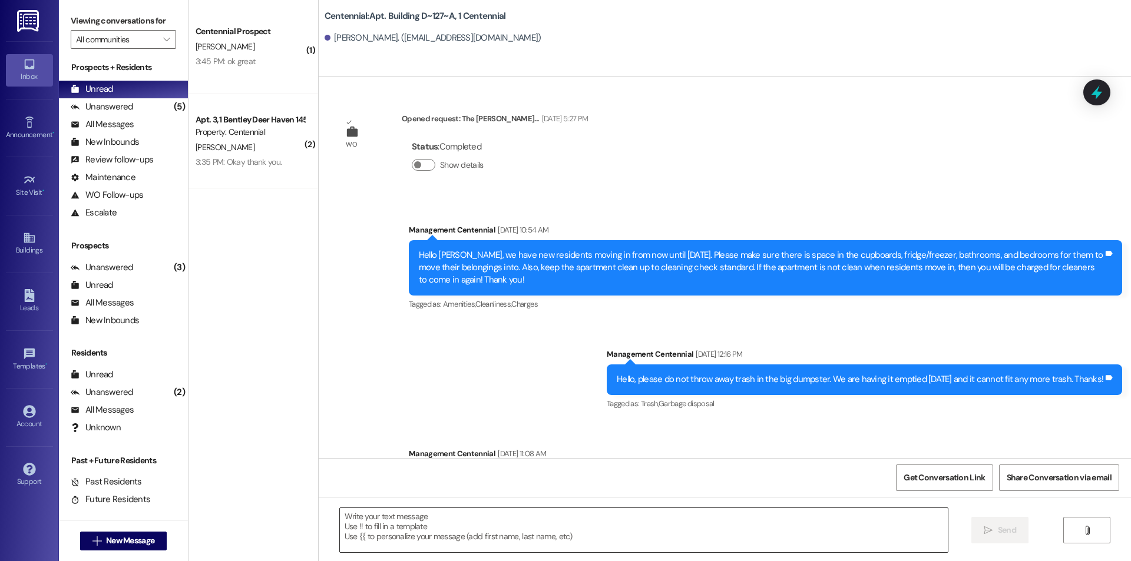
click at [487, 524] on textarea at bounding box center [644, 530] width 608 height 44
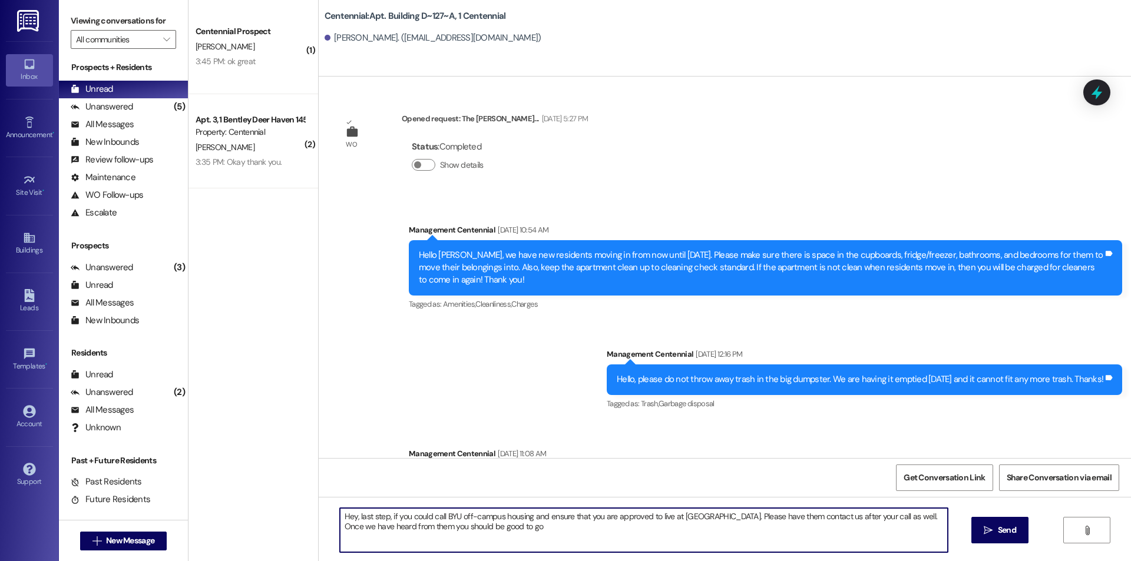
drag, startPoint x: 493, startPoint y: 531, endPoint x: 445, endPoint y: 526, distance: 47.4
click at [445, 526] on textarea "Hey, last step, if you could call BYU off-campus housing and ensure that you ar…" at bounding box center [644, 530] width 608 height 44
click at [506, 532] on textarea "Hey, last step, if you could call BYU off-campus housing and ensure that you ar…" at bounding box center [644, 530] width 608 height 44
type textarea "Hey, last step, if you could call BYU off-campus housing and ensure that you ar…"
click at [1000, 527] on span "Send" at bounding box center [1007, 530] width 18 height 12
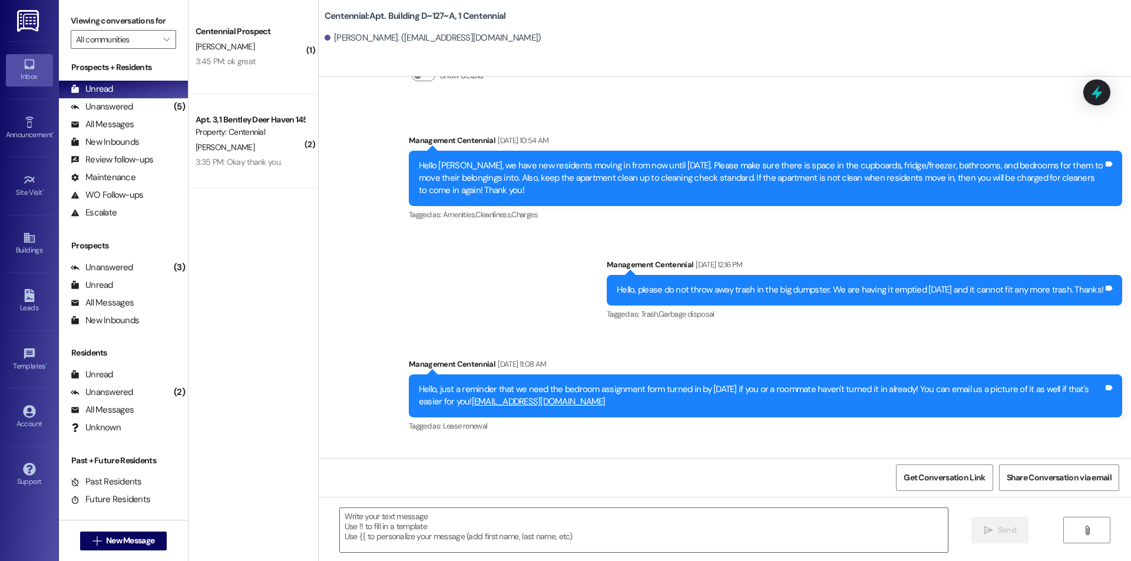
scroll to position [22373, 0]
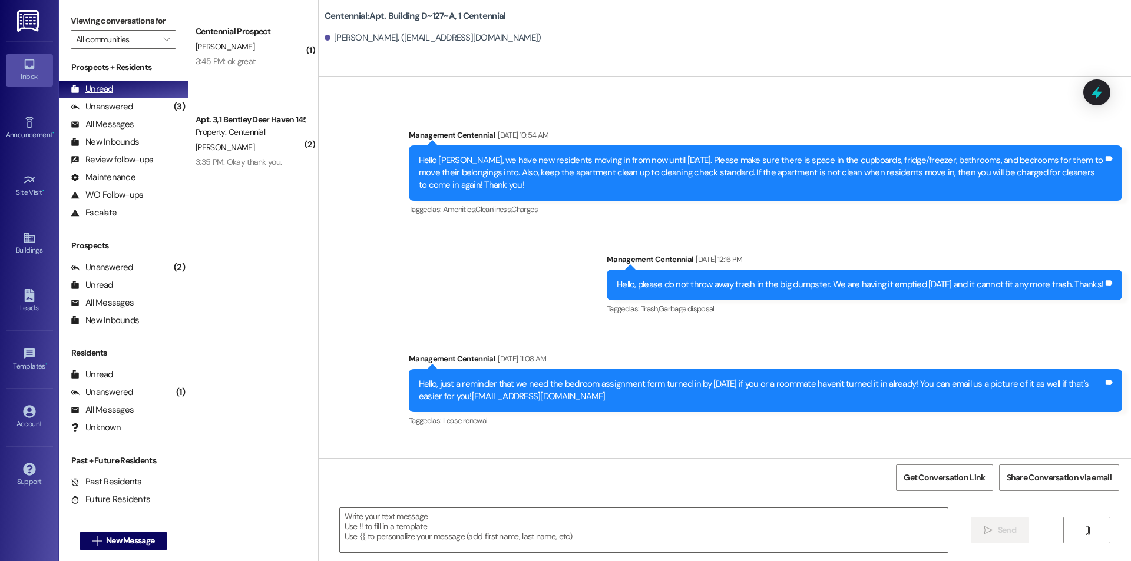
click at [93, 90] on div "Unread" at bounding box center [92, 89] width 42 height 12
click at [141, 549] on button " New Message" at bounding box center [123, 541] width 87 height 19
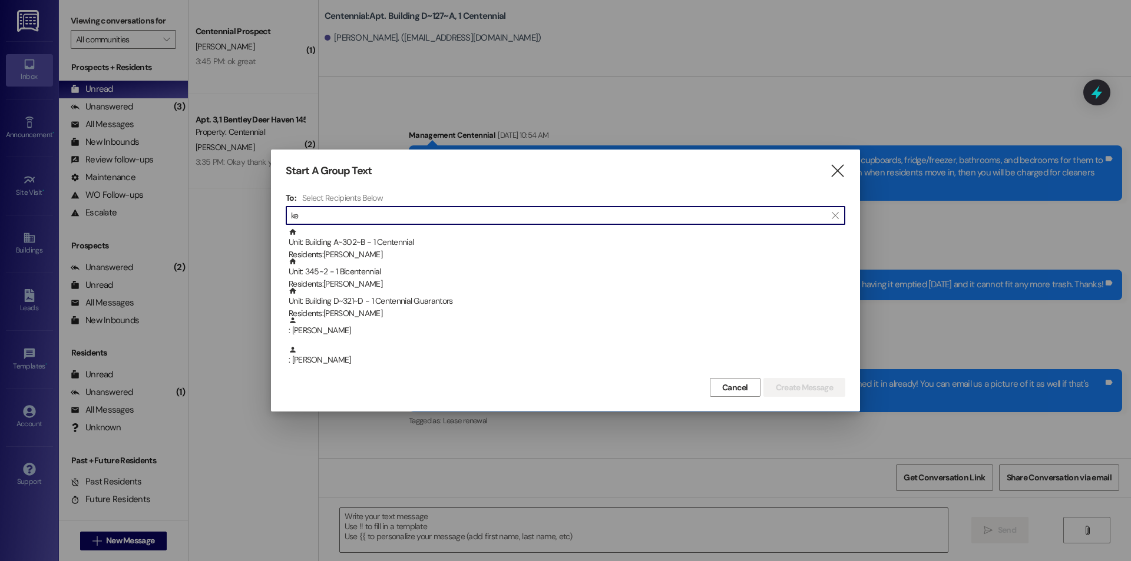
type input "k"
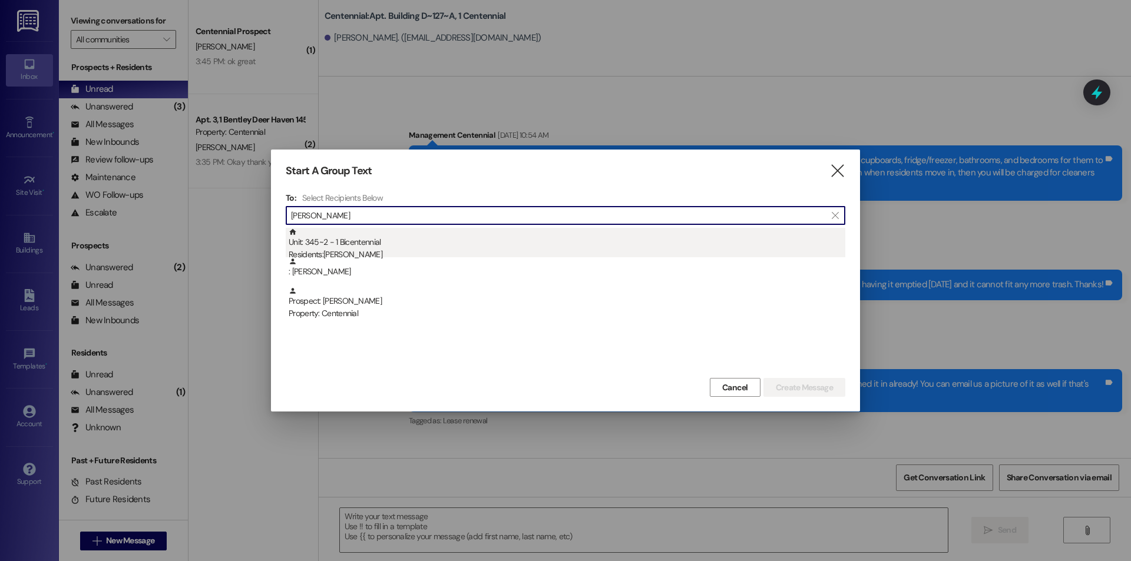
type input "[PERSON_NAME]"
click at [378, 248] on div "Unit: 345~2 - 1 Bicentennial Residents: [PERSON_NAME]" at bounding box center [567, 245] width 557 height 34
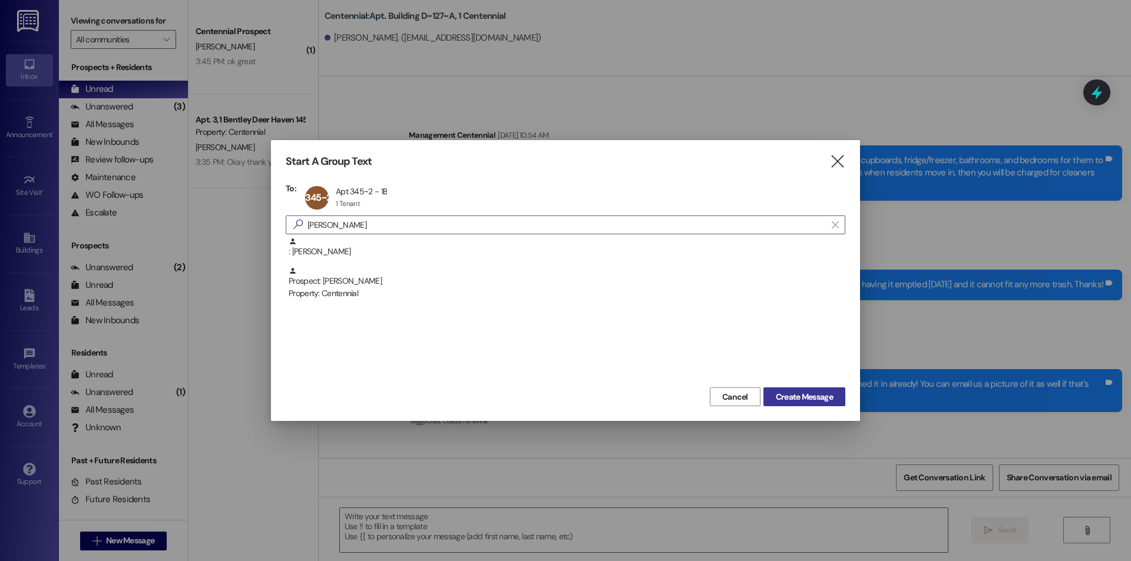
click at [801, 394] on span "Create Message" at bounding box center [804, 397] width 57 height 12
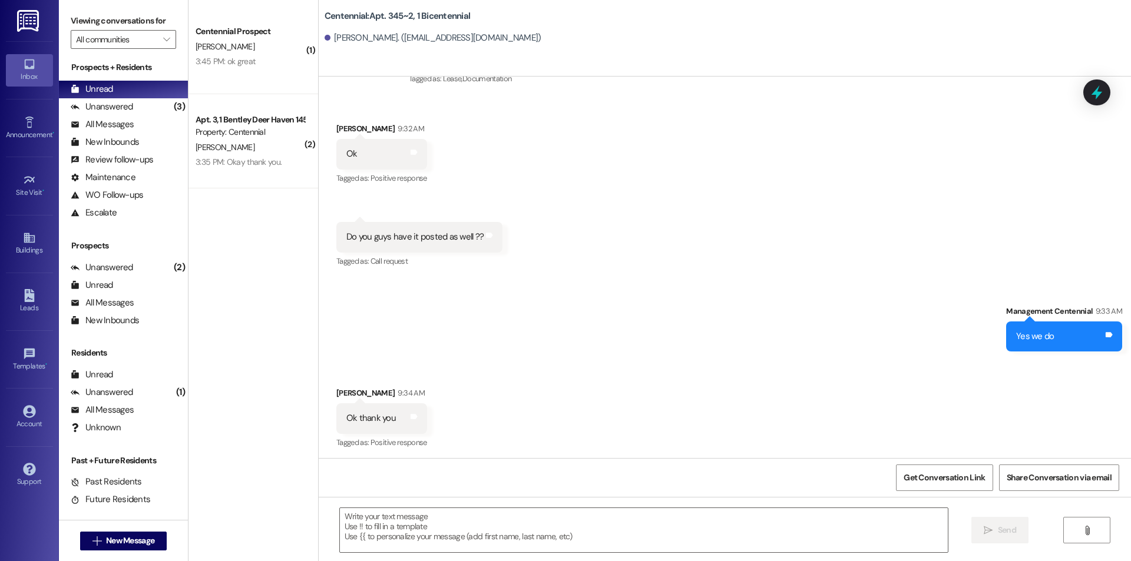
scroll to position [5365, 0]
click at [582, 533] on textarea at bounding box center [644, 530] width 608 height 44
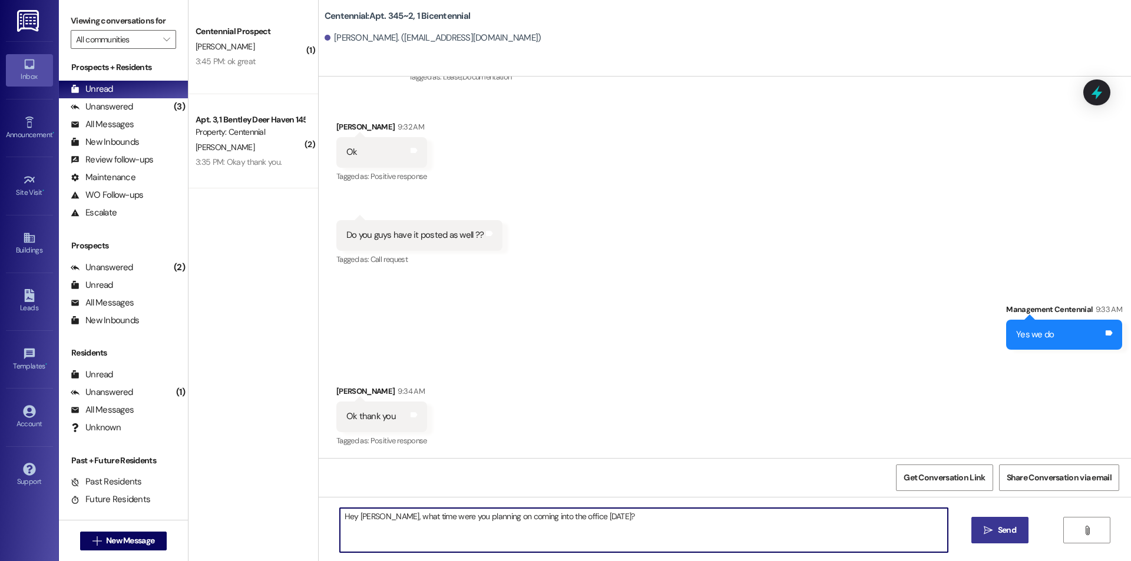
type textarea "Hey [PERSON_NAME], what time were you planning on coming into the office [DATE]?"
click at [992, 531] on icon "" at bounding box center [988, 530] width 9 height 9
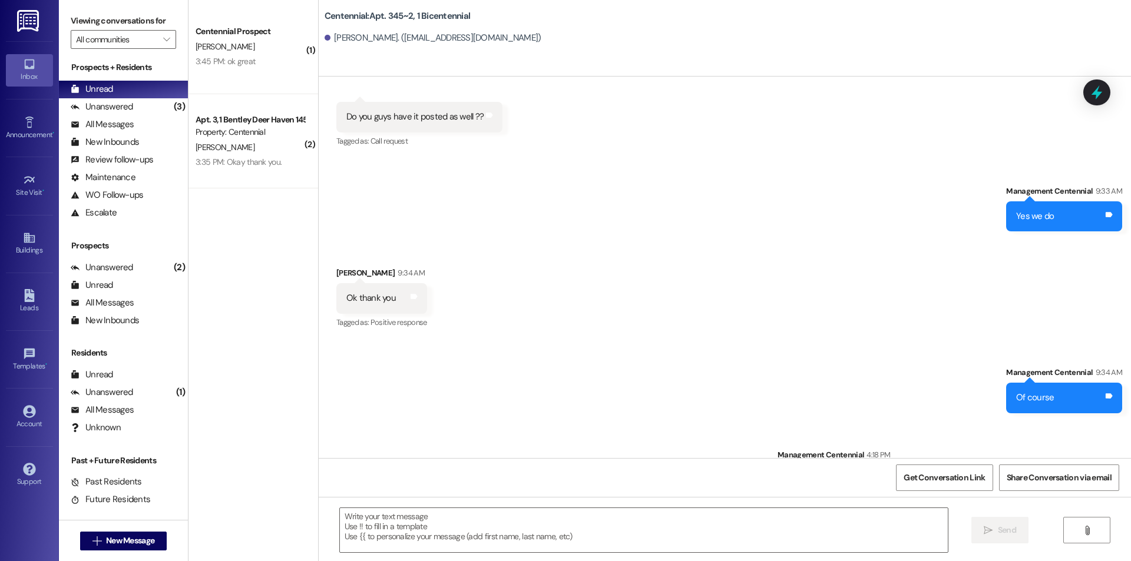
scroll to position [5530, 0]
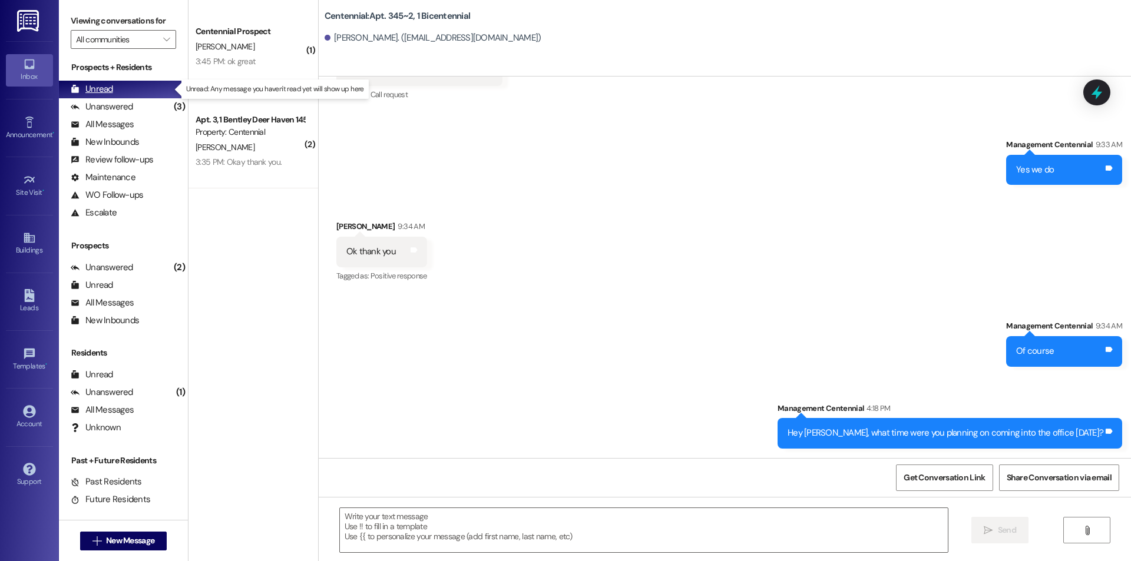
click at [153, 86] on div "Unread (0)" at bounding box center [123, 90] width 129 height 18
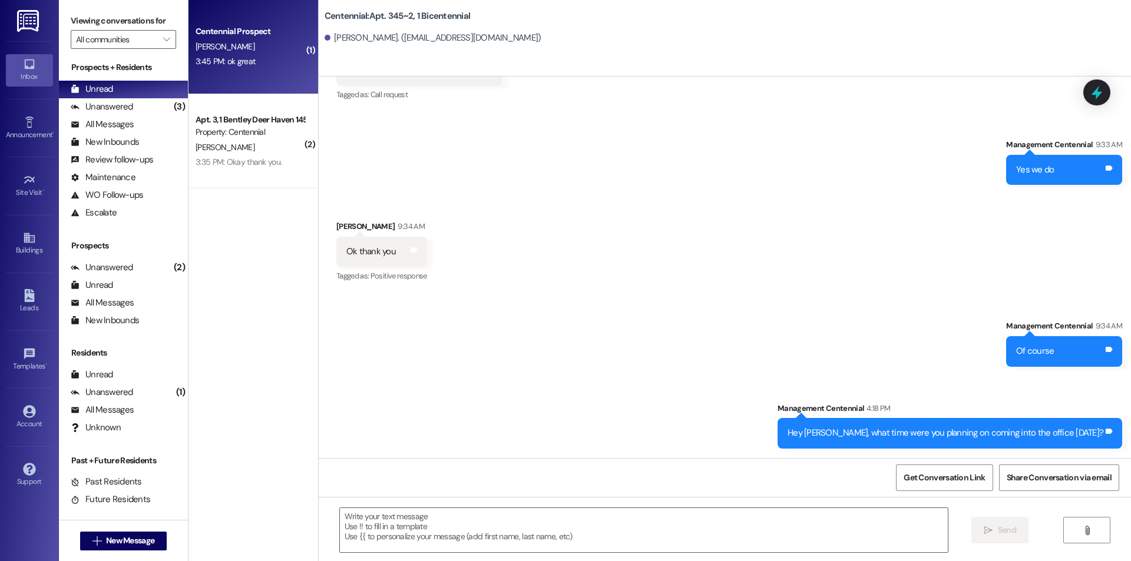
click at [217, 51] on div "[PERSON_NAME]" at bounding box center [249, 46] width 111 height 15
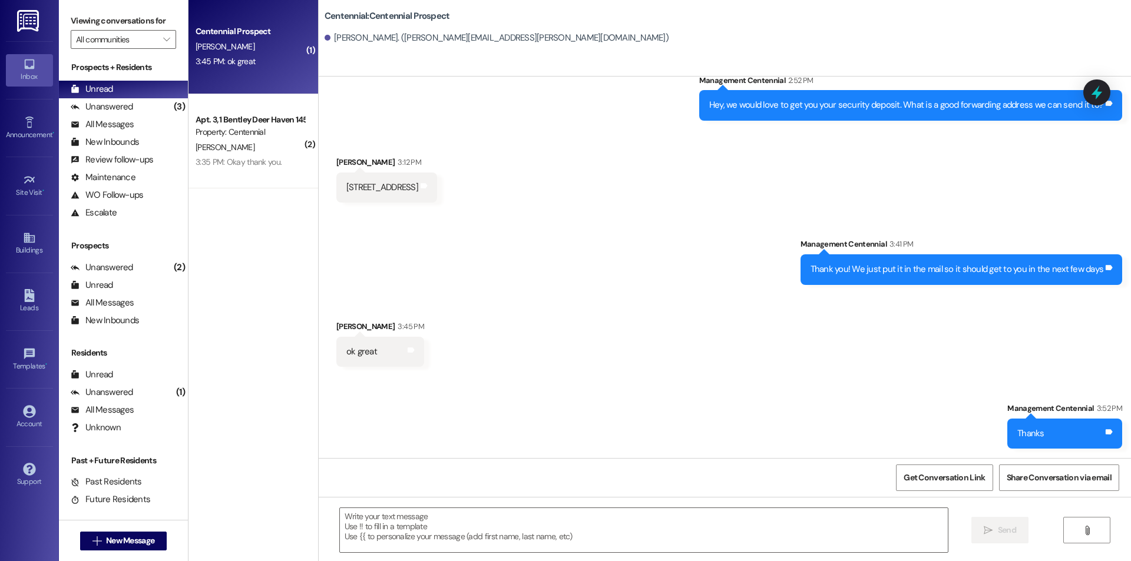
scroll to position [532, 0]
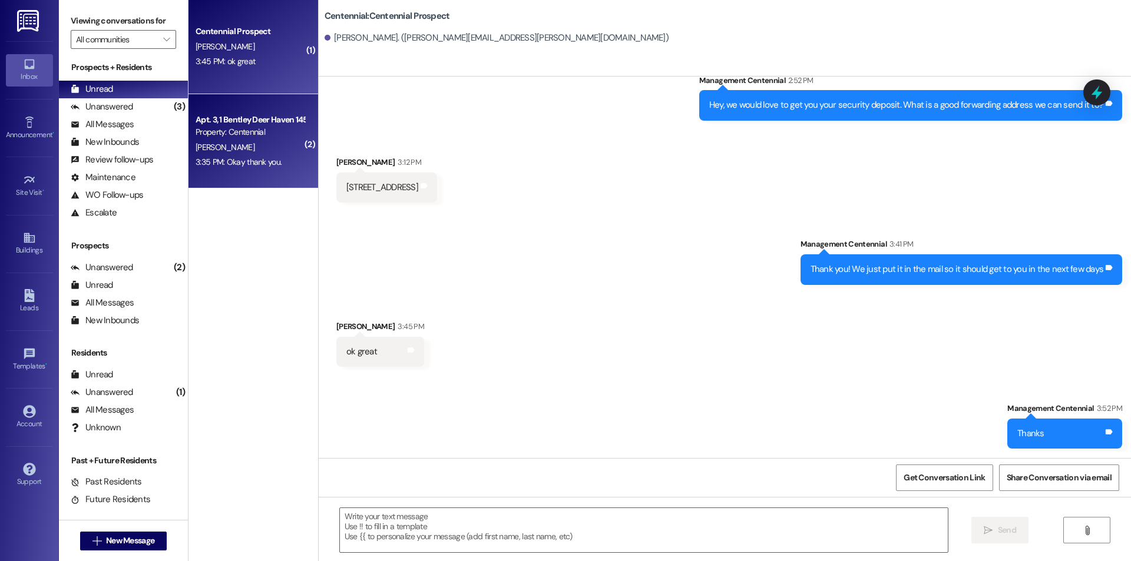
click at [218, 153] on div "[PERSON_NAME]" at bounding box center [249, 147] width 111 height 15
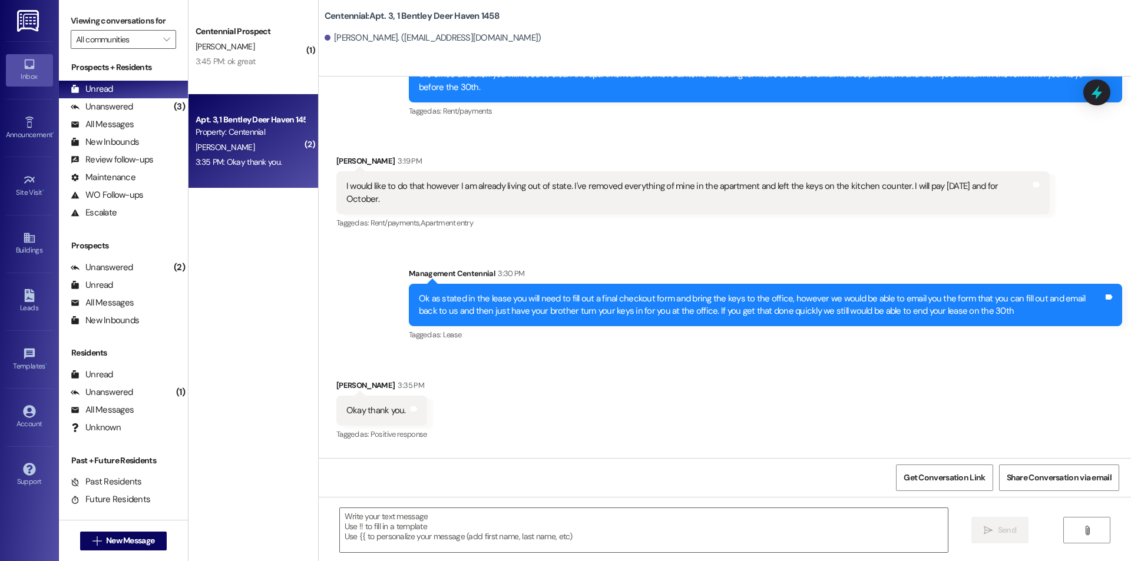
scroll to position [3654, 0]
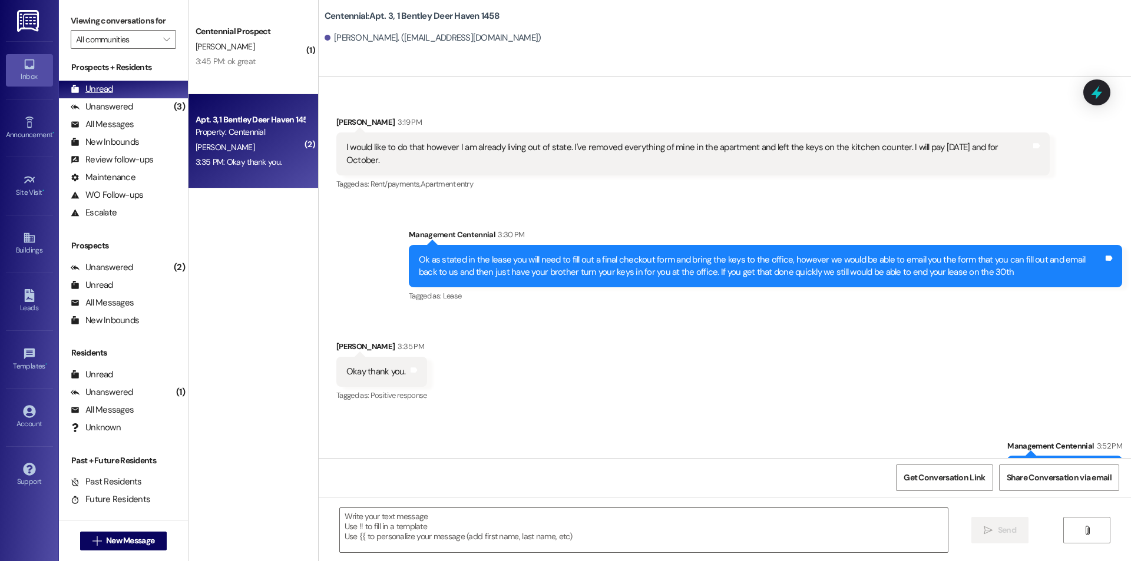
click at [102, 88] on div "Unread" at bounding box center [92, 89] width 42 height 12
drag, startPoint x: 5, startPoint y: 17, endPoint x: 842, endPoint y: 159, distance: 849.2
click at [835, 176] on div "Tagged as: Rent/payments , Click to highlight conversations about Rent/payments…" at bounding box center [692, 184] width 713 height 17
